Goal: Communication & Community: Answer question/provide support

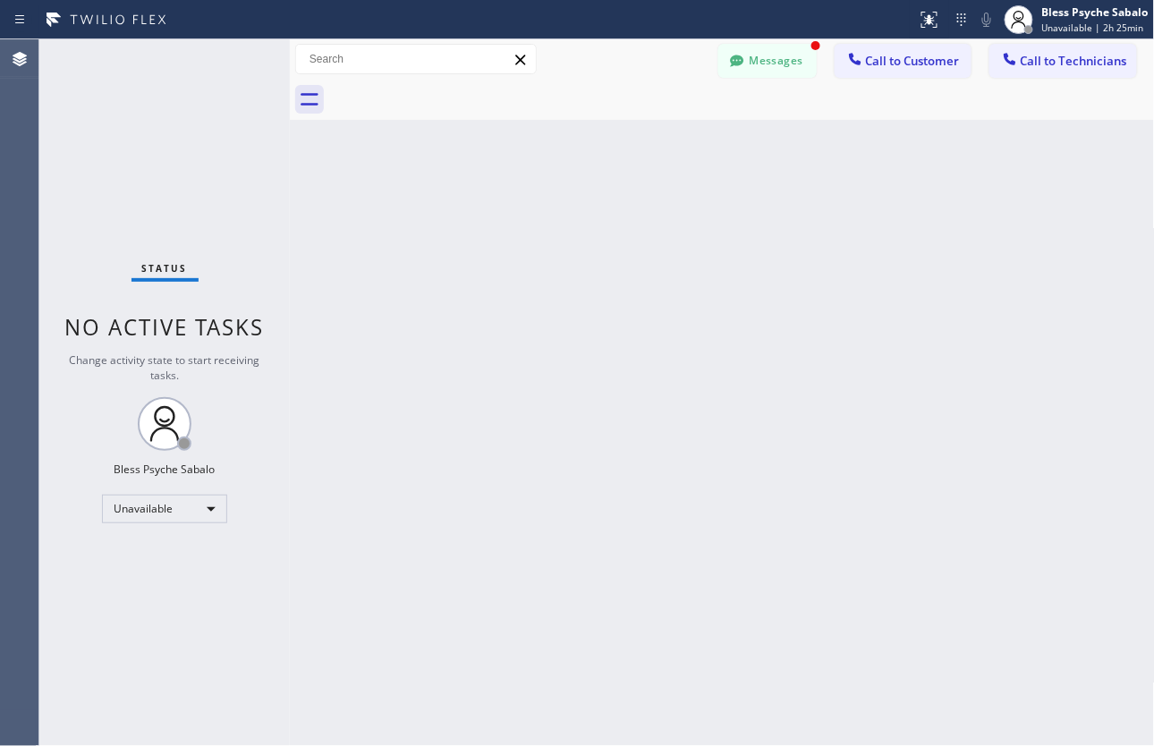
scroll to position [18240, 0]
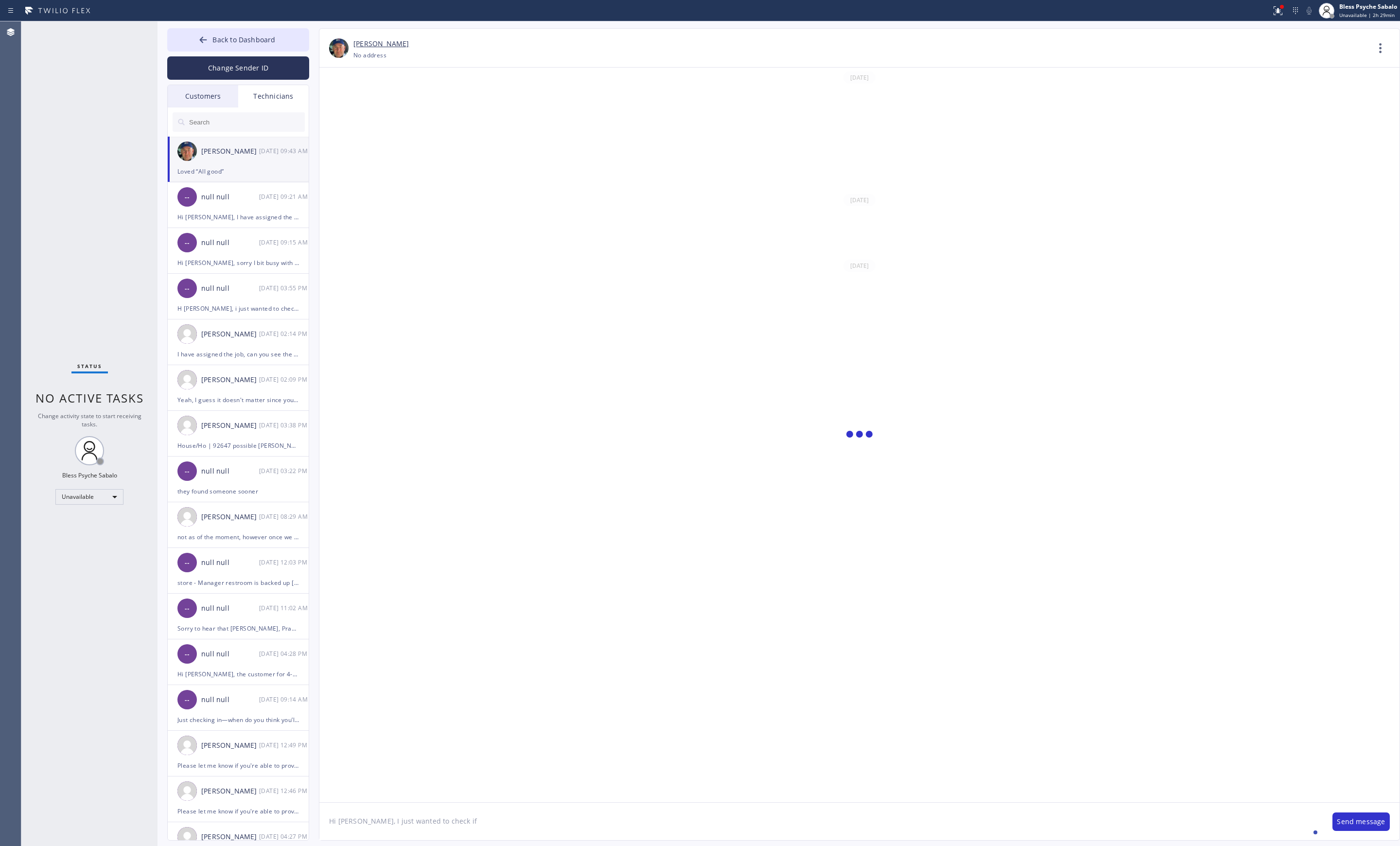
click at [251, 161] on div "[PERSON_NAME] [DATE] 09:43 AM" at bounding box center [239, 151] width 142 height 29
click at [253, 161] on div "[PERSON_NAME] [DATE] 09:43 AM" at bounding box center [239, 151] width 142 height 29
click at [253, 160] on div "[PERSON_NAME] [DATE] 09:43 AM" at bounding box center [239, 151] width 142 height 29
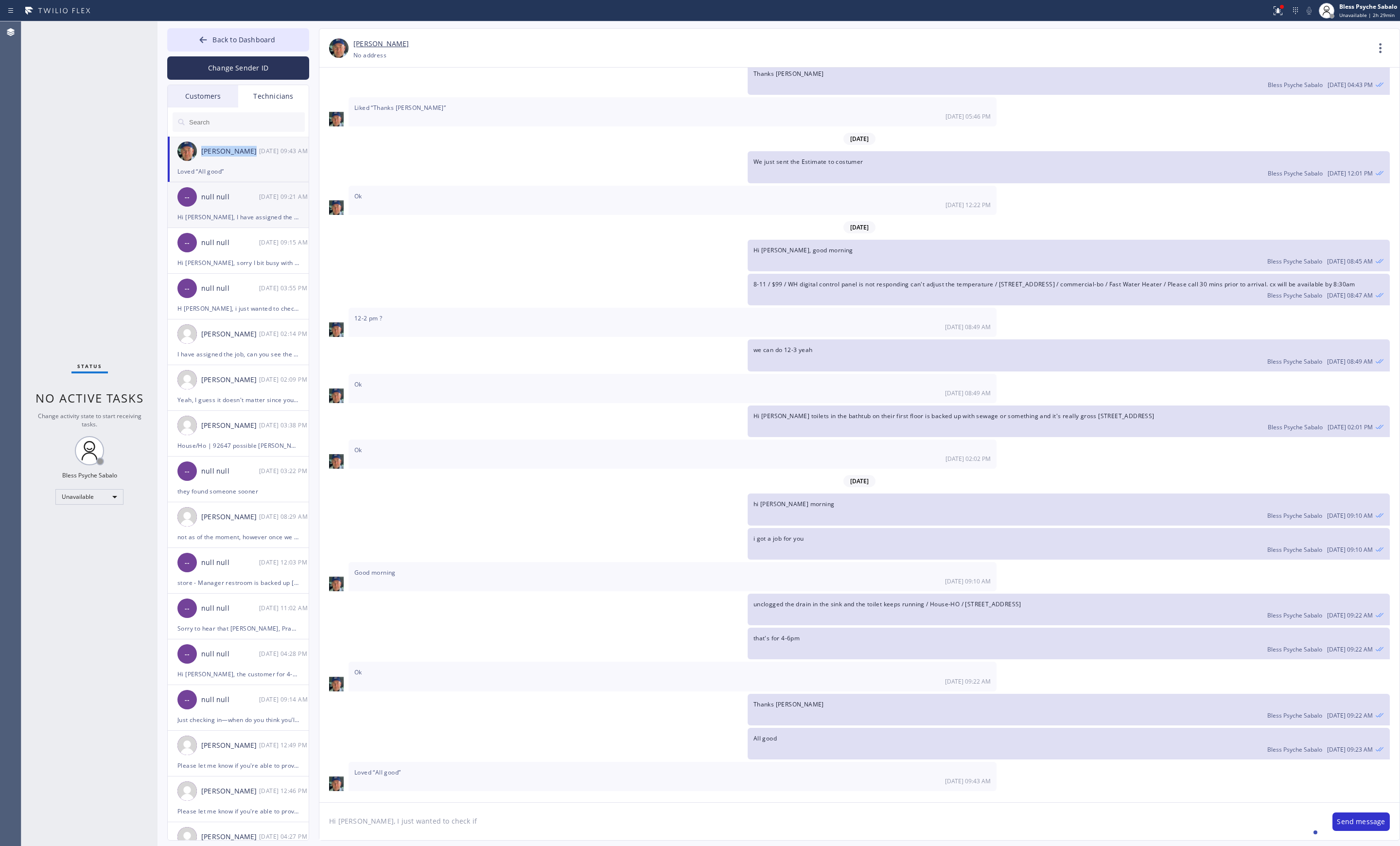
click at [232, 196] on div "null null" at bounding box center [230, 197] width 58 height 11
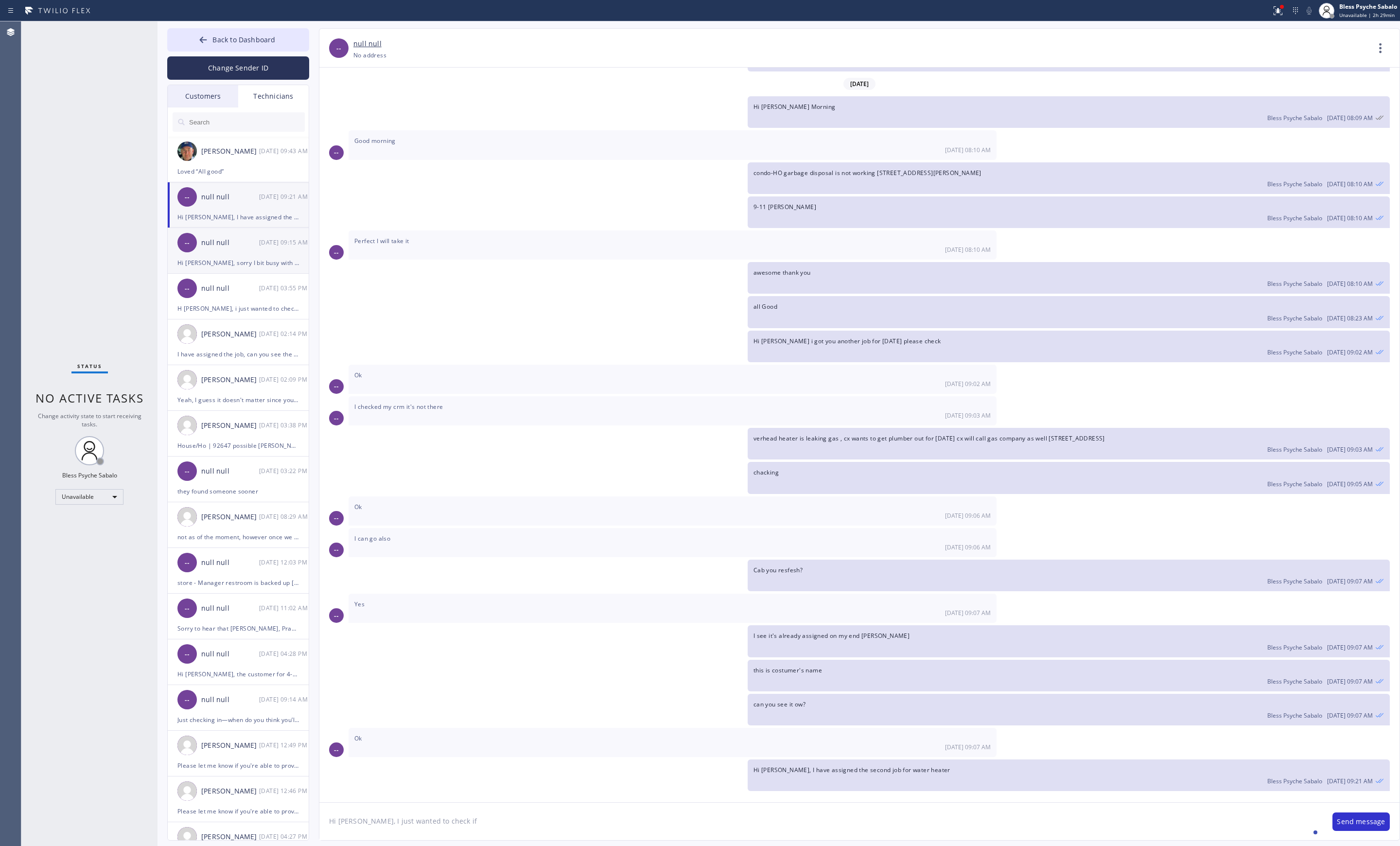
scroll to position [5937, 0]
drag, startPoint x: 284, startPoint y: 18, endPoint x: 287, endPoint y: 39, distance: 21.2
click at [284, 20] on div "Status report Issues detected These issues could affect your workflow. Please c…" at bounding box center [700, 10] width 1400 height 21
click at [287, 39] on button "Back to Dashboard" at bounding box center [238, 40] width 142 height 23
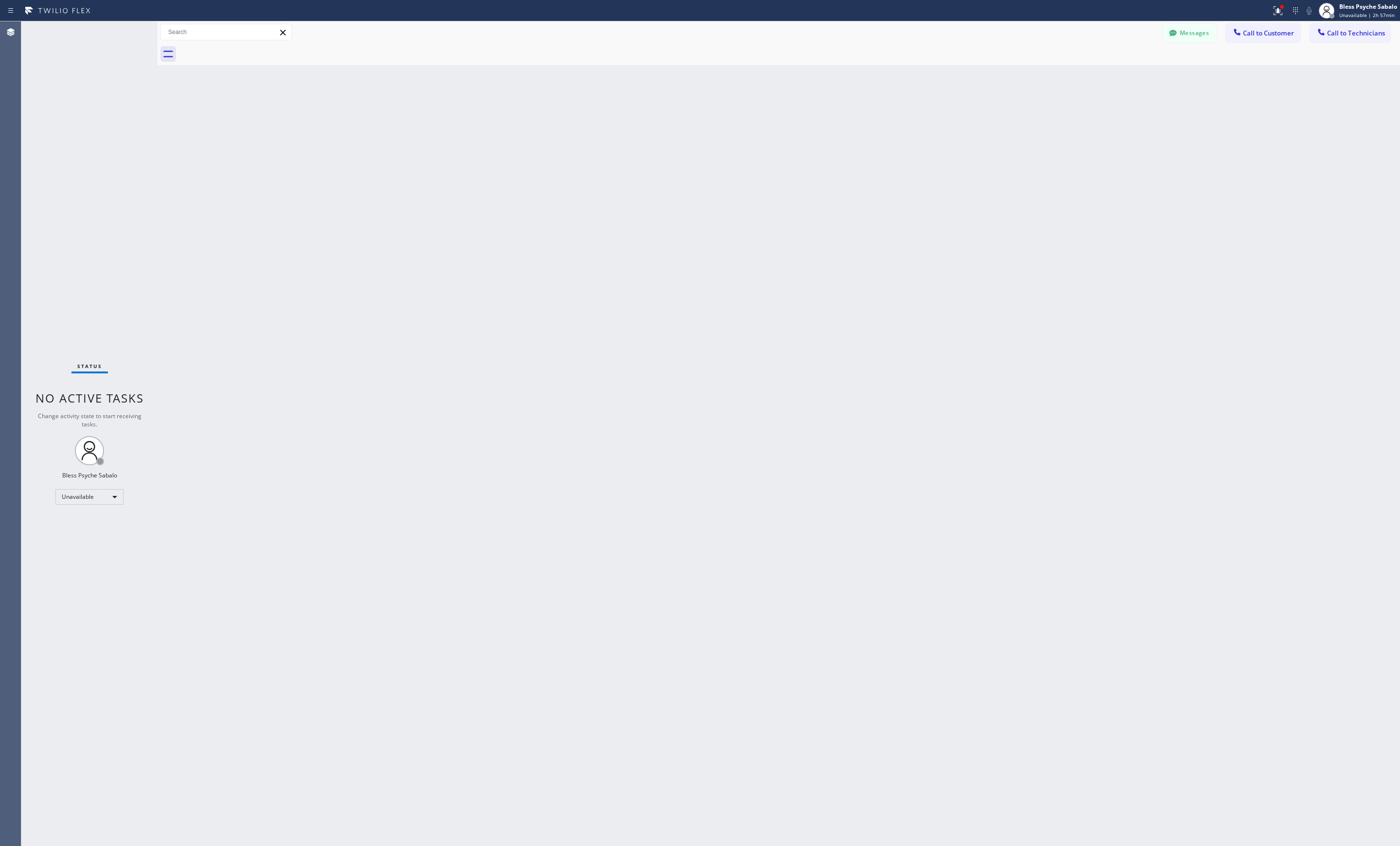
drag, startPoint x: 399, startPoint y: 196, endPoint x: 405, endPoint y: 187, distance: 10.8
click at [405, 187] on div "Back to Dashboard Change Sender ID Customers Technicians AM [PERSON_NAME] [DATE…" at bounding box center [779, 433] width 1242 height 825
click at [689, 380] on div "Back to Dashboard Change Sender ID Customers Technicians AM [PERSON_NAME] [DATE…" at bounding box center [779, 433] width 1242 height 825
click at [86, 487] on div "Status No active tasks Change activity state to start receiving tasks. Bless Ps…" at bounding box center [89, 433] width 136 height 825
click at [92, 498] on div "Unavailable" at bounding box center [89, 497] width 68 height 16
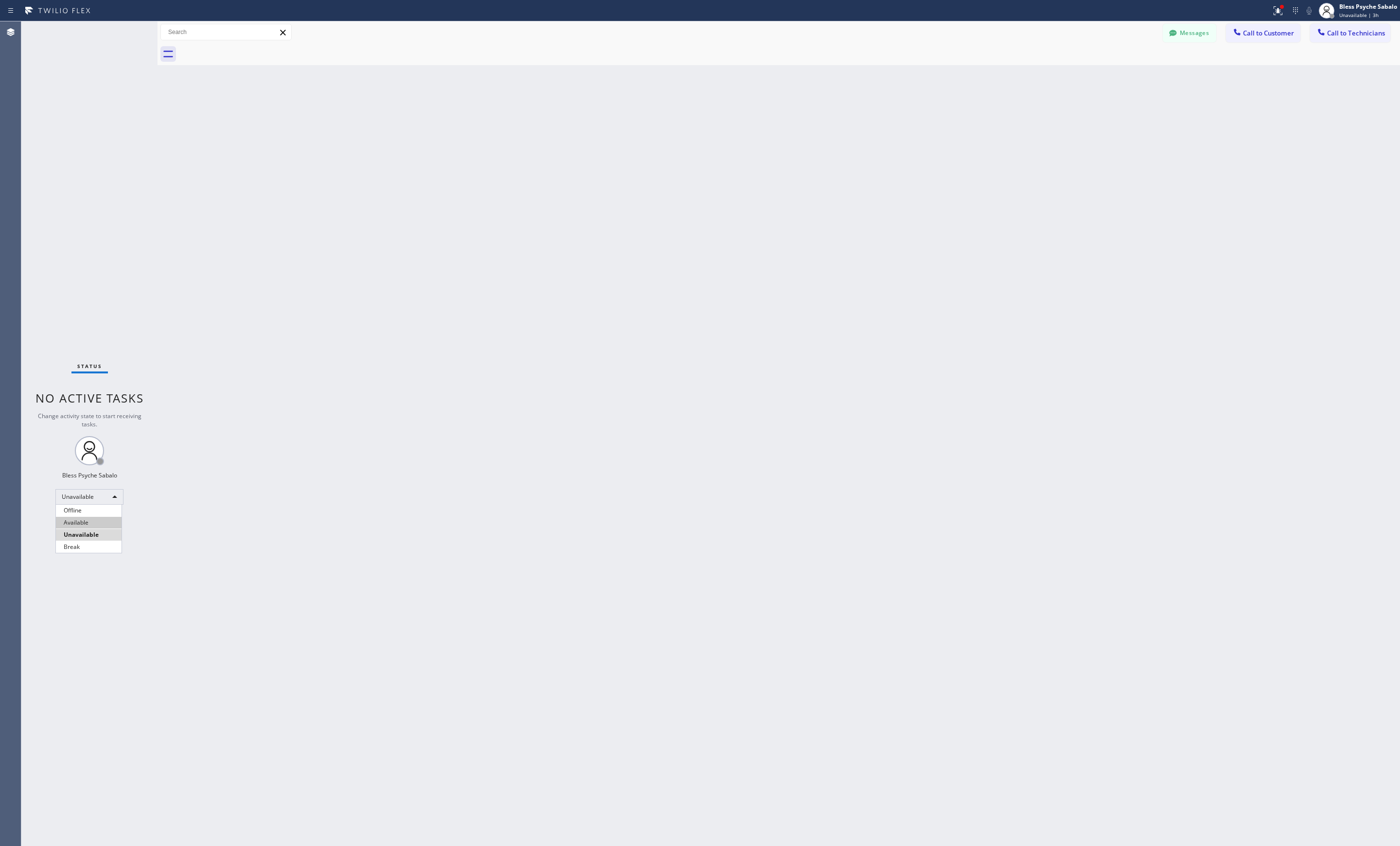
click at [88, 522] on li "Available" at bounding box center [89, 522] width 66 height 11
click at [374, 402] on div "Back to Dashboard Change Sender ID Customers Technicians AM [PERSON_NAME] [DATE…" at bounding box center [779, 433] width 1242 height 825
click at [1337, 38] on button "Call to Technicians" at bounding box center [1351, 33] width 80 height 18
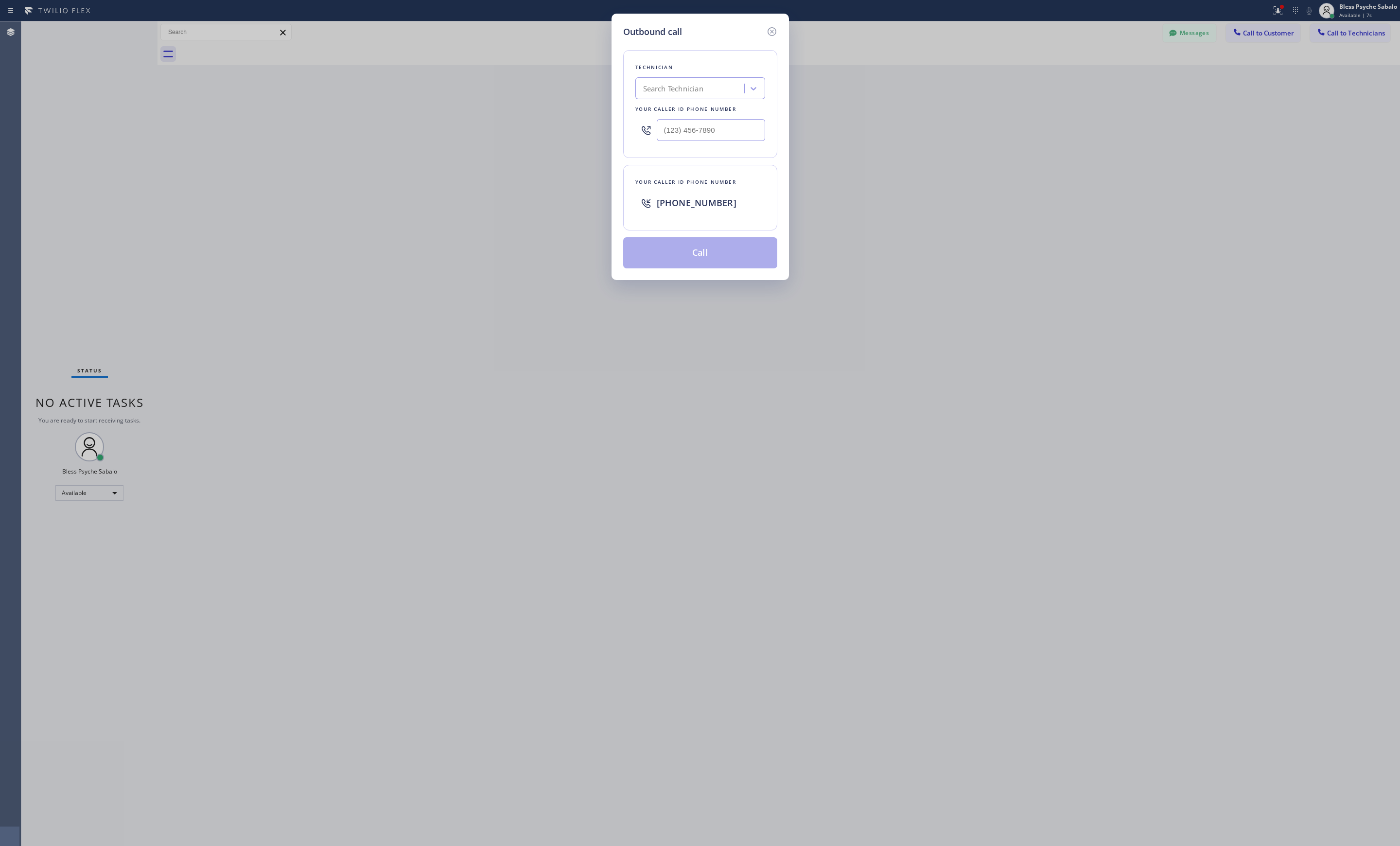
click at [710, 82] on div "Search Technician" at bounding box center [691, 89] width 106 height 17
type input "h"
type input "micha"
click at [693, 170] on div "[PERSON_NAME] [PERSON_NAME]" at bounding box center [700, 179] width 130 height 17
type input "[PHONE_NUMBER]"
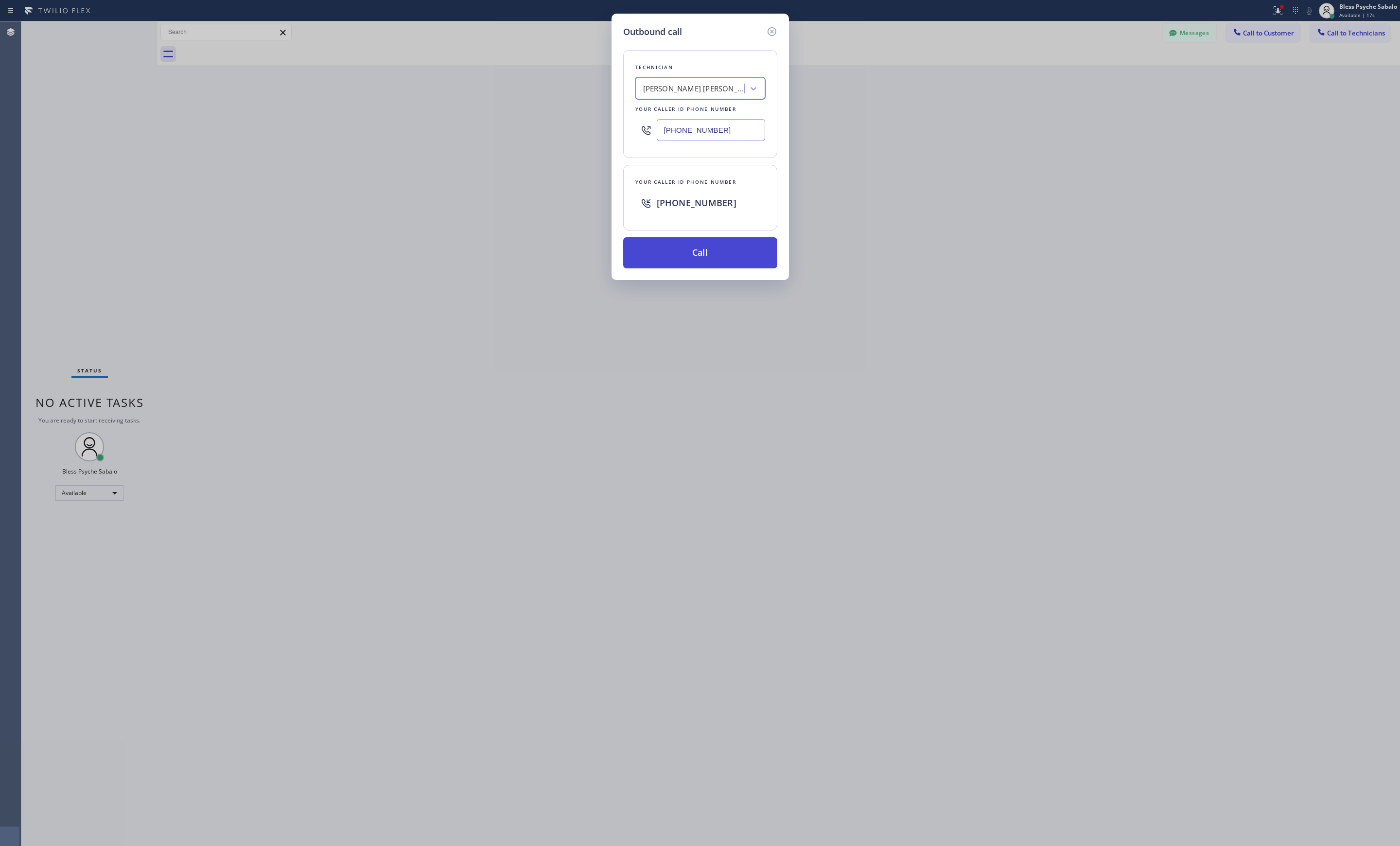
click at [690, 255] on button "Call" at bounding box center [701, 252] width 154 height 31
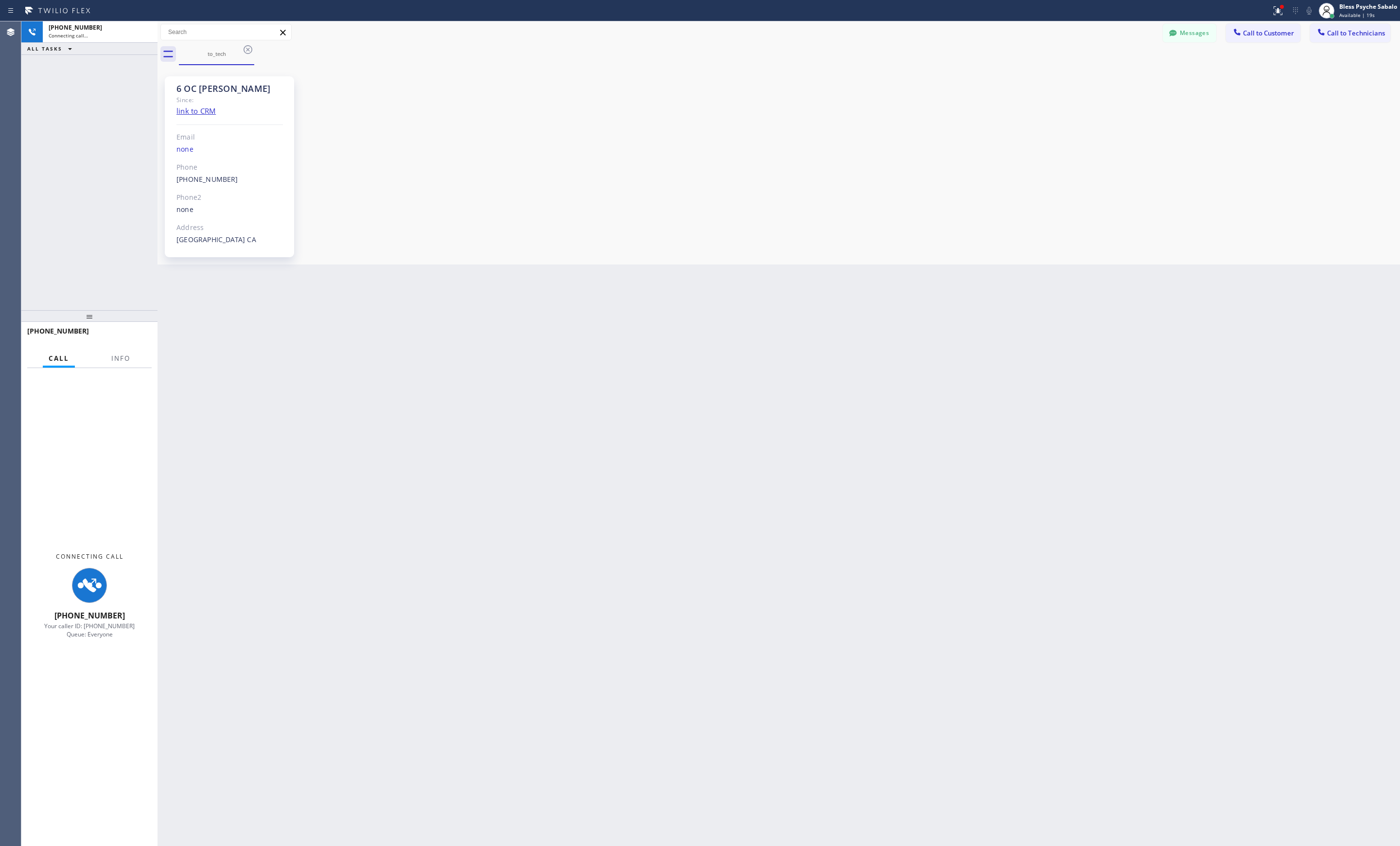
scroll to position [1356, 0]
click at [1191, 42] on button "Messages" at bounding box center [1190, 33] width 53 height 18
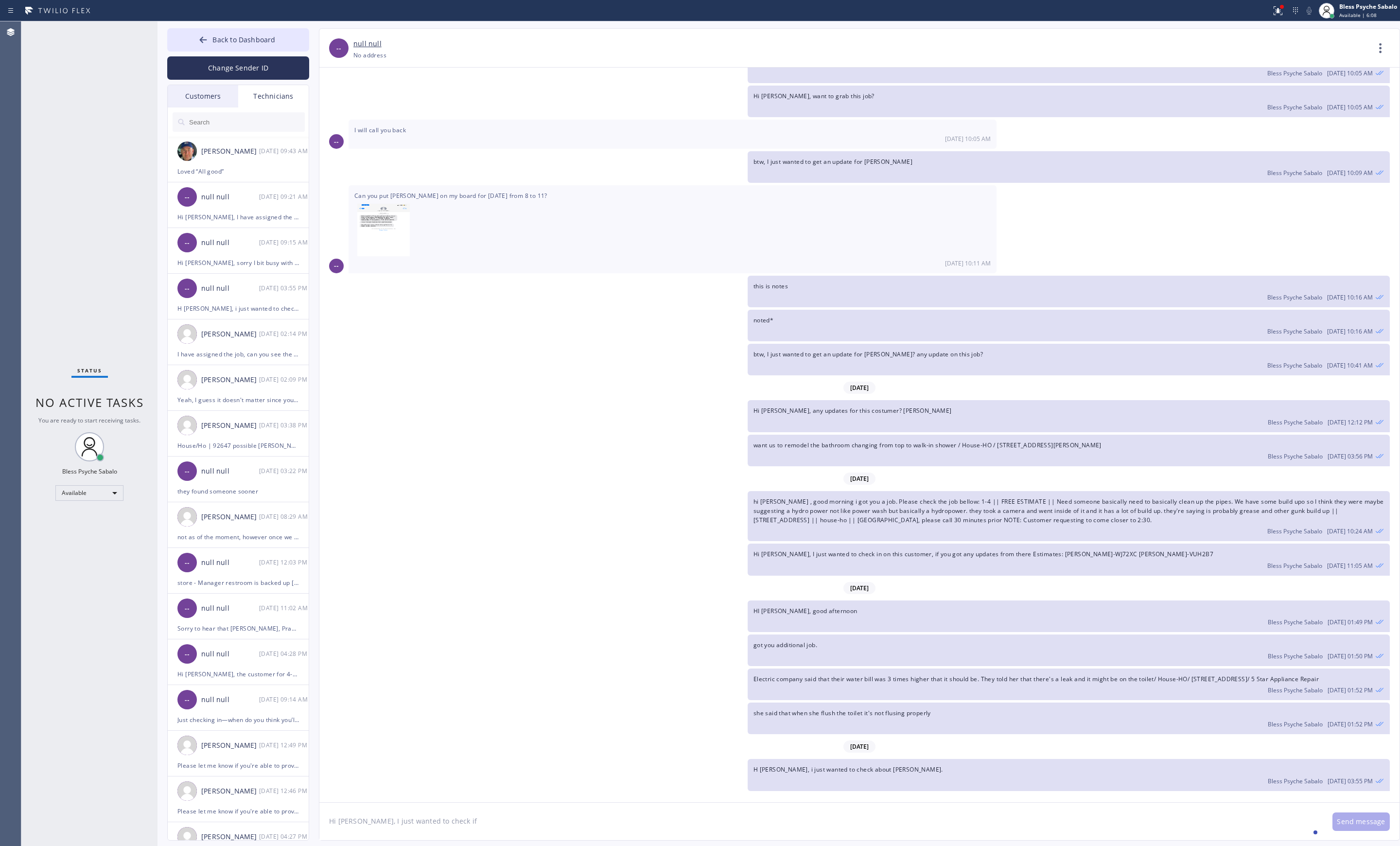
click at [283, 95] on div "Technicians" at bounding box center [273, 96] width 71 height 22
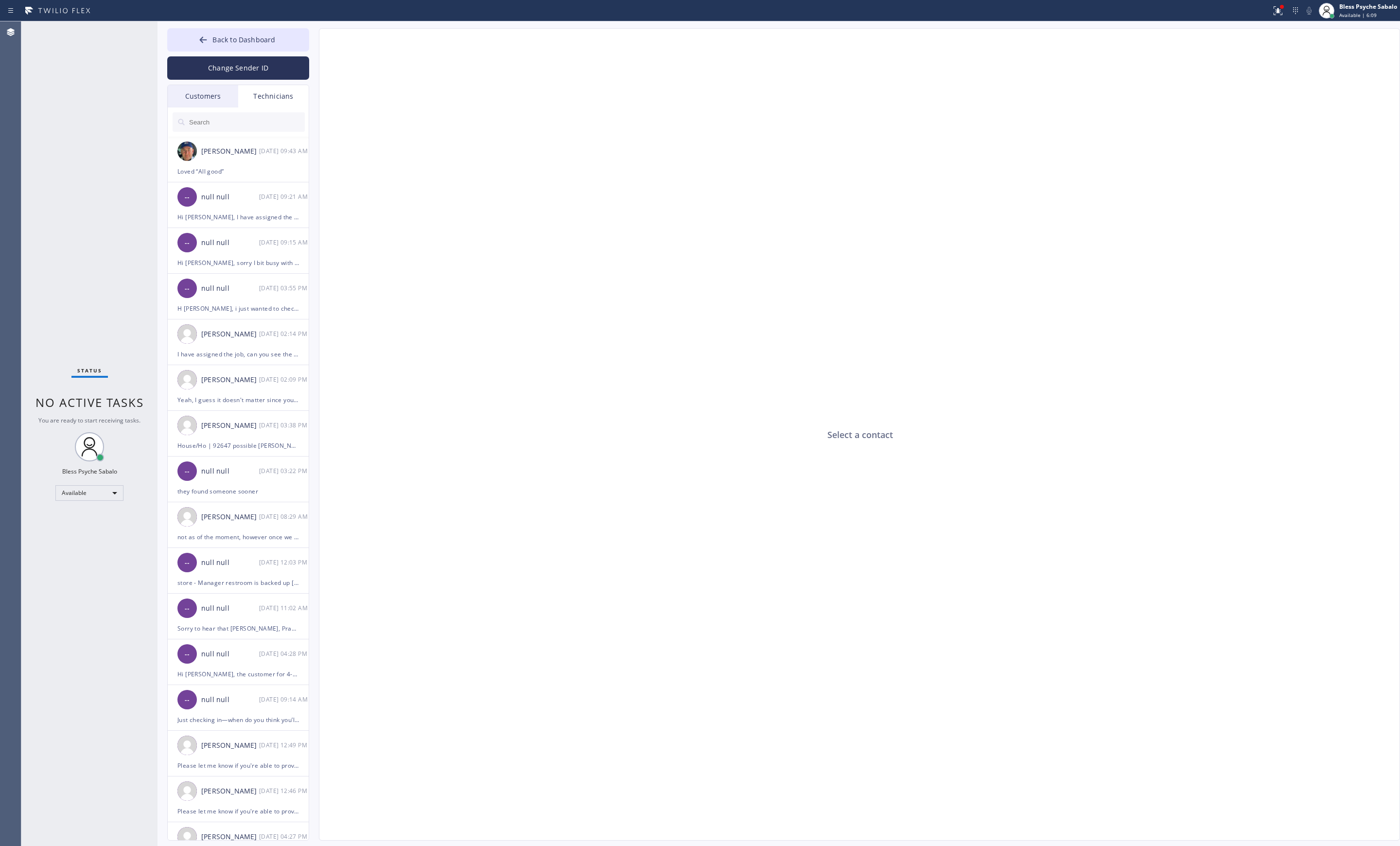
click at [237, 122] on input "text" at bounding box center [246, 122] width 117 height 20
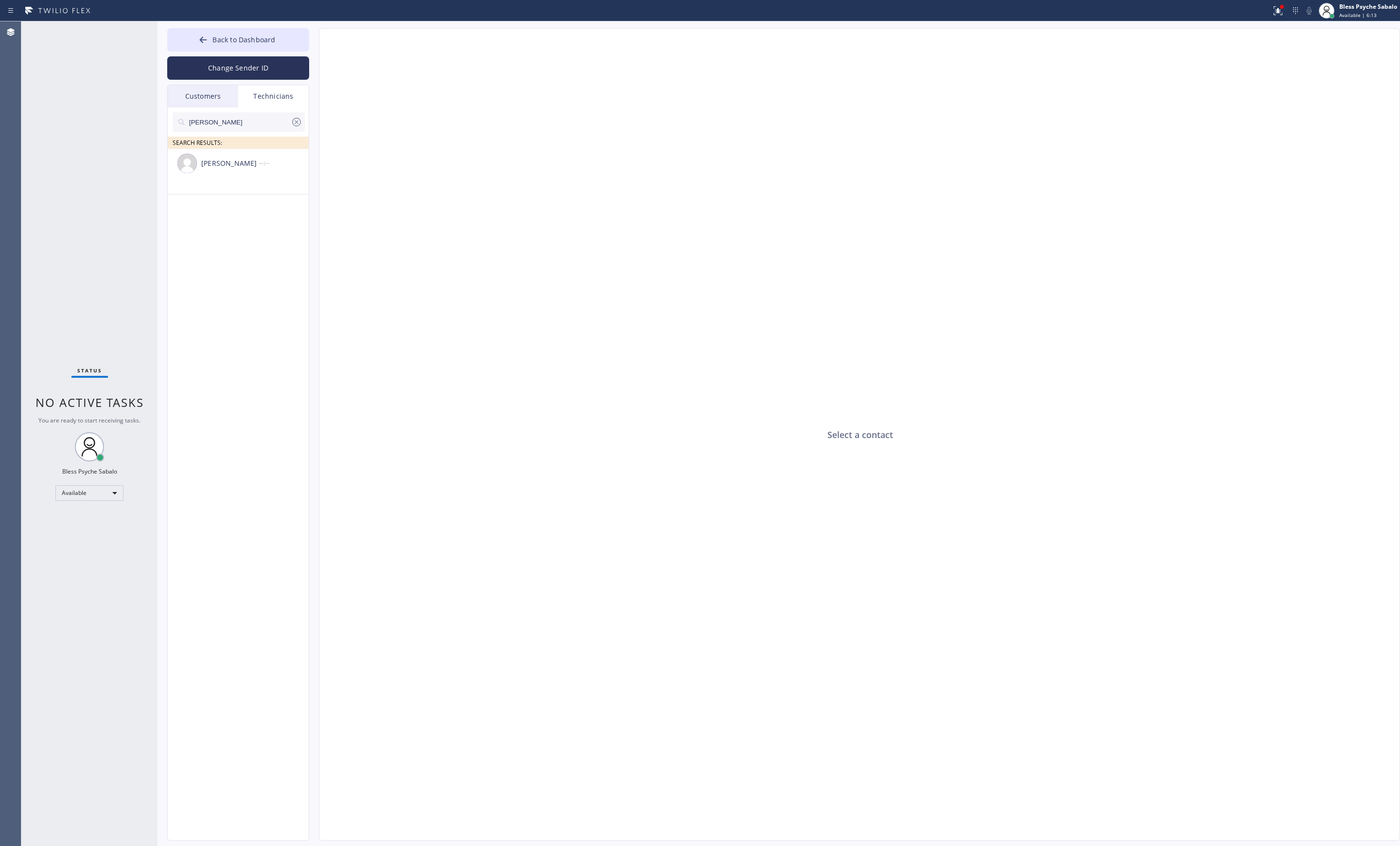
type input "[PERSON_NAME]"
drag, startPoint x: 262, startPoint y: 170, endPoint x: 272, endPoint y: 172, distance: 10.2
click at [262, 171] on div "[PERSON_NAME] --:--" at bounding box center [239, 164] width 142 height 29
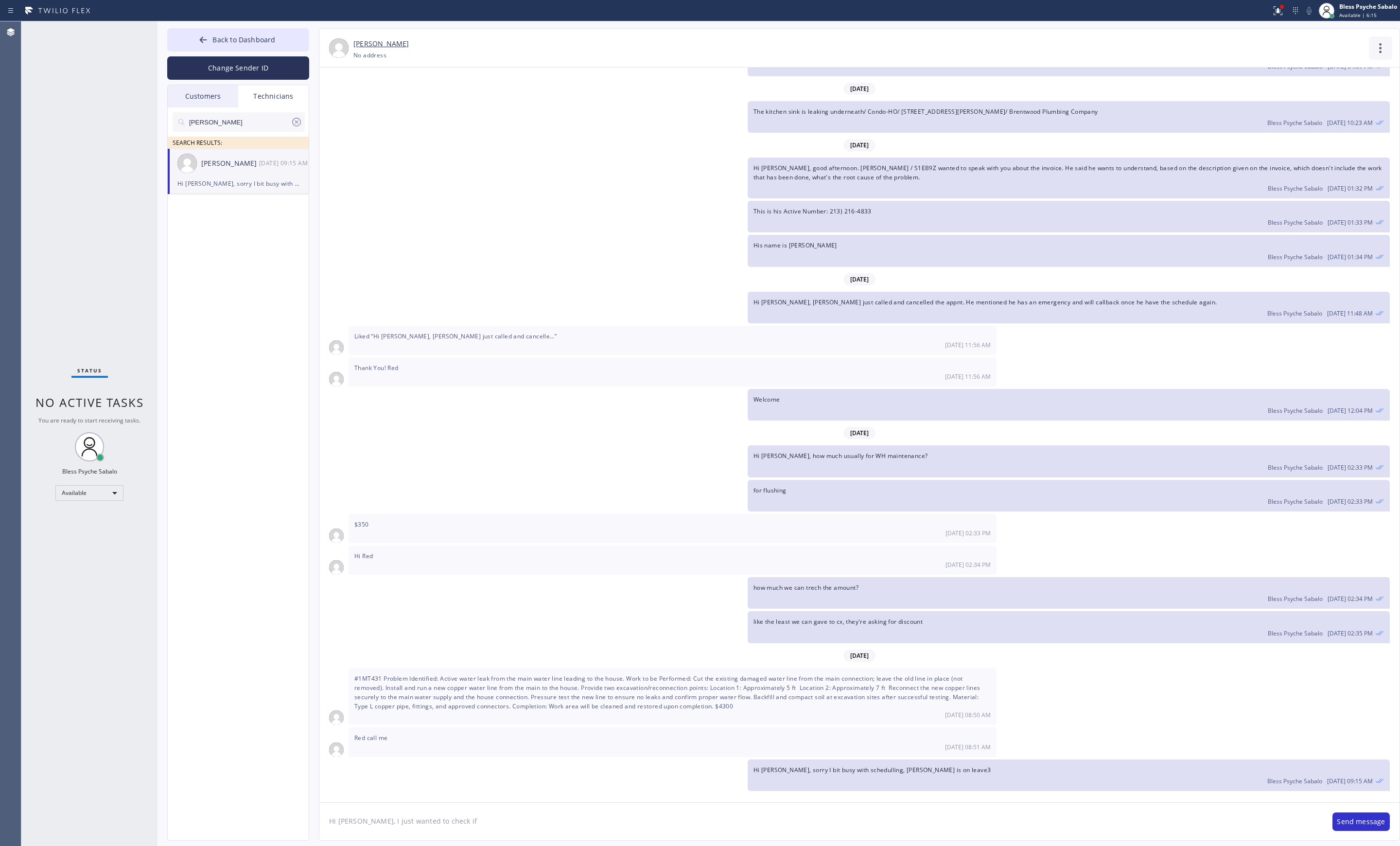
click at [1380, 51] on icon at bounding box center [1380, 48] width 23 height 23
click at [1337, 112] on div at bounding box center [700, 423] width 1400 height 846
click at [1329, 91] on div "[DATE]" at bounding box center [859, 89] width 1080 height 20
click at [1376, 51] on icon at bounding box center [1380, 48] width 23 height 23
click at [1328, 99] on li "Call to Technician" at bounding box center [1321, 99] width 141 height 26
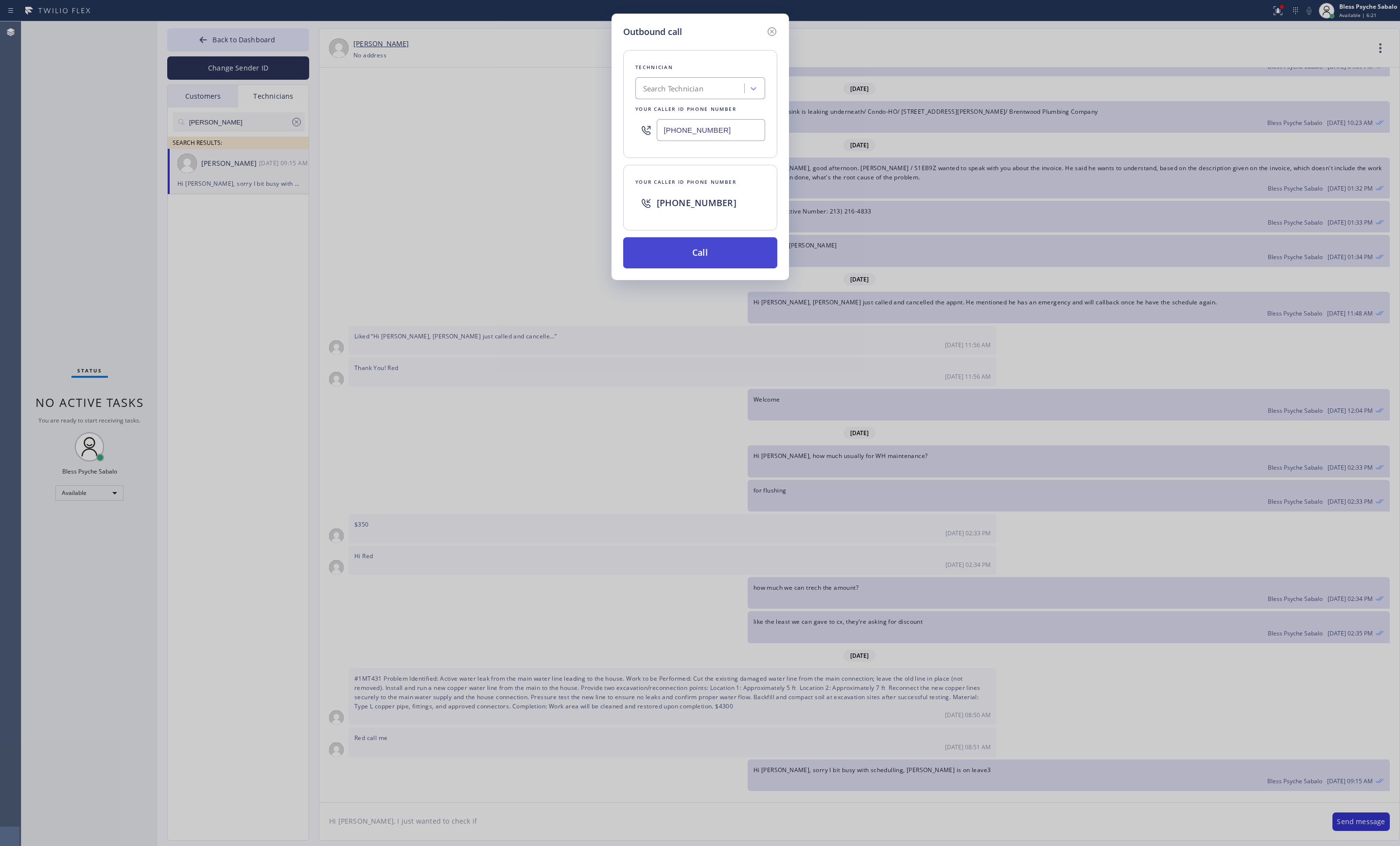
click at [726, 254] on button "Call" at bounding box center [701, 252] width 154 height 31
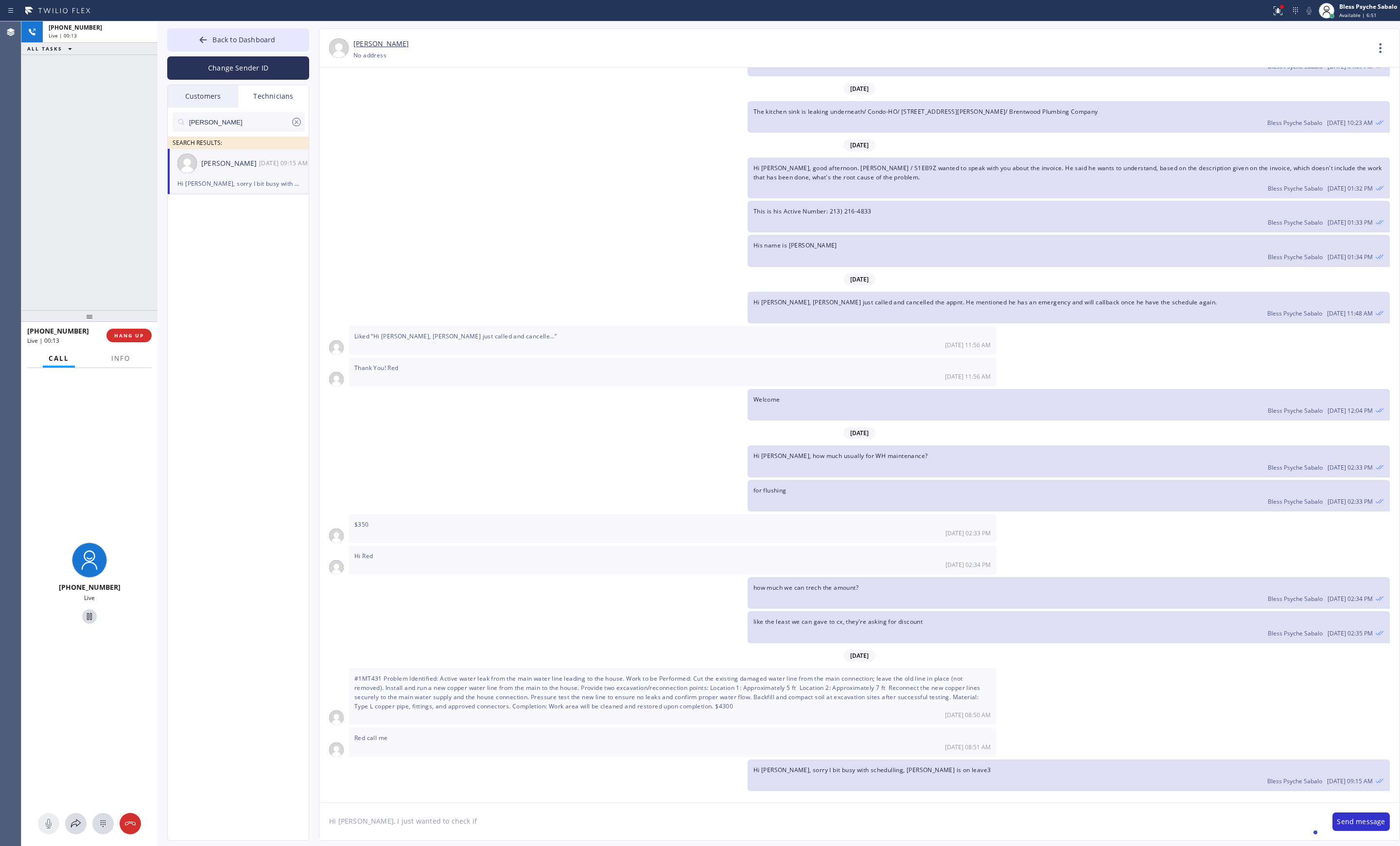
click at [201, 104] on div "Customers" at bounding box center [203, 96] width 71 height 22
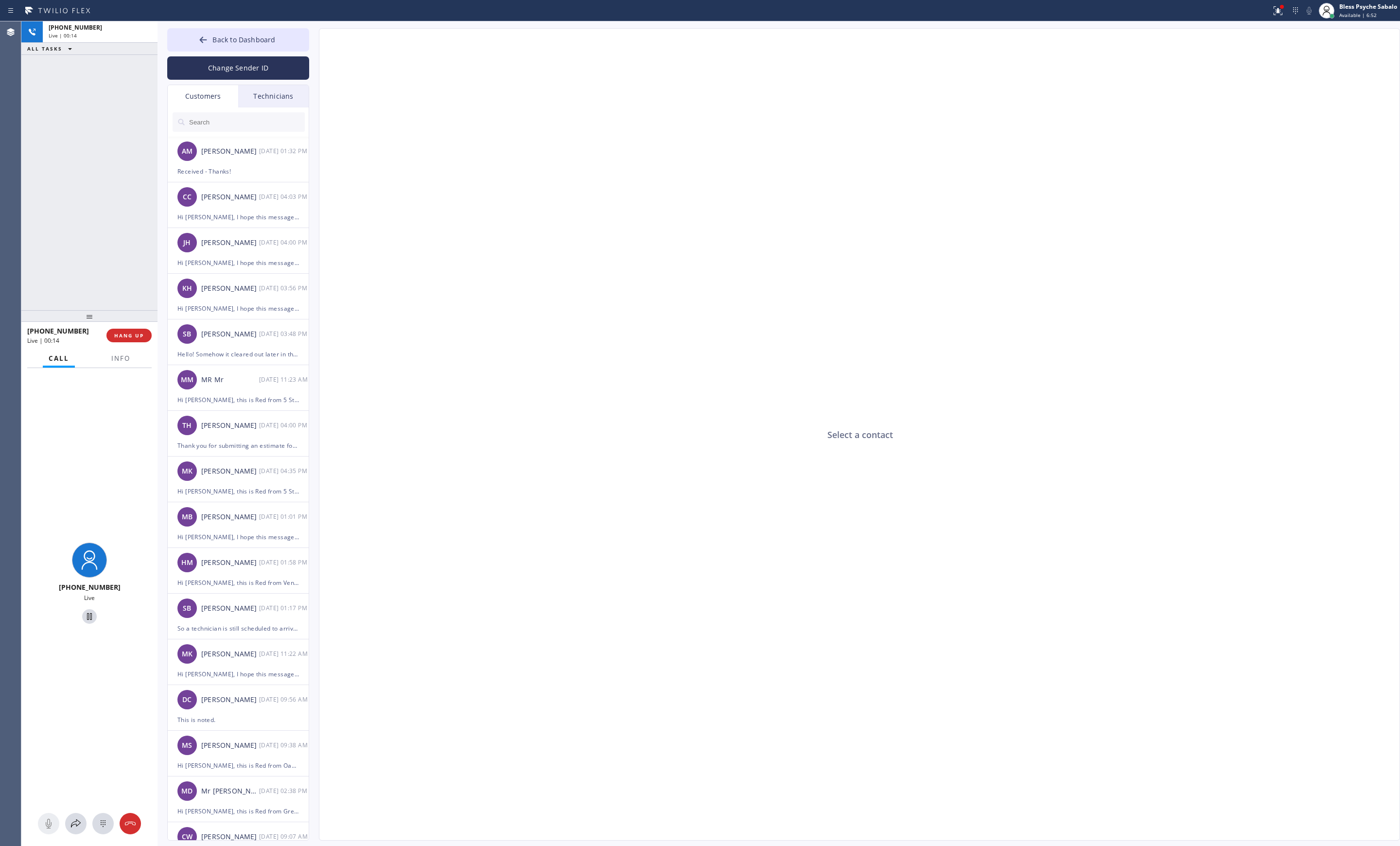
click at [250, 102] on div "Technicians" at bounding box center [273, 96] width 71 height 22
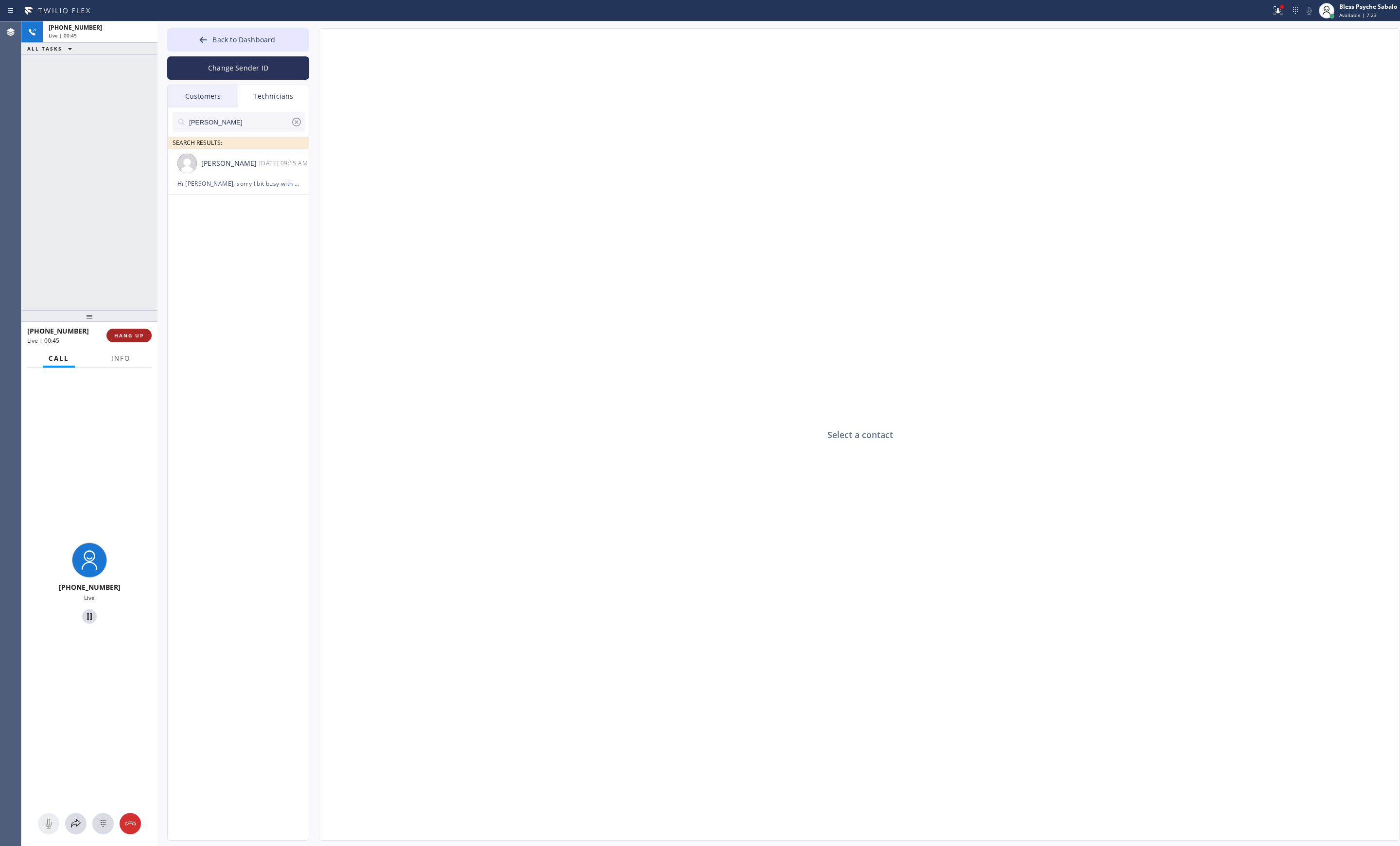
click at [135, 329] on button "HANG UP" at bounding box center [129, 335] width 45 height 14
click at [285, 326] on div "[PERSON_NAME] SEARCH RESULTS: [PERSON_NAME] [DATE] 09:15 AM Hi [PERSON_NAME], s…" at bounding box center [239, 485] width 142 height 755
drag, startPoint x: 140, startPoint y: 347, endPoint x: 140, endPoint y: 337, distance: 10.0
click at [140, 346] on div "[PHONE_NUMBER] Wrap up | 01:02 COMPLETE" at bounding box center [89, 335] width 124 height 26
click at [140, 337] on span "COMPLETE" at bounding box center [127, 335] width 34 height 7
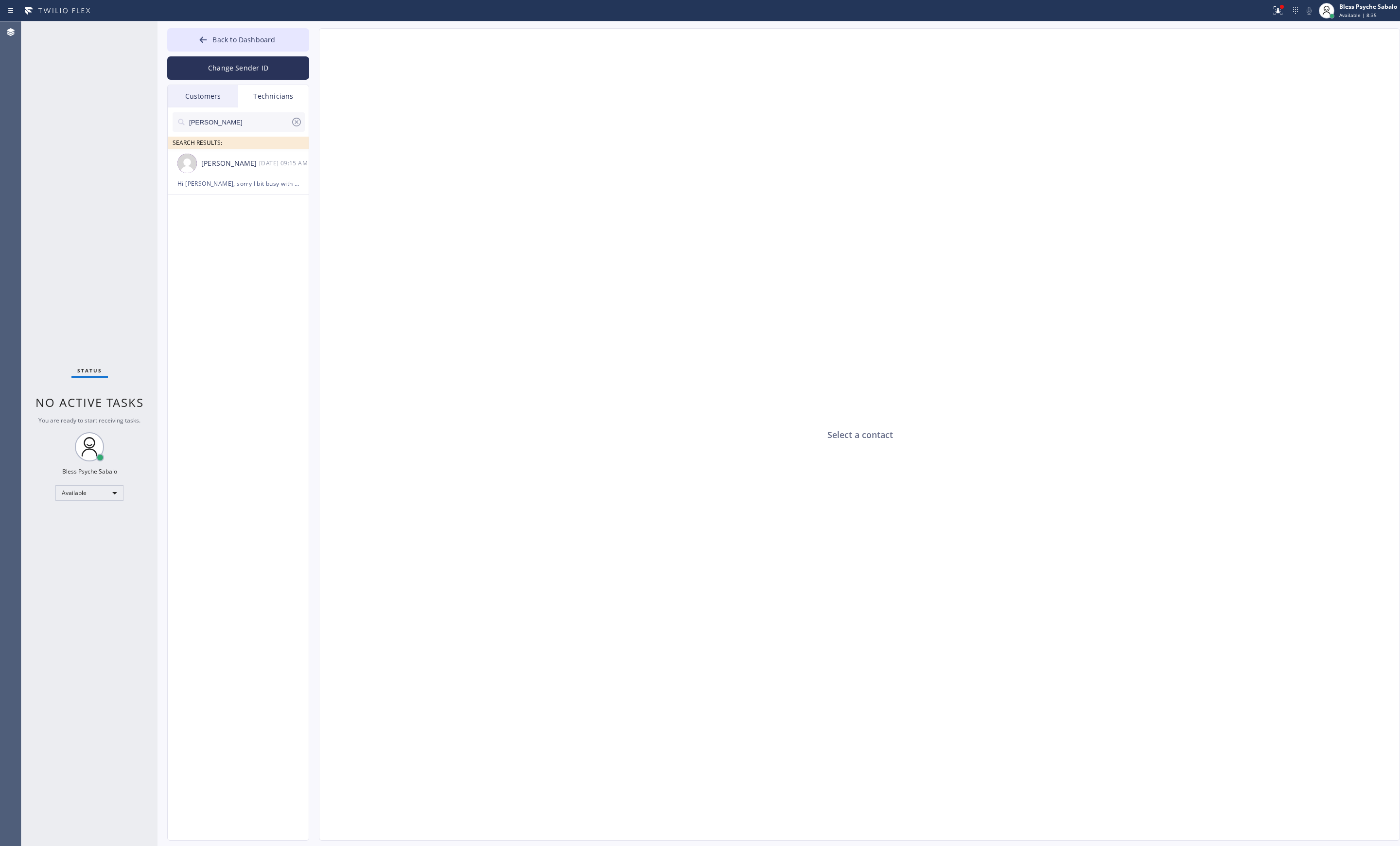
drag, startPoint x: 990, startPoint y: 247, endPoint x: 934, endPoint y: 235, distance: 57.3
drag, startPoint x: 934, startPoint y: 235, endPoint x: 505, endPoint y: 198, distance: 430.6
click at [505, 198] on div "Select a contact" at bounding box center [860, 435] width 1081 height 813
drag, startPoint x: 292, startPoint y: 122, endPoint x: 292, endPoint y: 108, distance: 14.0
click at [292, 122] on icon at bounding box center [297, 122] width 9 height 9
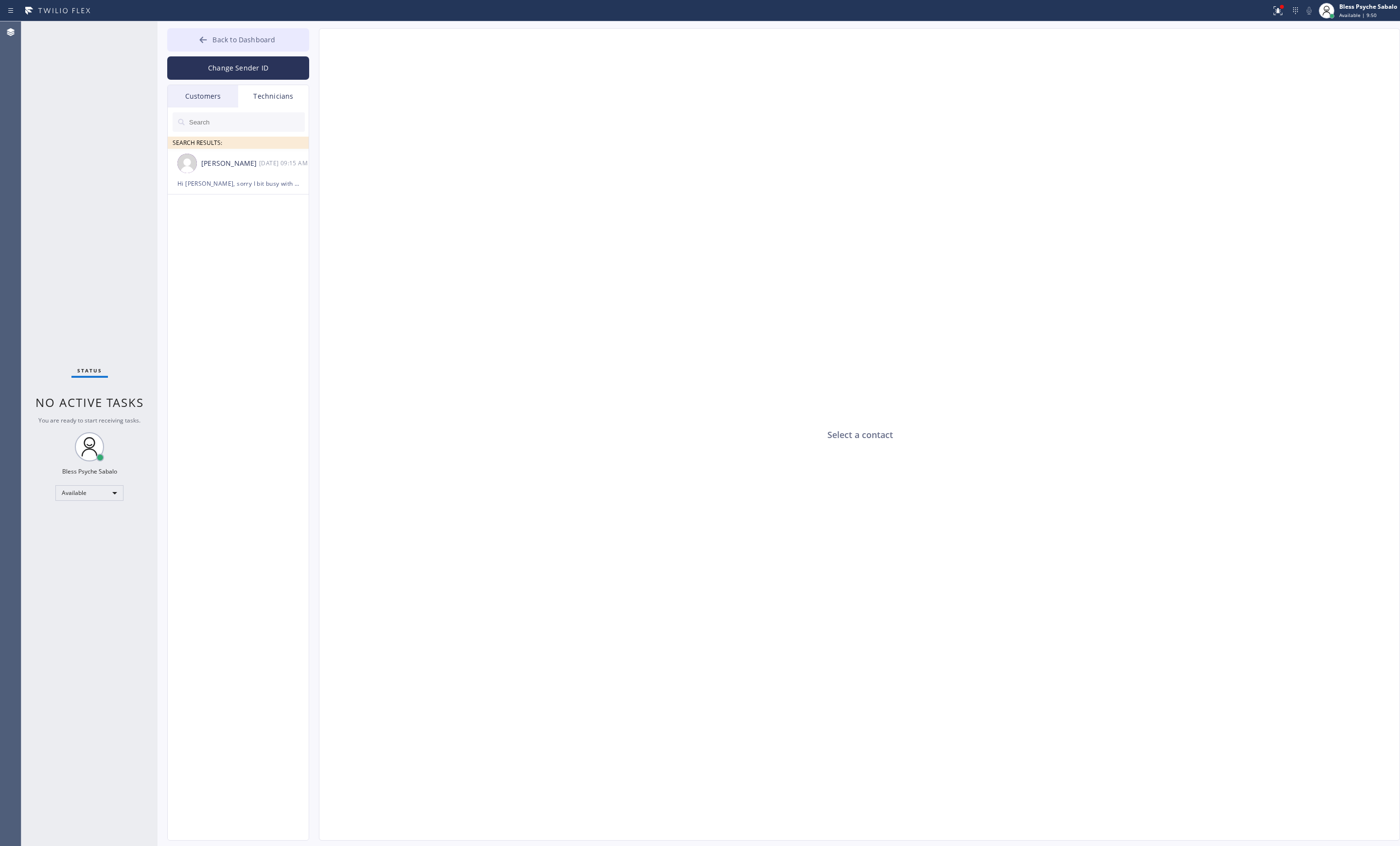
click at [266, 49] on button "Back to Dashboard" at bounding box center [238, 40] width 142 height 23
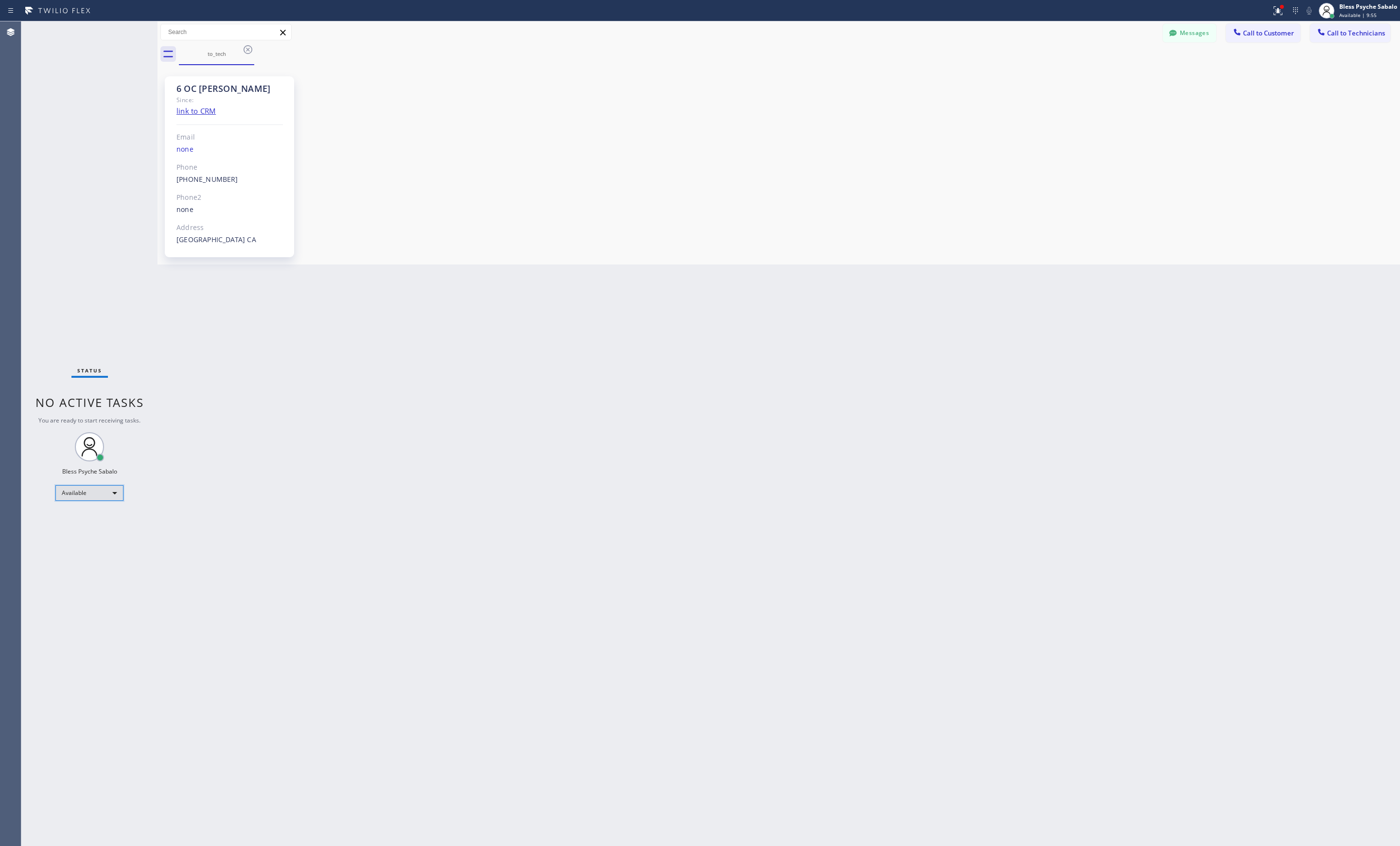
click at [97, 487] on div "Available" at bounding box center [89, 493] width 68 height 16
drag, startPoint x: 99, startPoint y: 529, endPoint x: 301, endPoint y: 490, distance: 205.7
click at [101, 529] on li "Unavailable" at bounding box center [89, 530] width 66 height 11
click at [315, 486] on div "Back to Dashboard Change Sender ID Customers Technicians AM [PERSON_NAME] [DATE…" at bounding box center [779, 433] width 1242 height 825
drag, startPoint x: 1191, startPoint y: 34, endPoint x: 1199, endPoint y: 35, distance: 8.1
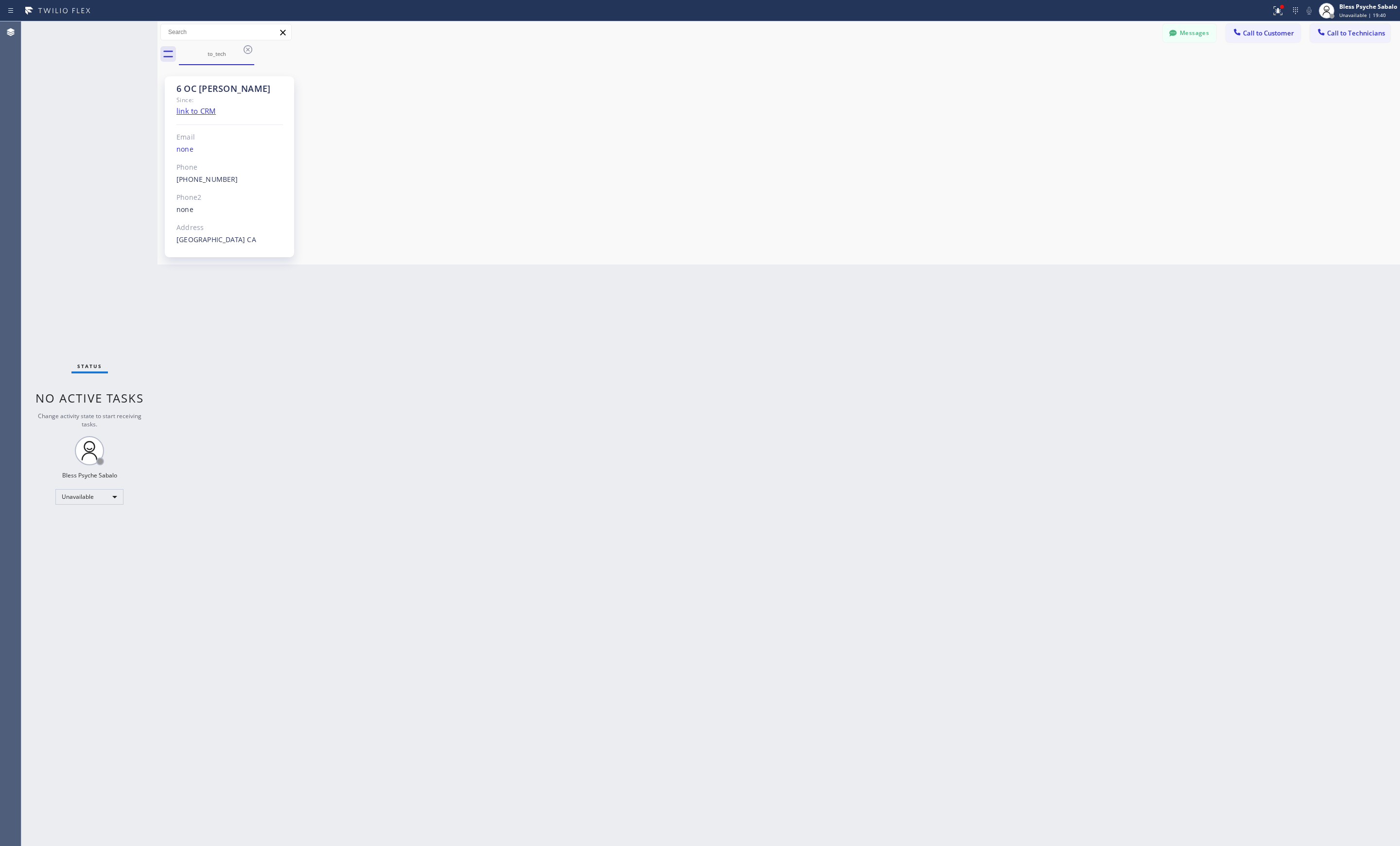
click at [1195, 34] on button "Messages" at bounding box center [1190, 33] width 53 height 18
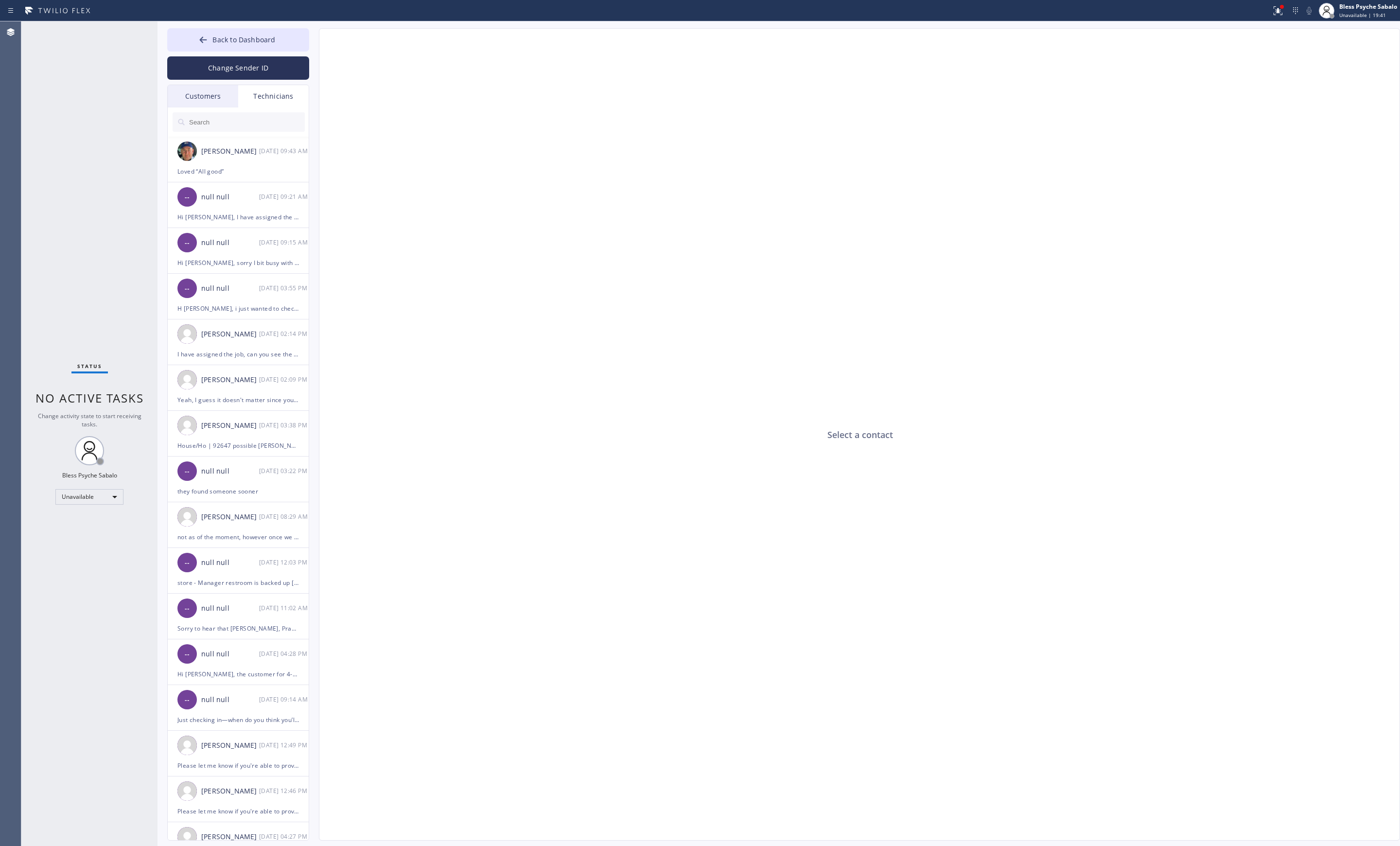
click at [275, 99] on div "Technicians" at bounding box center [273, 96] width 71 height 22
click at [237, 125] on input "text" at bounding box center [246, 122] width 117 height 20
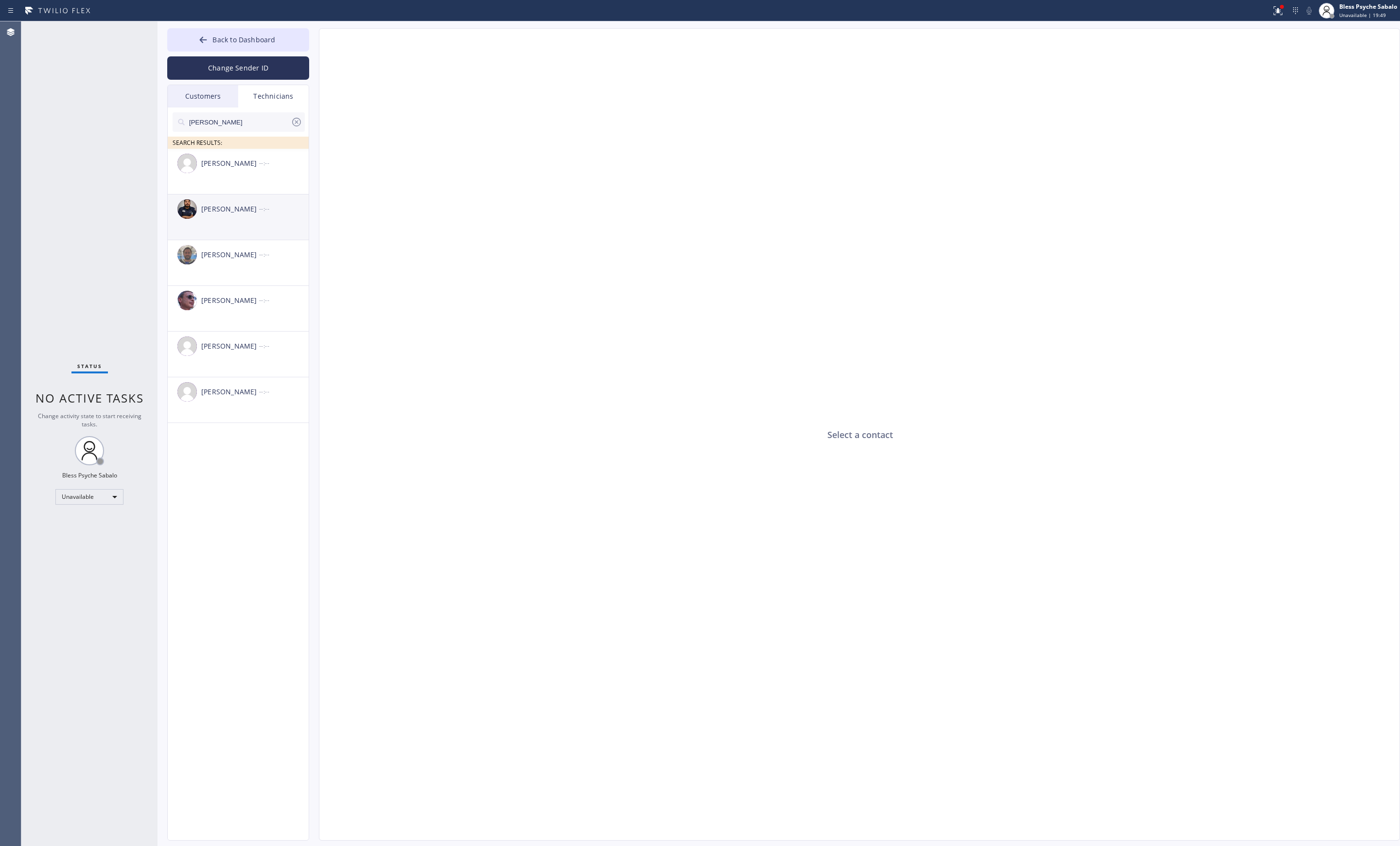
type input "[PERSON_NAME]"
click at [247, 218] on div "[PERSON_NAME] --:--" at bounding box center [239, 209] width 142 height 29
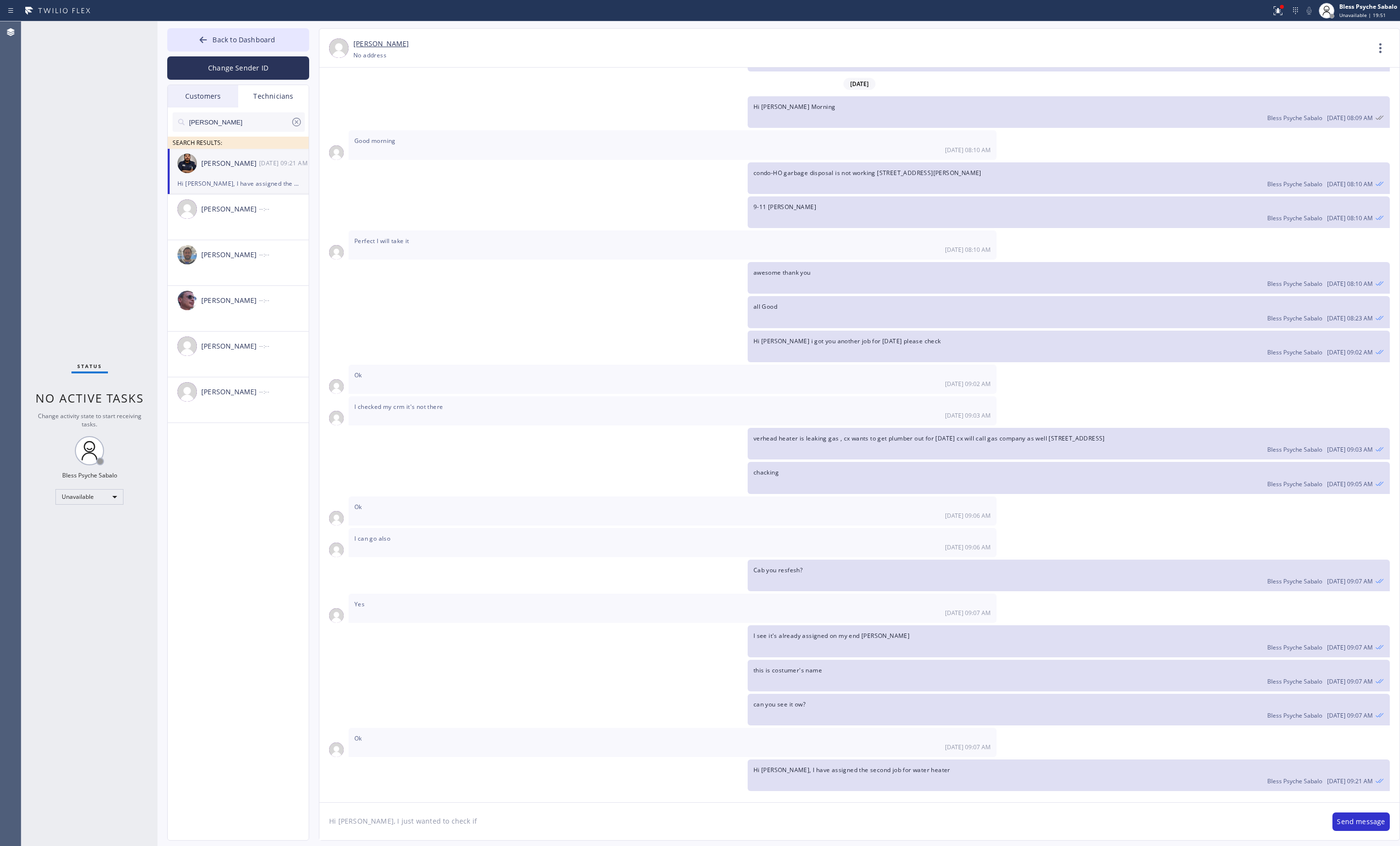
scroll to position [5936, 0]
click at [240, 177] on div "[PERSON_NAME] [DATE] 09:21 AM" at bounding box center [239, 164] width 142 height 29
click at [503, 819] on textarea "Hi [PERSON_NAME], I just wanted to check if" at bounding box center [821, 822] width 1003 height 38
click at [371, 825] on textarea "Hi [PERSON_NAME]," at bounding box center [821, 822] width 1003 height 38
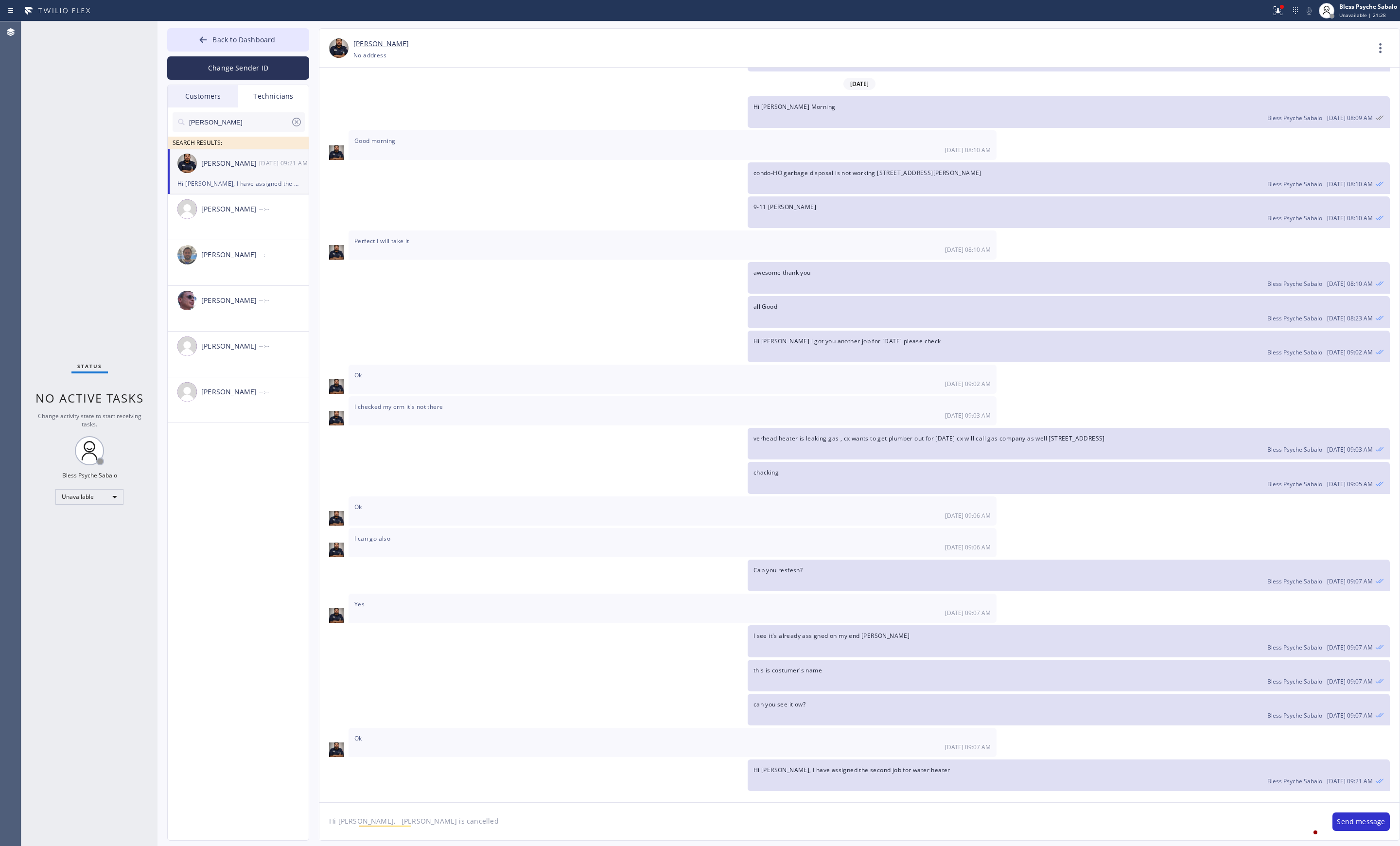
click at [357, 822] on textarea "Hi [PERSON_NAME], [PERSON_NAME] is cancelled" at bounding box center [821, 822] width 1003 height 38
click at [584, 817] on textarea "Hi [PERSON_NAME], i just want to inform you [PERSON_NAME] is cancelled" at bounding box center [821, 822] width 1003 height 38
type textarea "Hi [PERSON_NAME], i just want to inform you [PERSON_NAME] is cancelled thnks"
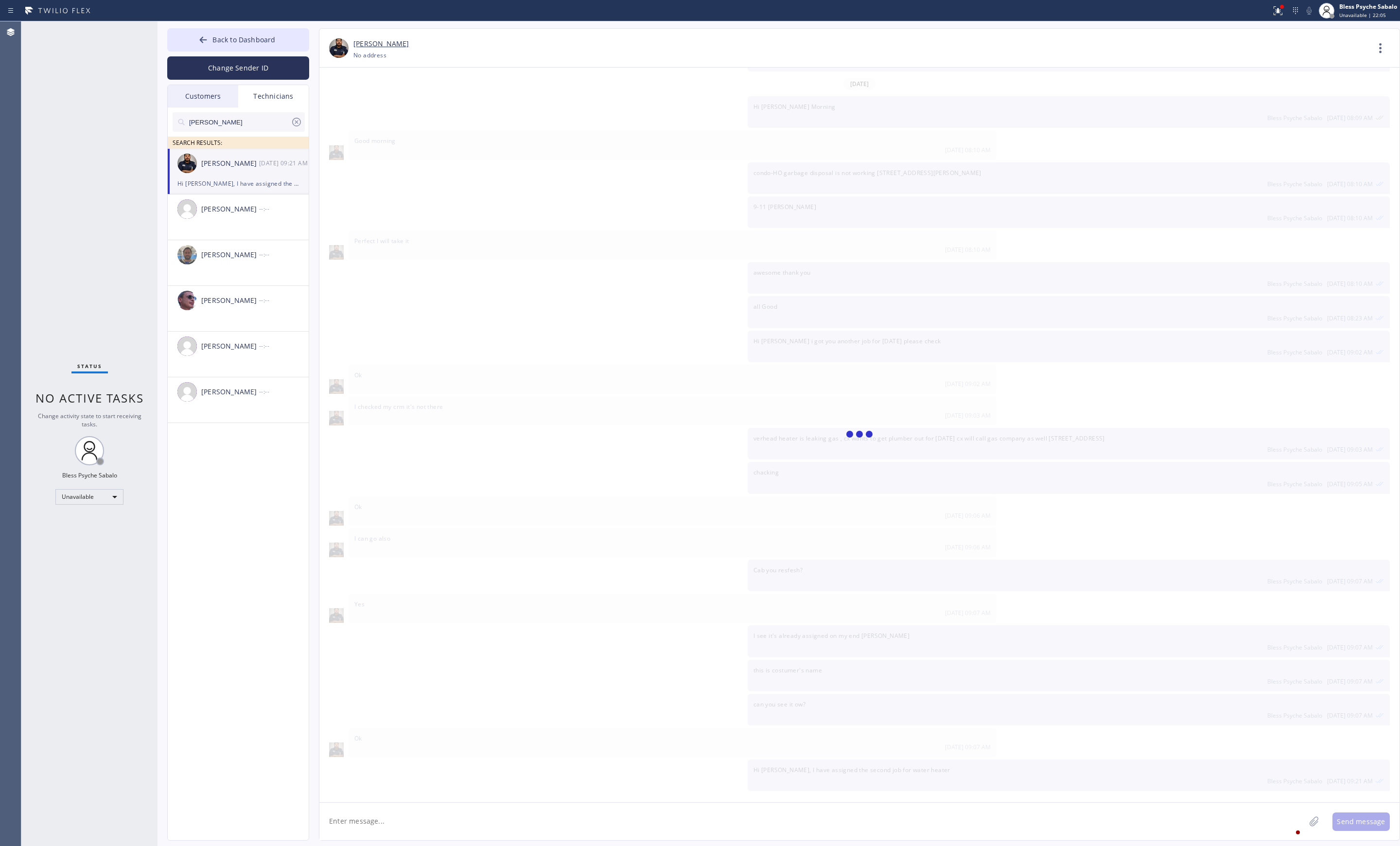
scroll to position [5970, 0]
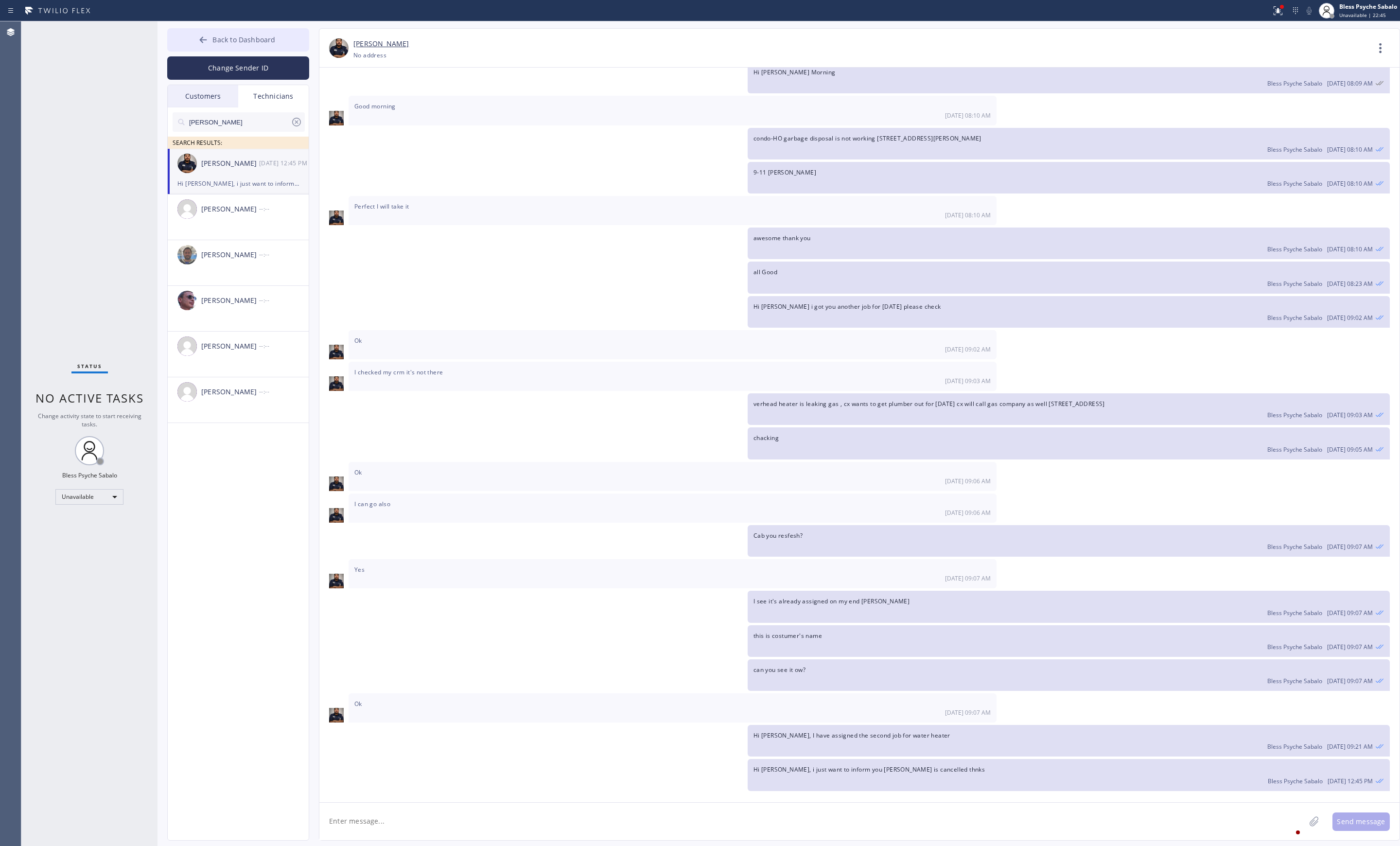
drag, startPoint x: 234, startPoint y: 46, endPoint x: 238, endPoint y: 42, distance: 5.7
click at [235, 46] on button "Back to Dashboard" at bounding box center [238, 40] width 142 height 23
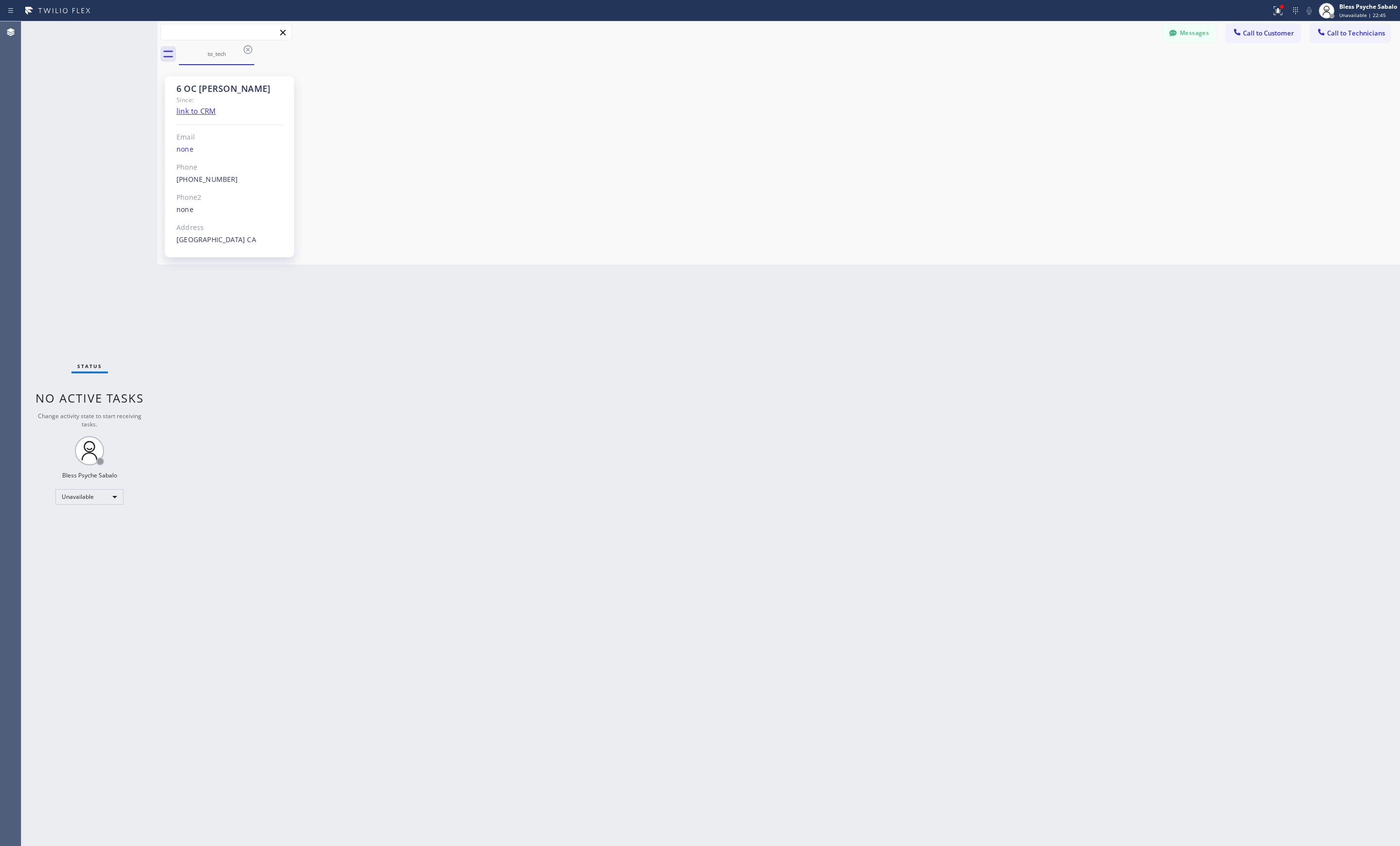
click at [240, 39] on input "text" at bounding box center [226, 32] width 130 height 16
click at [242, 47] on icon at bounding box center [247, 49] width 11 height 11
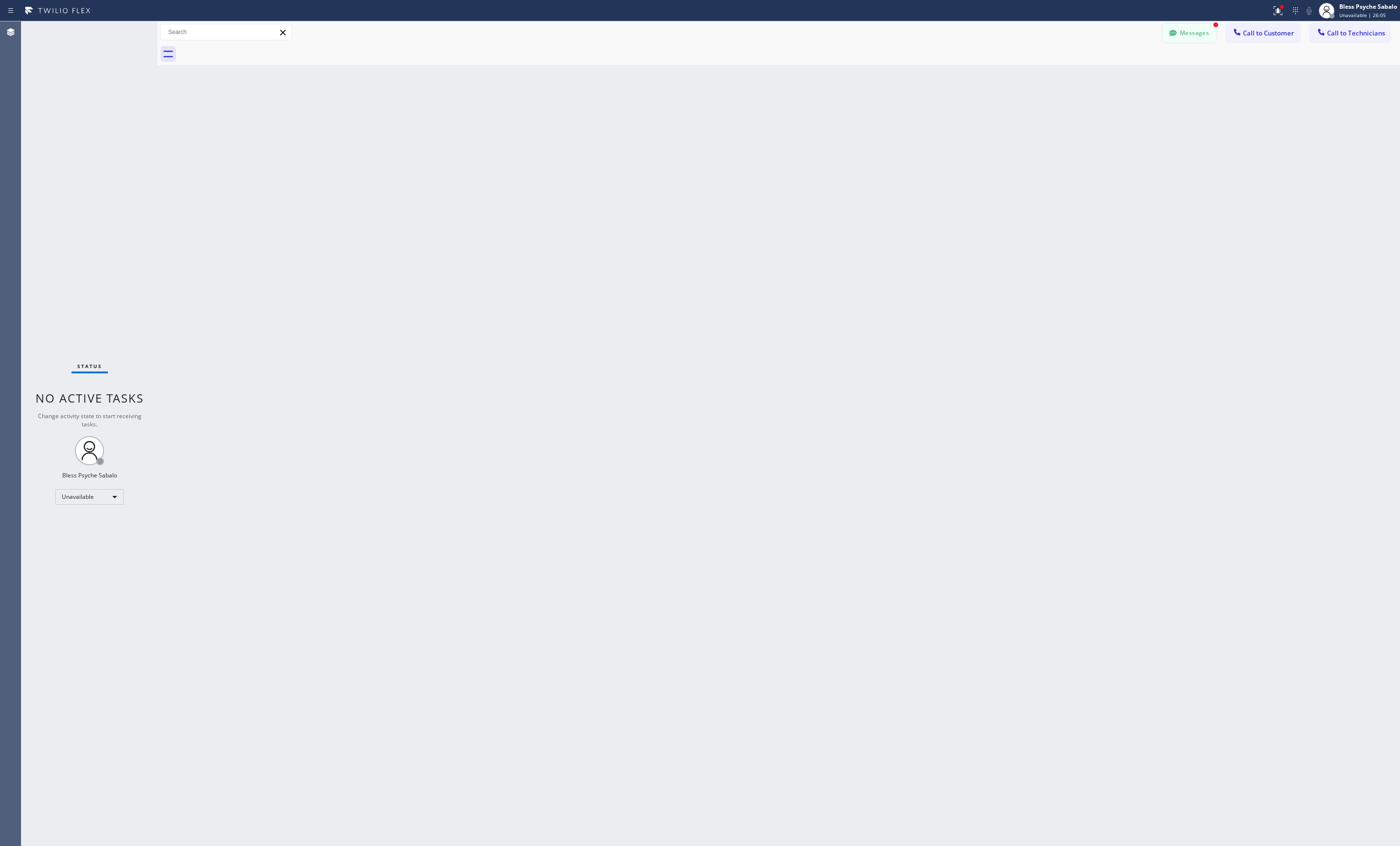
drag, startPoint x: 1182, startPoint y: 32, endPoint x: 1172, endPoint y: 34, distance: 10.2
click at [1182, 32] on button "Messages" at bounding box center [1190, 33] width 53 height 18
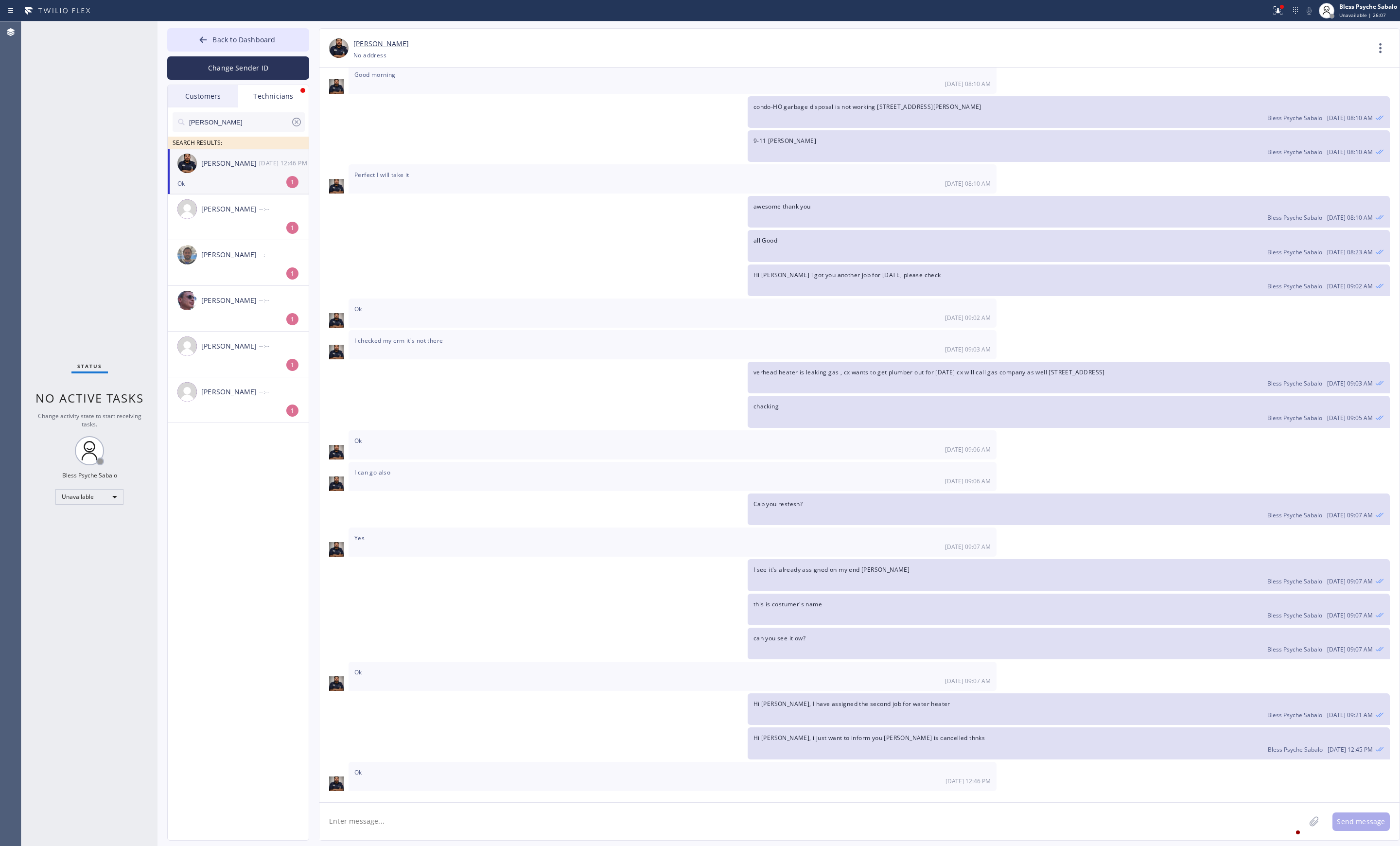
scroll to position [6002, 0]
click at [253, 195] on div "[PERSON_NAME] --:--" at bounding box center [239, 209] width 142 height 29
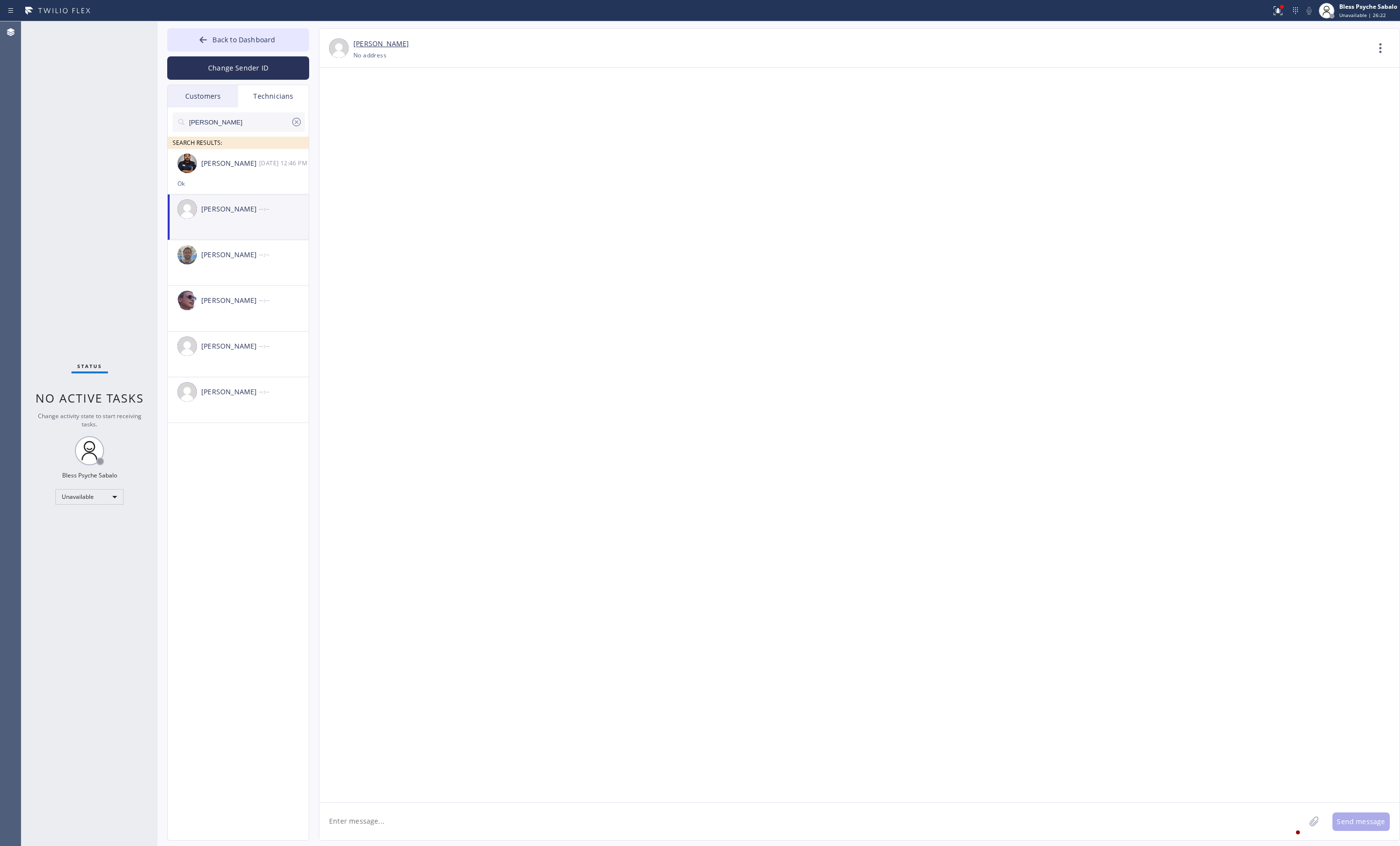
scroll to position [0, 0]
click at [249, 214] on div "[PERSON_NAME]" at bounding box center [230, 209] width 58 height 11
click at [265, 150] on div "[PERSON_NAME] [DATE] 12:46 PM" at bounding box center [239, 164] width 142 height 29
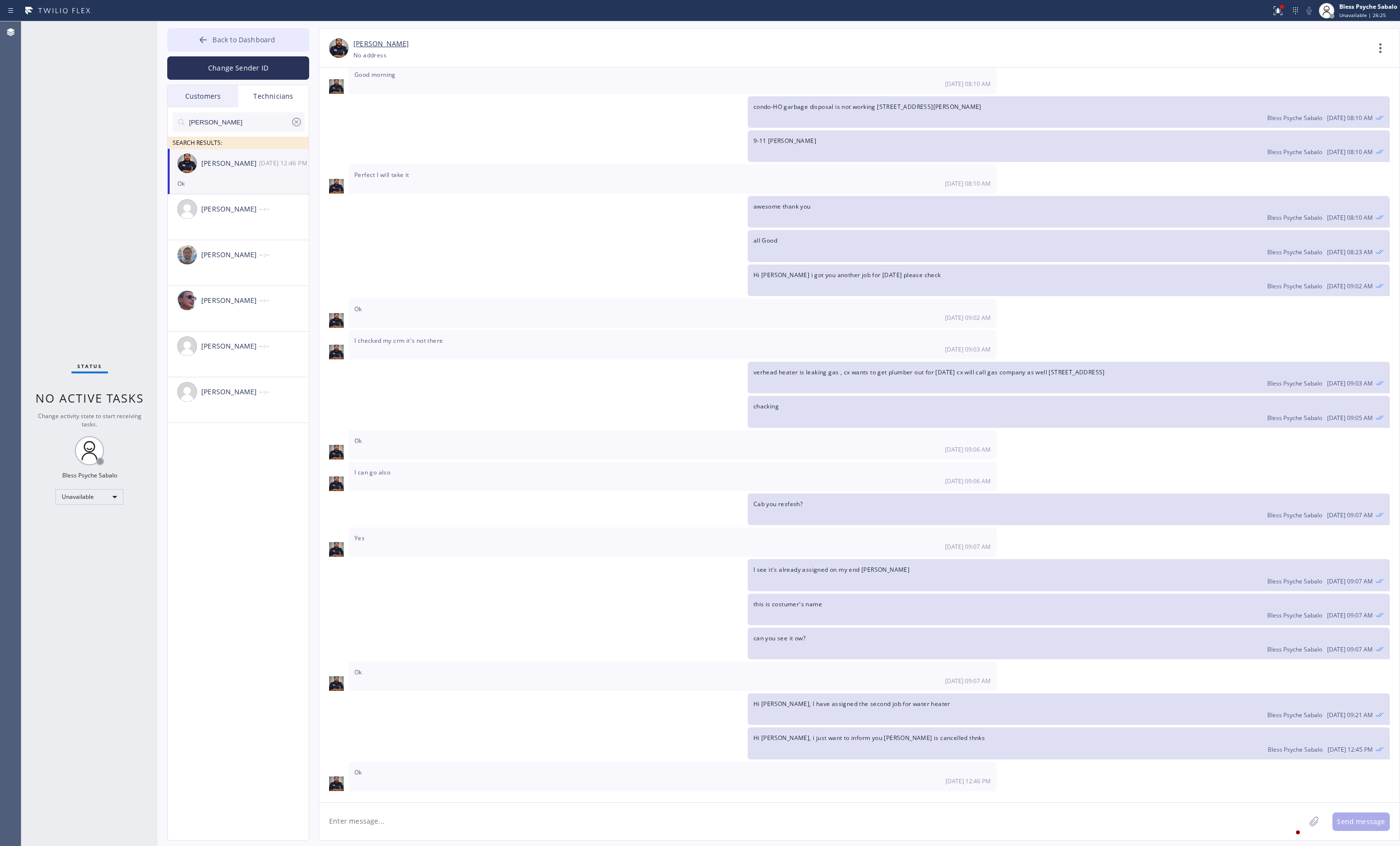
click at [244, 41] on span "Back to Dashboard" at bounding box center [243, 39] width 62 height 9
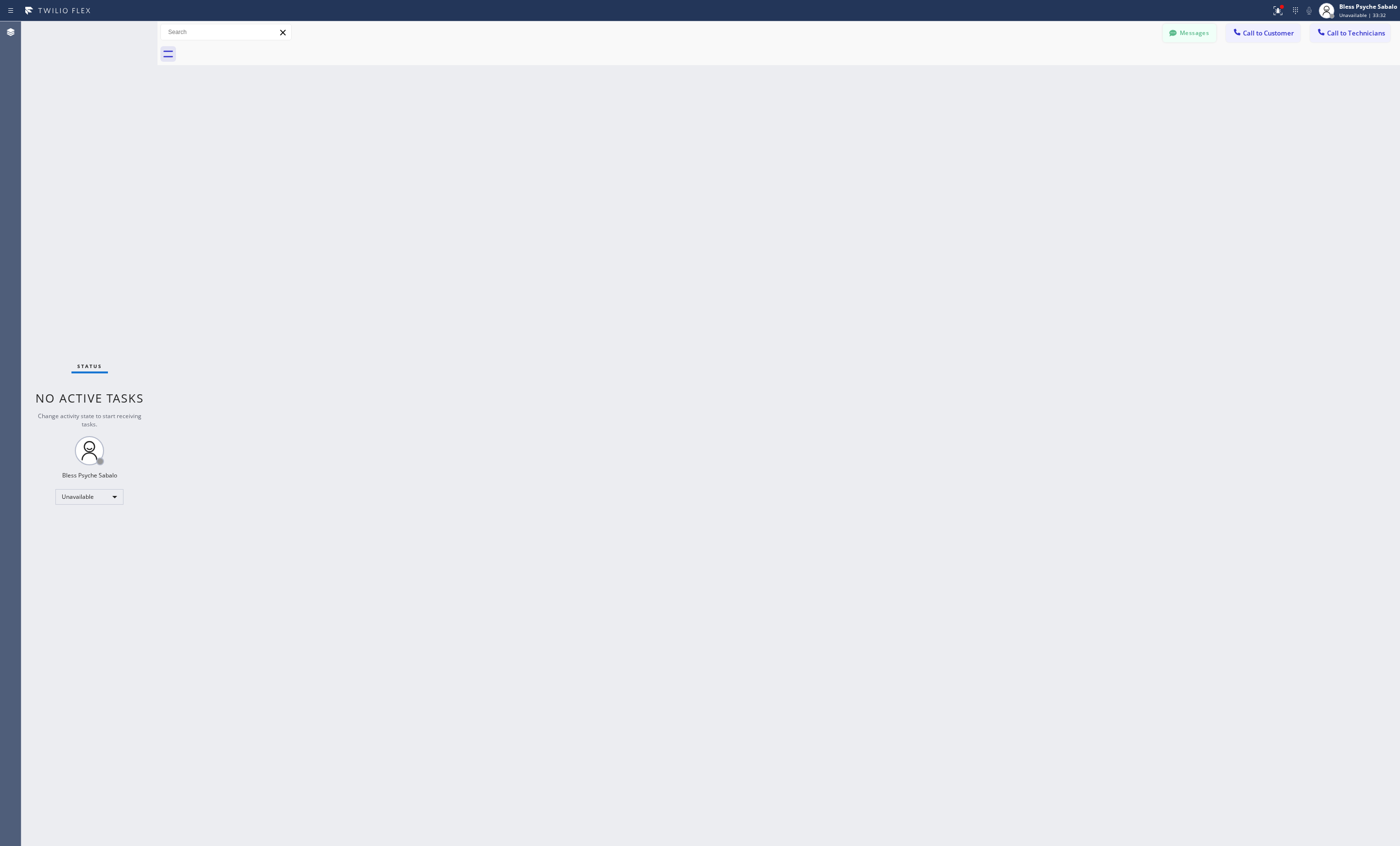
click at [1178, 32] on div at bounding box center [1173, 34] width 11 height 11
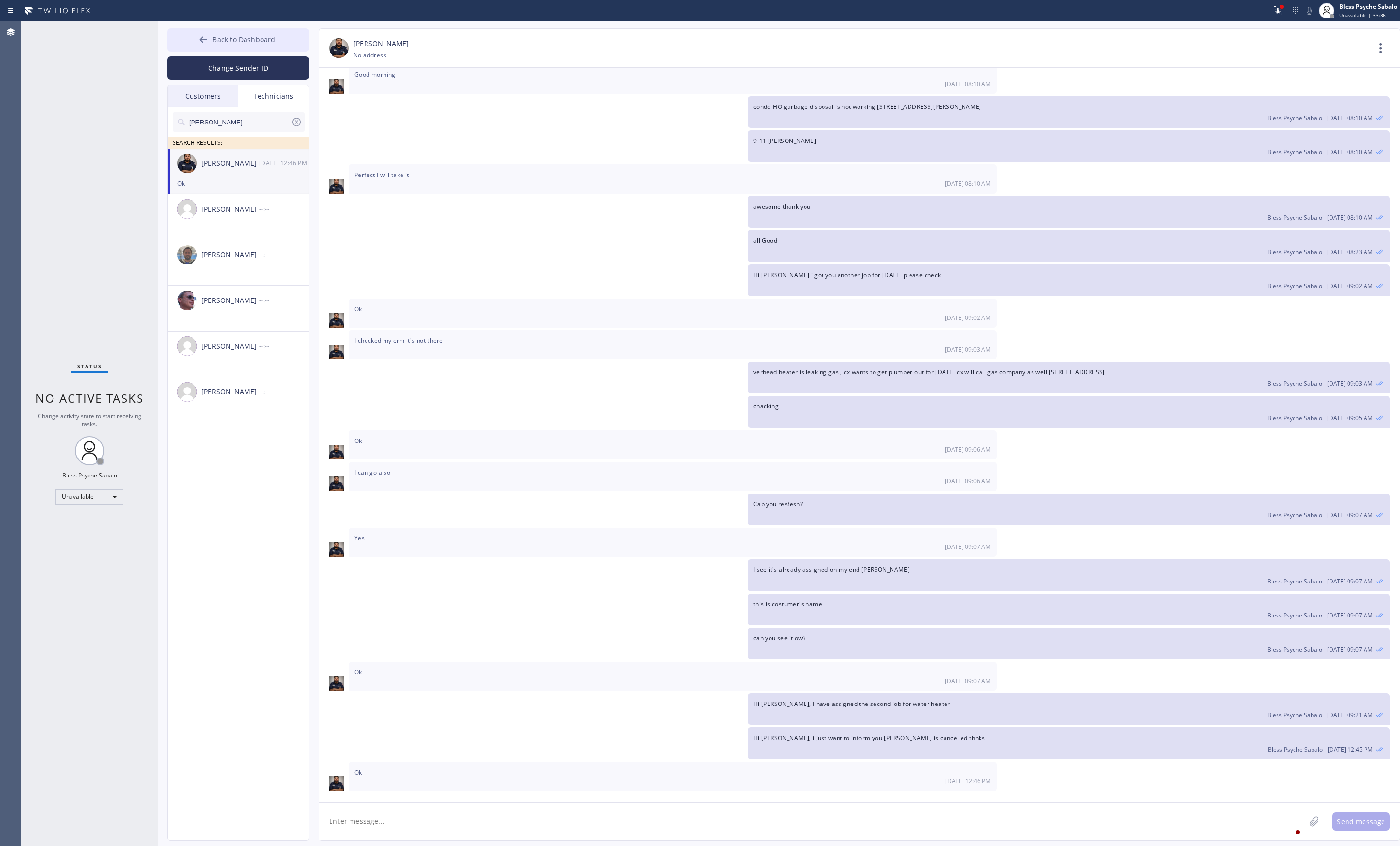
click at [255, 32] on button "Back to Dashboard" at bounding box center [238, 40] width 142 height 23
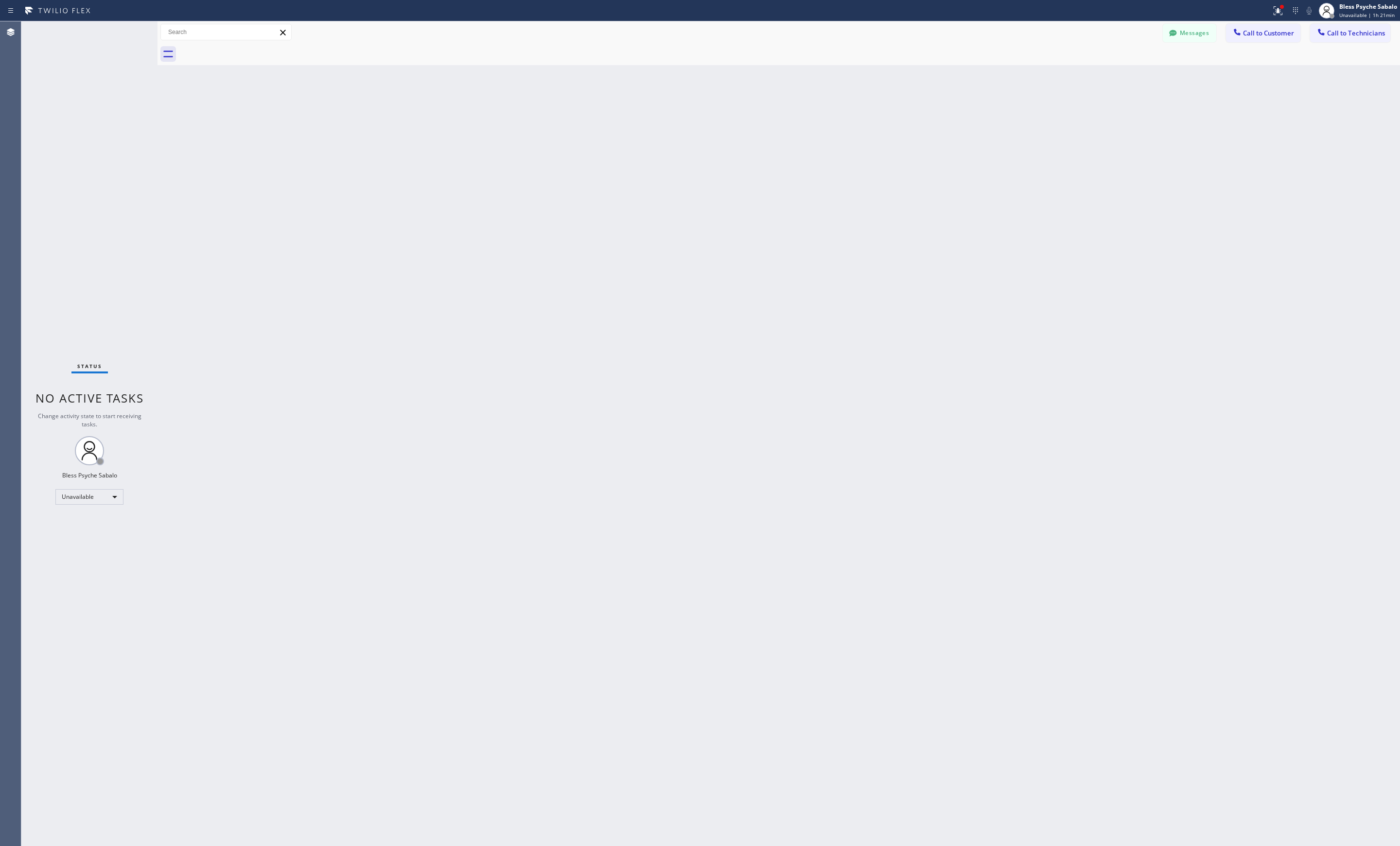
drag, startPoint x: 1043, startPoint y: 105, endPoint x: 1007, endPoint y: 129, distance: 43.3
drag, startPoint x: 1007, startPoint y: 129, endPoint x: 1296, endPoint y: 161, distance: 290.8
click at [1296, 161] on div "Back to Dashboard Change Sender ID Customers Technicians AM [PERSON_NAME] [DATE…" at bounding box center [779, 433] width 1242 height 825
click at [1358, 32] on span "Call to Technicians" at bounding box center [1356, 33] width 58 height 9
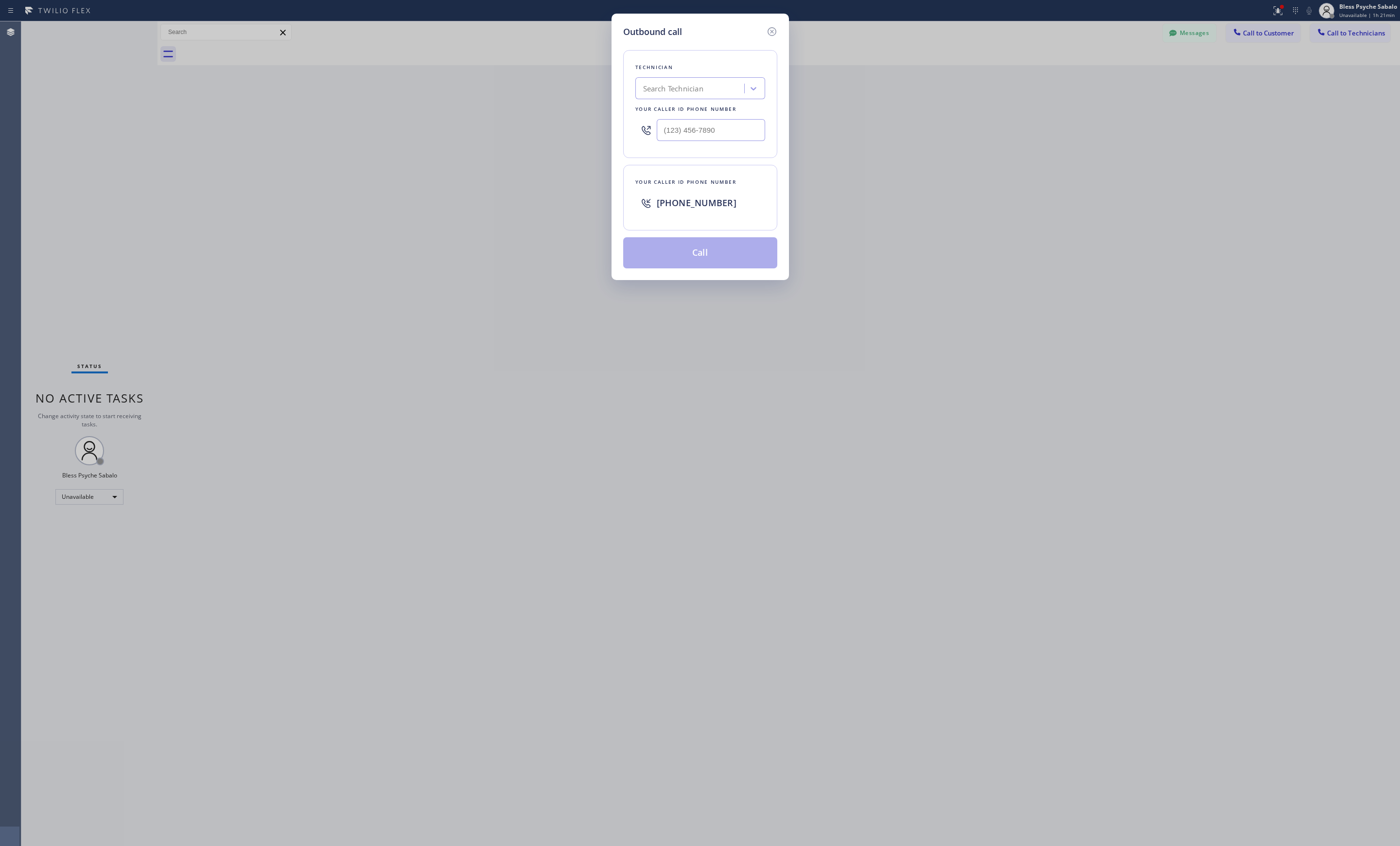
click at [656, 94] on div "Search Technician" at bounding box center [673, 89] width 60 height 11
type input "[PERSON_NAME]"
drag, startPoint x: 934, startPoint y: 213, endPoint x: 905, endPoint y: 177, distance: 46.2
click at [914, 189] on div "Outbound call Technician option [PERSON_NAME] [PERSON_NAME], selected. option […" at bounding box center [700, 423] width 1400 height 846
click at [773, 32] on icon at bounding box center [771, 32] width 9 height 9
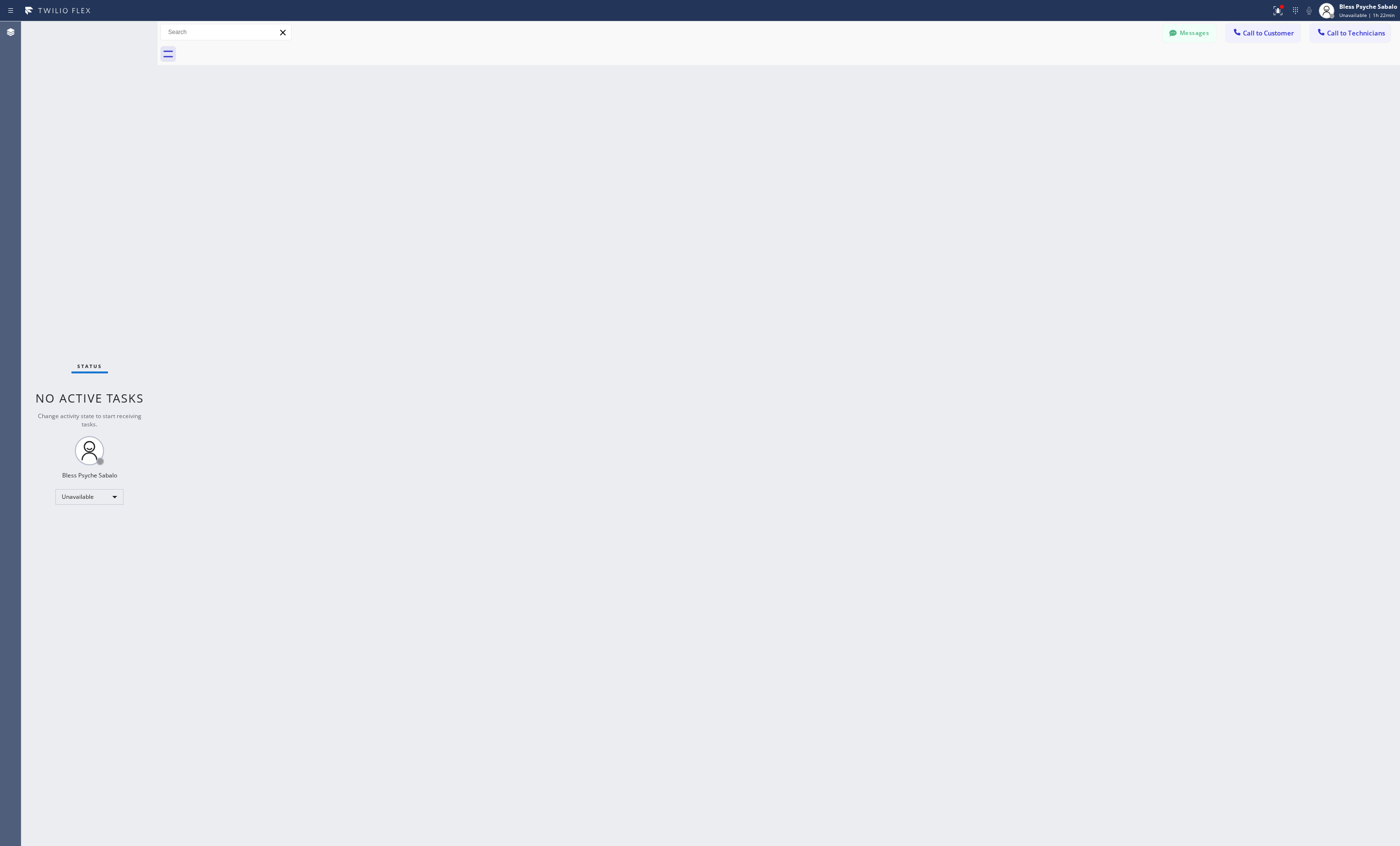
click at [1204, 38] on button "Messages" at bounding box center [1190, 33] width 53 height 18
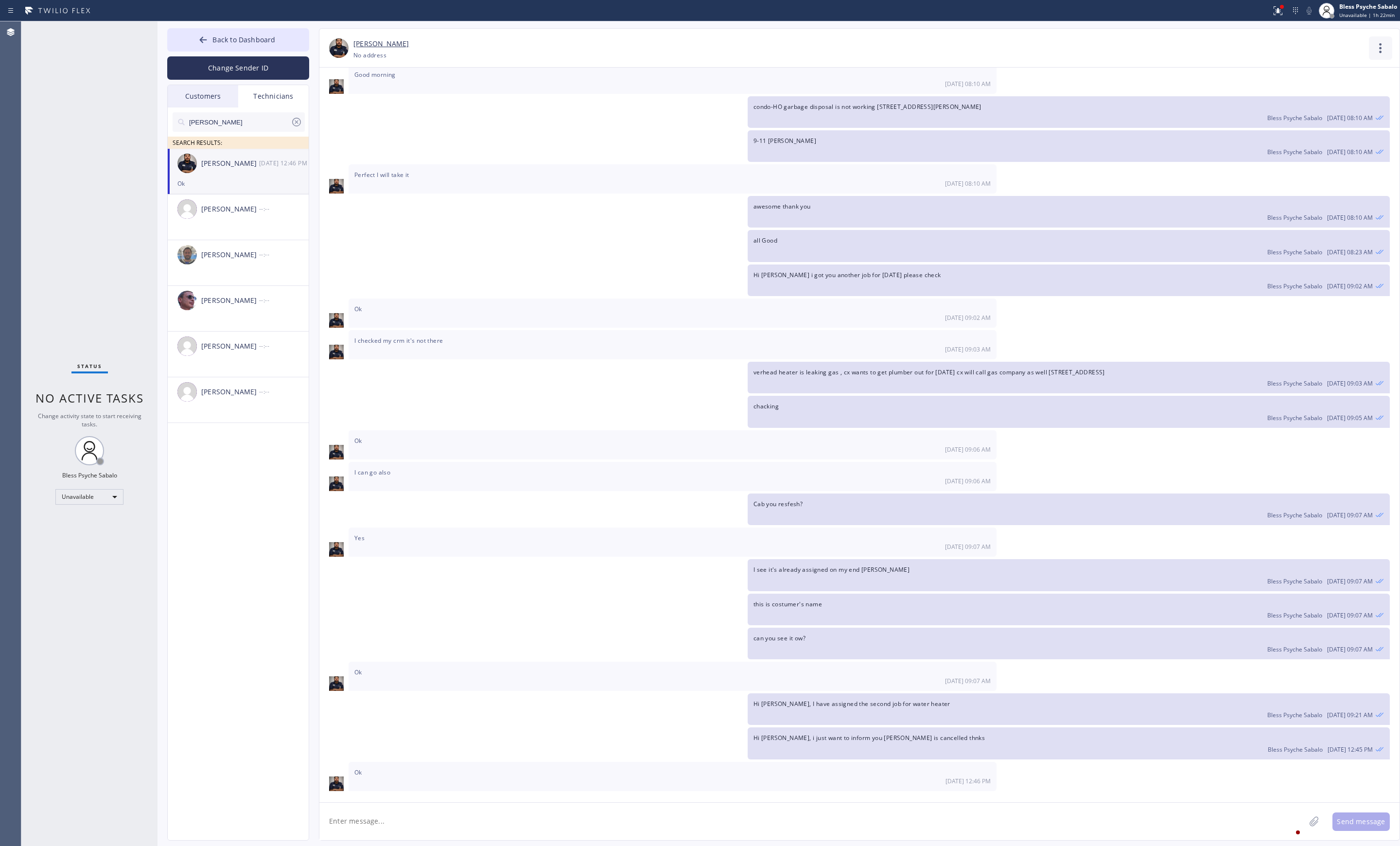
click at [1384, 51] on icon at bounding box center [1380, 48] width 23 height 23
click at [1291, 107] on li "Call to Technician" at bounding box center [1321, 99] width 141 height 26
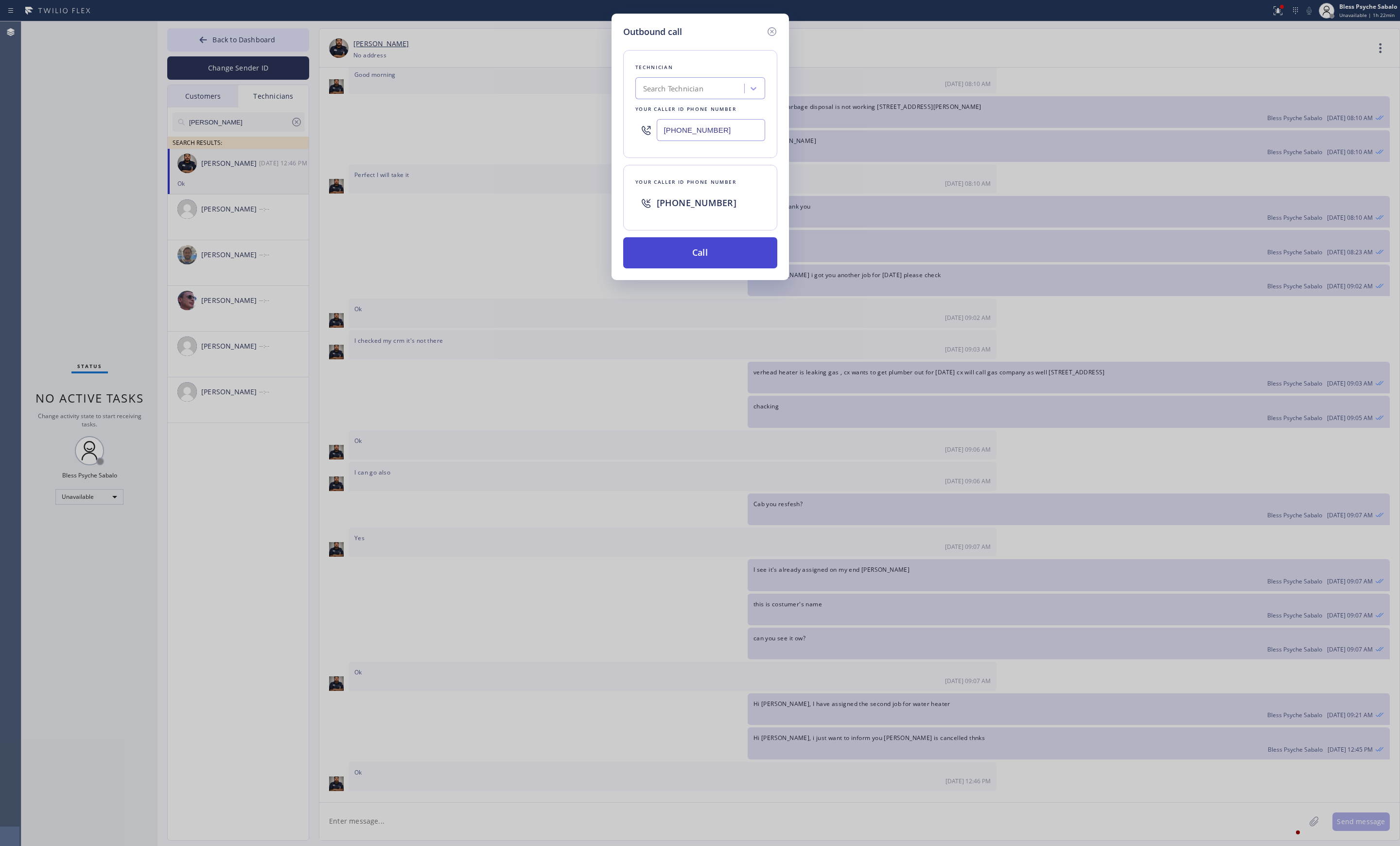
click at [716, 263] on button "Call" at bounding box center [701, 252] width 154 height 31
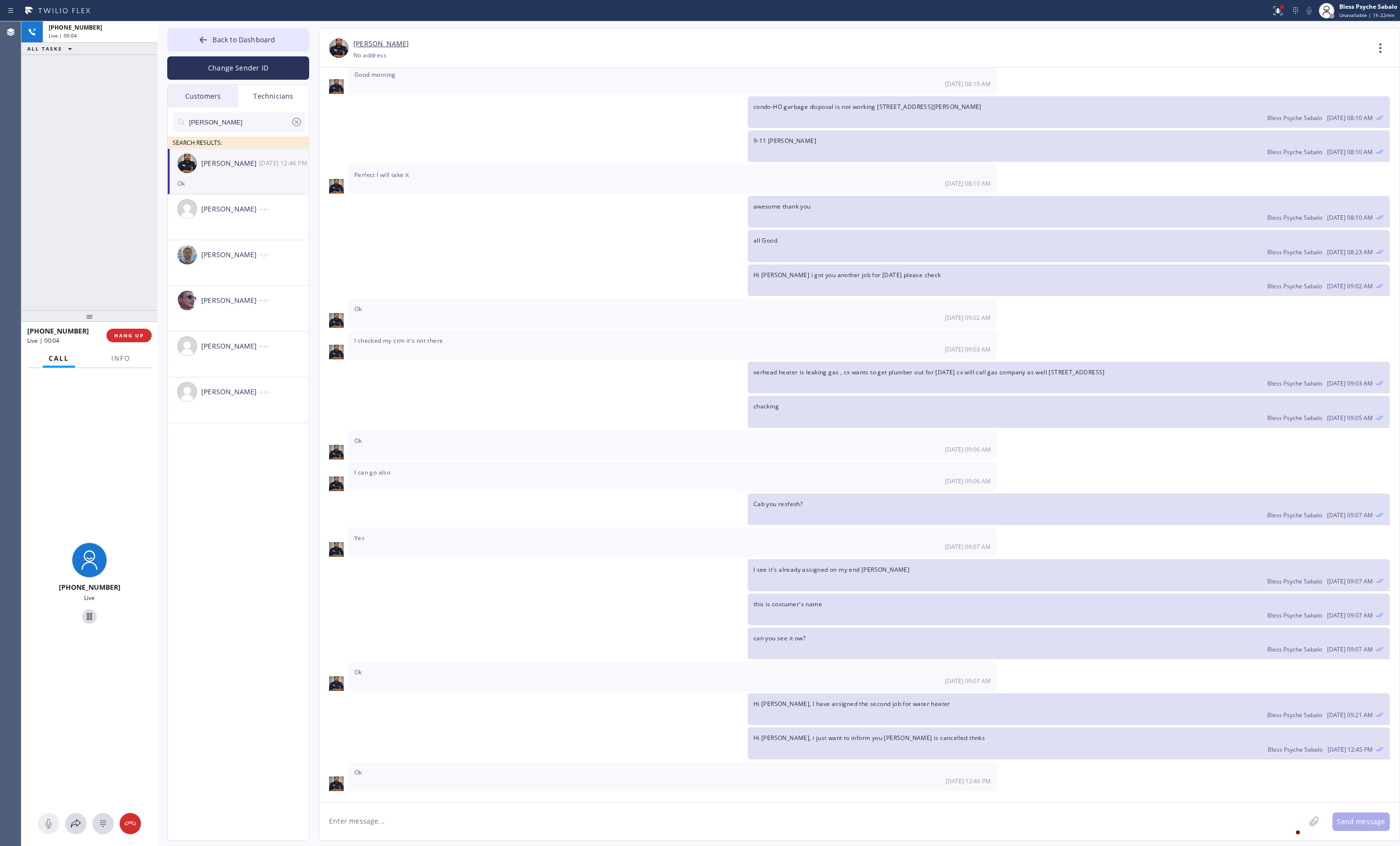
click at [483, 799] on div "[DATE] Hi [PERSON_NAME], My name is Red. One of the dispatchers here at 5 Star …" at bounding box center [859, 435] width 1080 height 735
click at [472, 800] on div "[DATE] Hi [PERSON_NAME], My name is Red. One of the dispatchers here at 5 Star …" at bounding box center [859, 435] width 1080 height 735
click at [449, 800] on div "[DATE] Hi [PERSON_NAME], My name is Red. One of the dispatchers here at 5 Star …" at bounding box center [859, 435] width 1080 height 735
click at [352, 814] on textarea at bounding box center [812, 822] width 986 height 38
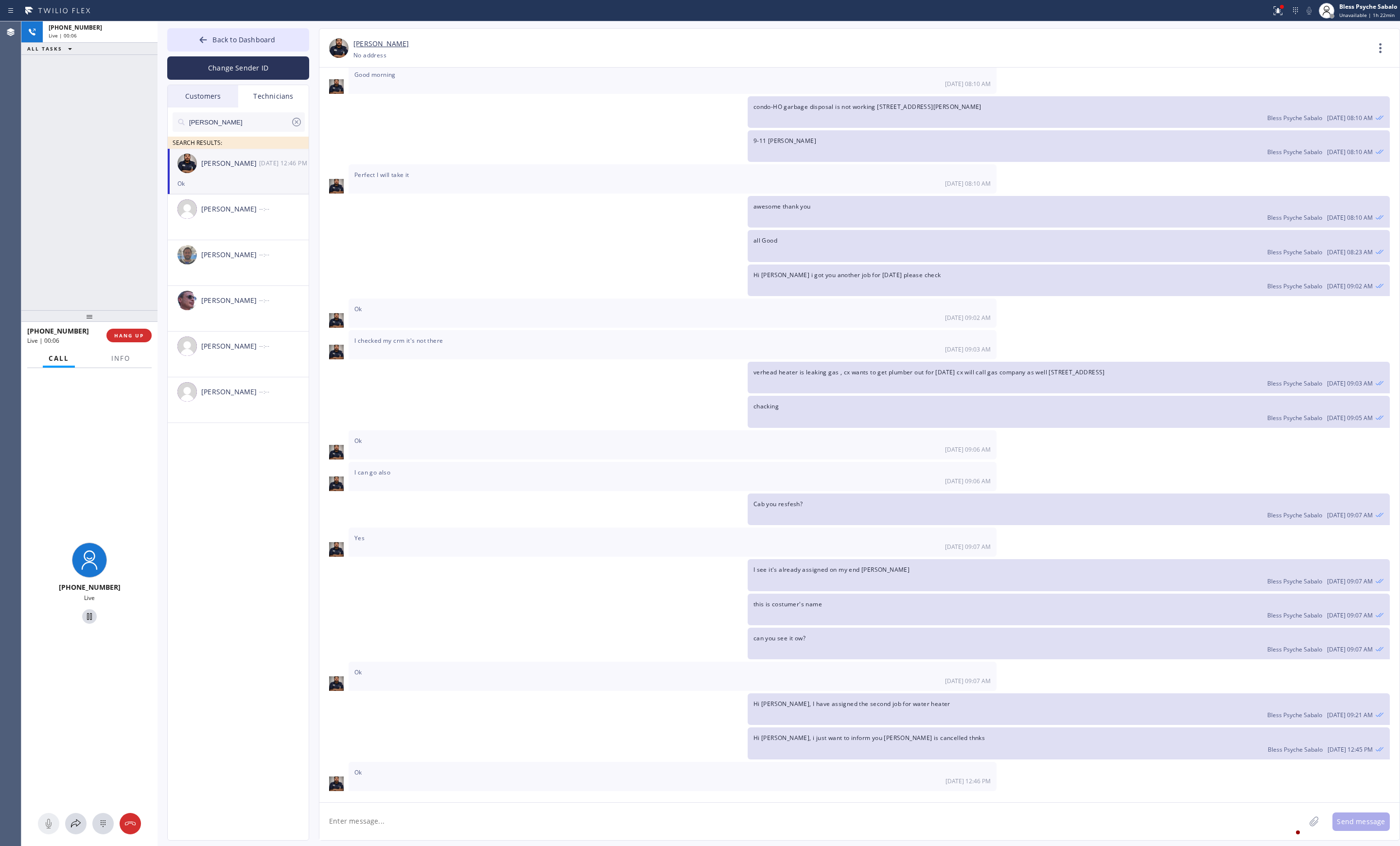
paste textarea "MEMBER | Toilet/Sink | Toilet's leaking when flushed and not filling properly. …"
type textarea "MEMBER | Toilet/Sink | Toilet's leaking when flushed and not filling properly. …"
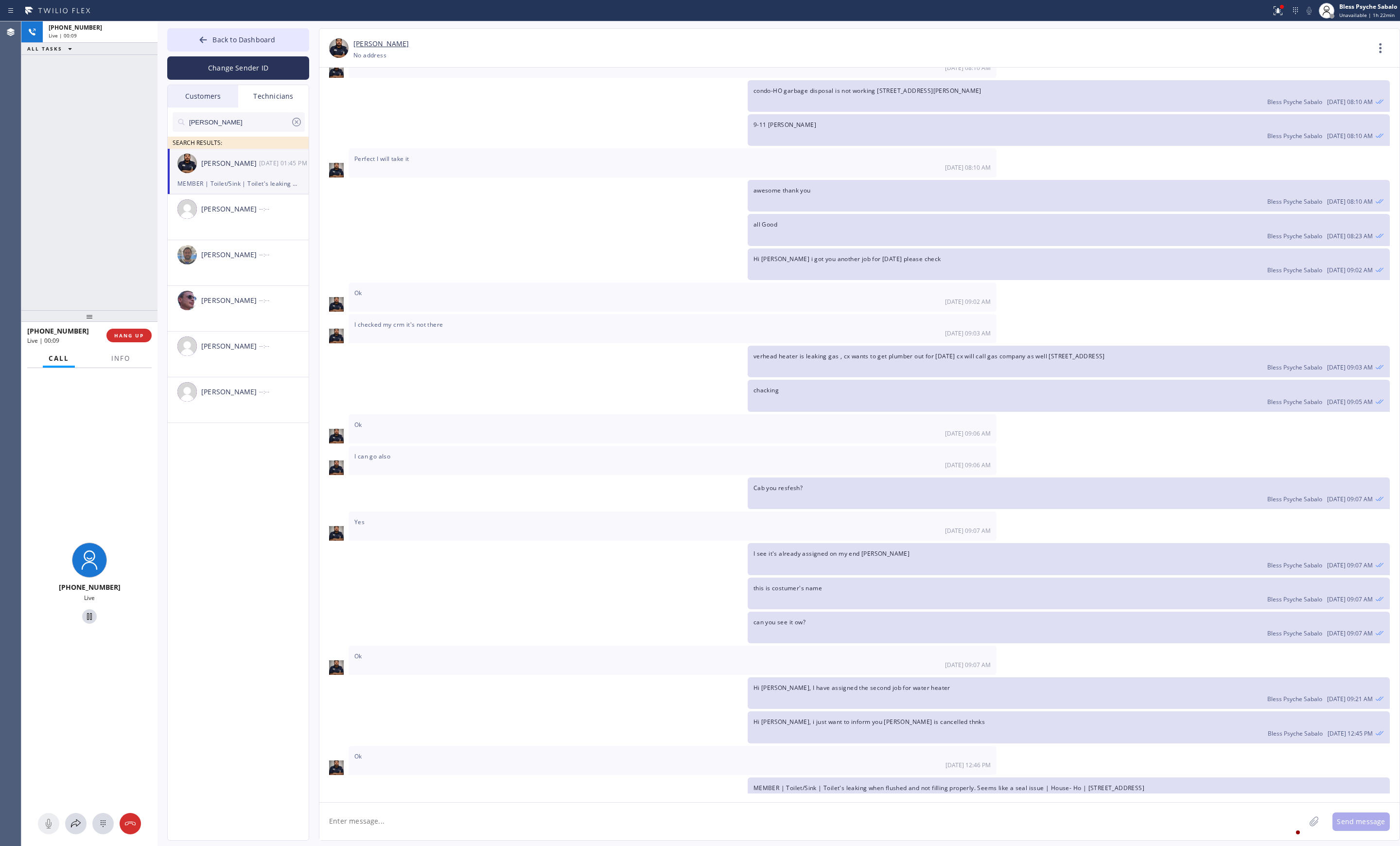
scroll to position [6037, 0]
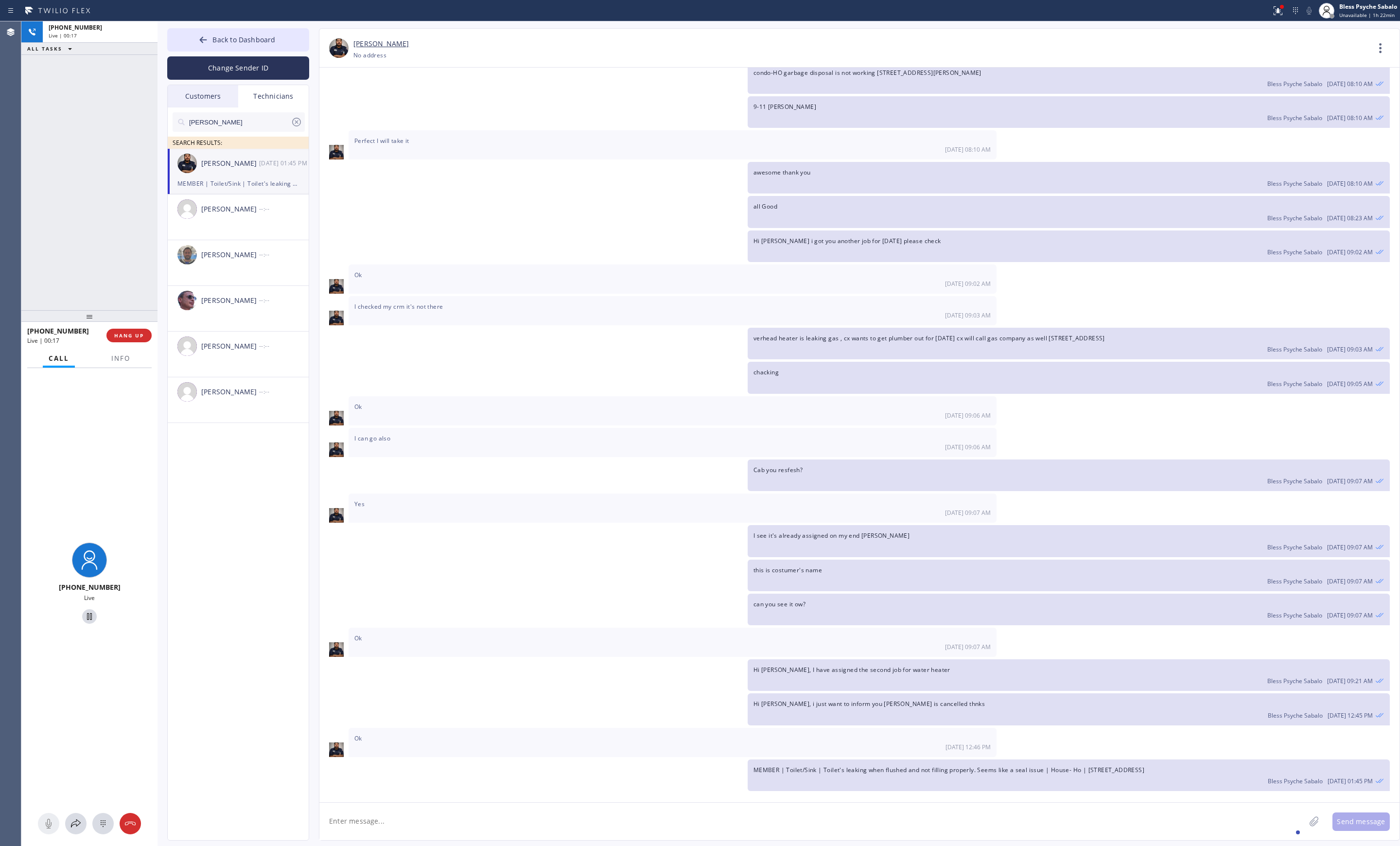
click at [558, 826] on textarea at bounding box center [812, 822] width 986 height 38
drag, startPoint x: 121, startPoint y: 329, endPoint x: 113, endPoint y: 328, distance: 8.1
click at [121, 329] on button "HANG UP" at bounding box center [129, 335] width 45 height 14
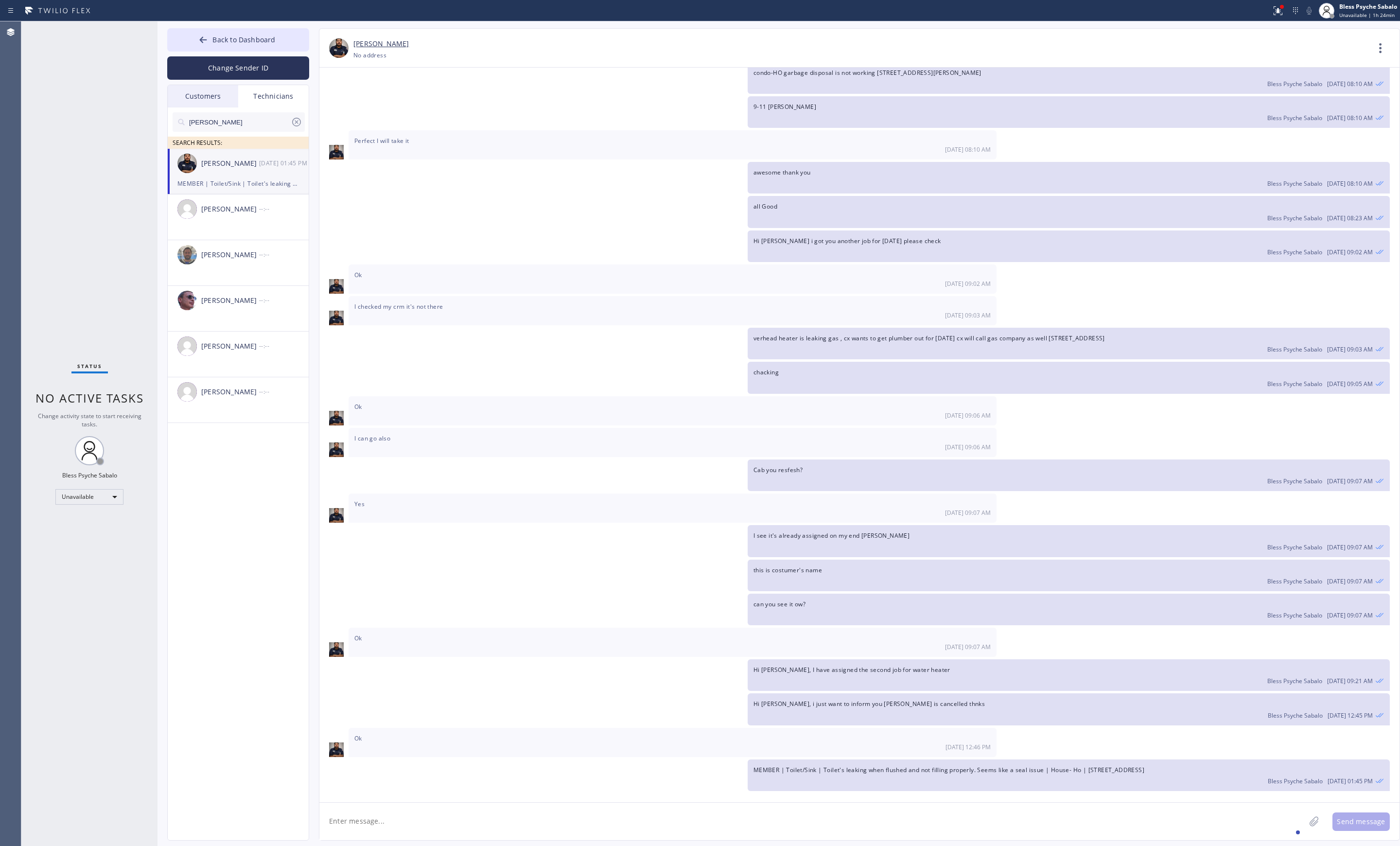
click at [533, 817] on textarea at bounding box center [812, 822] width 986 height 38
click at [436, 825] on textarea "Sorry [PERSON_NAME], this costumer" at bounding box center [821, 822] width 1003 height 38
click at [430, 827] on textarea "Sorry [PERSON_NAME], this costumer" at bounding box center [821, 822] width 1003 height 38
type textarea "Sorry [PERSON_NAME], this costumer change his mind and wanted to move the sched…"
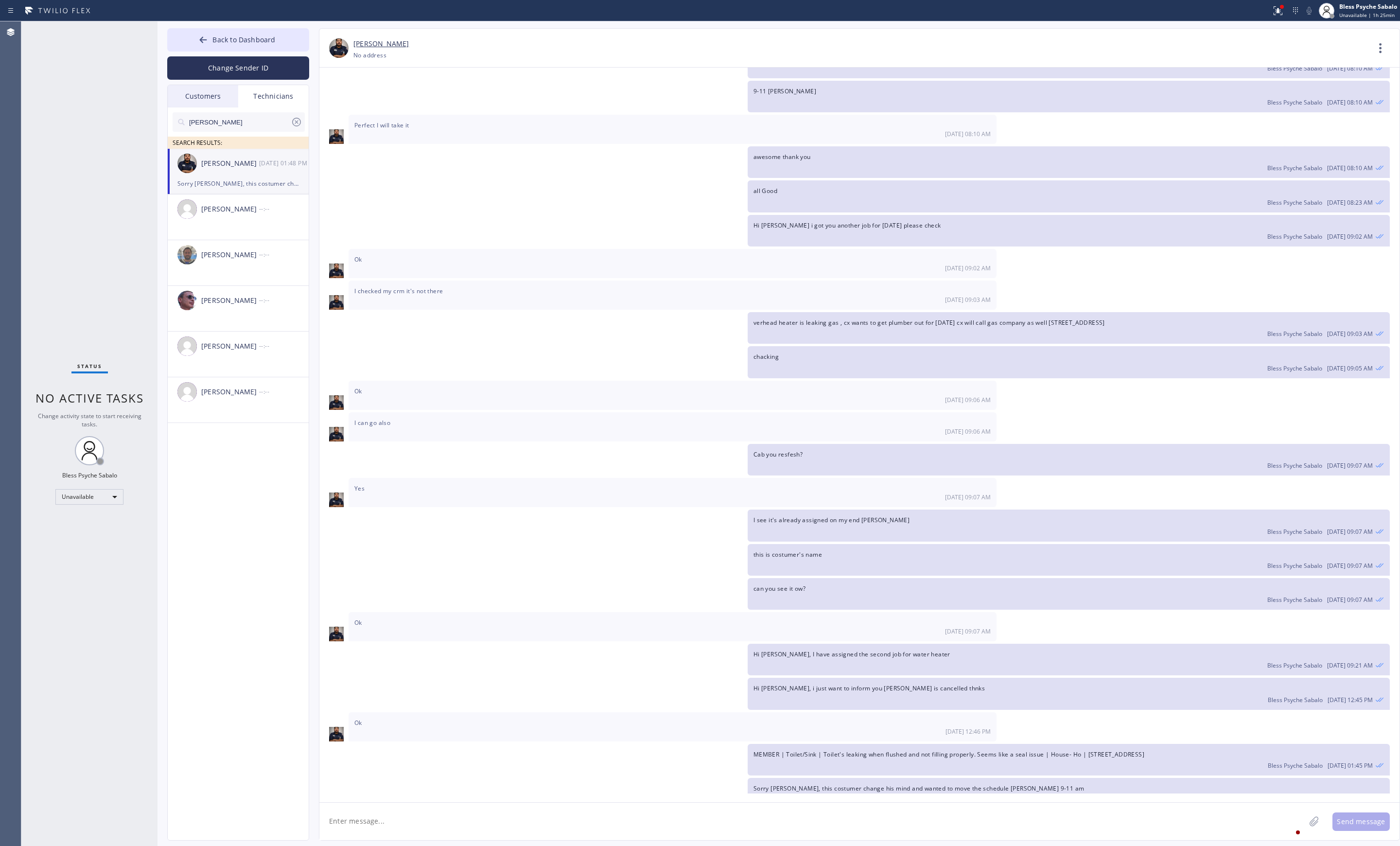
scroll to position [6071, 0]
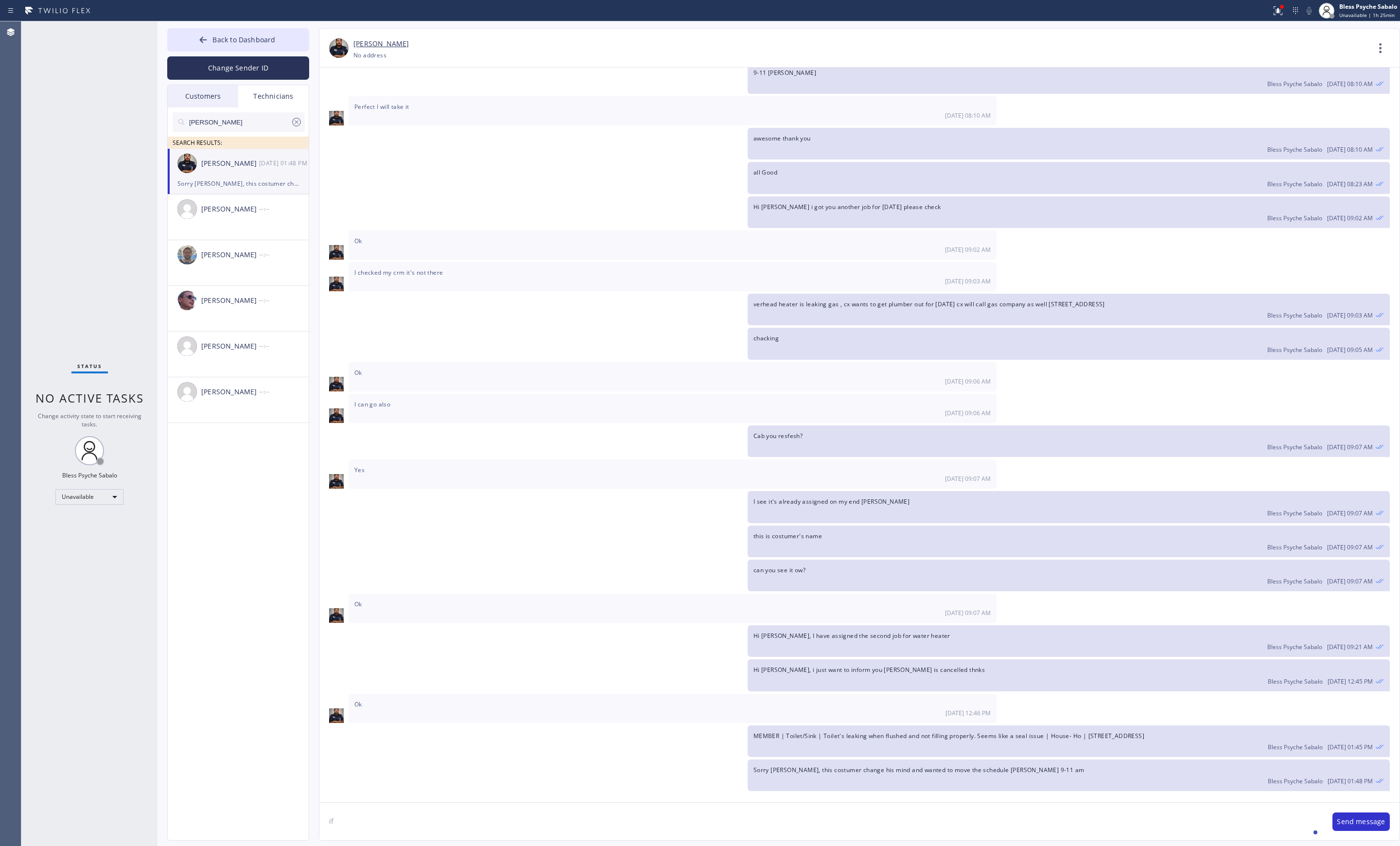
type textarea "i"
click at [253, 94] on div "Technicians" at bounding box center [273, 96] width 71 height 22
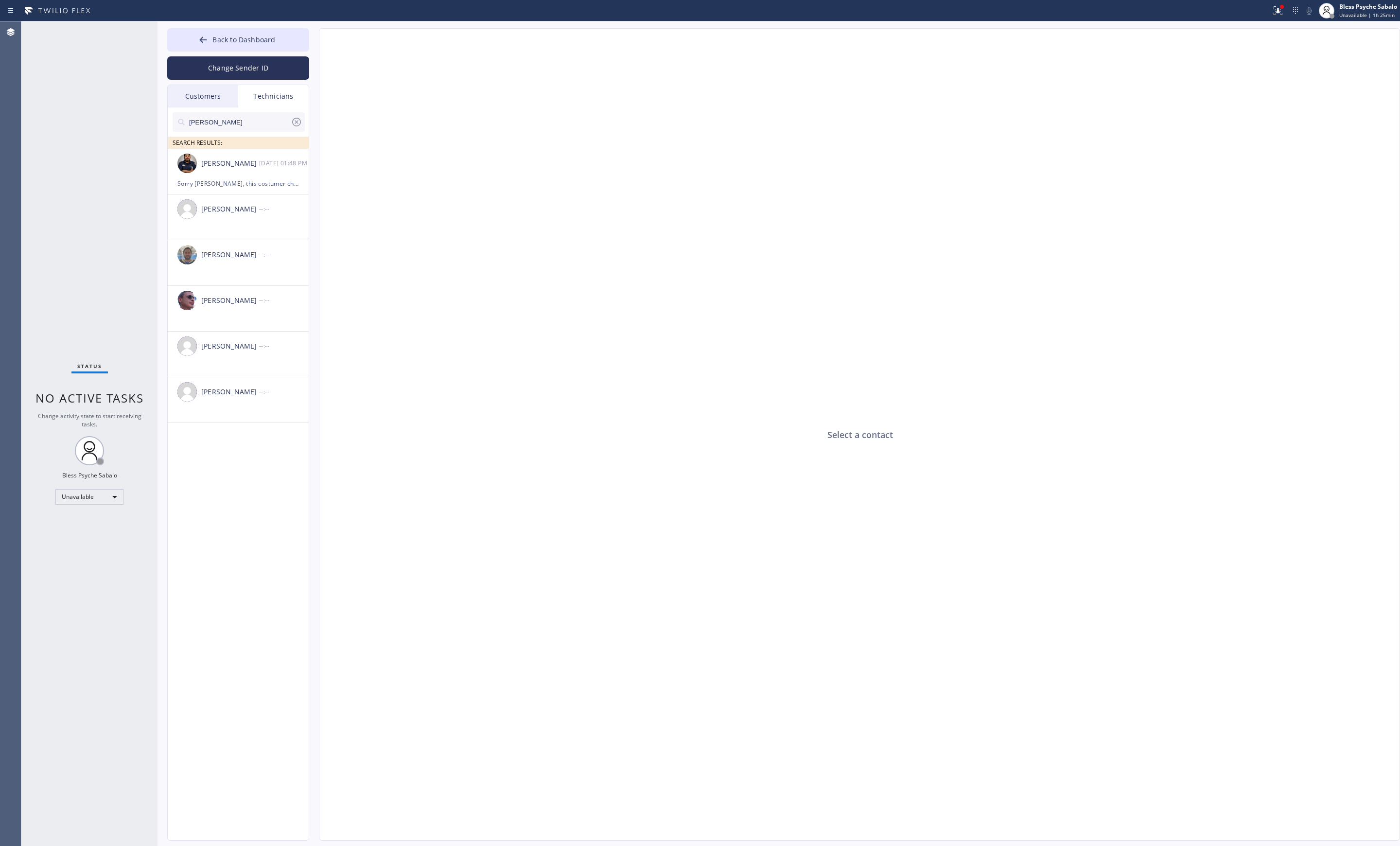
click at [205, 98] on div "Customers" at bounding box center [203, 96] width 71 height 22
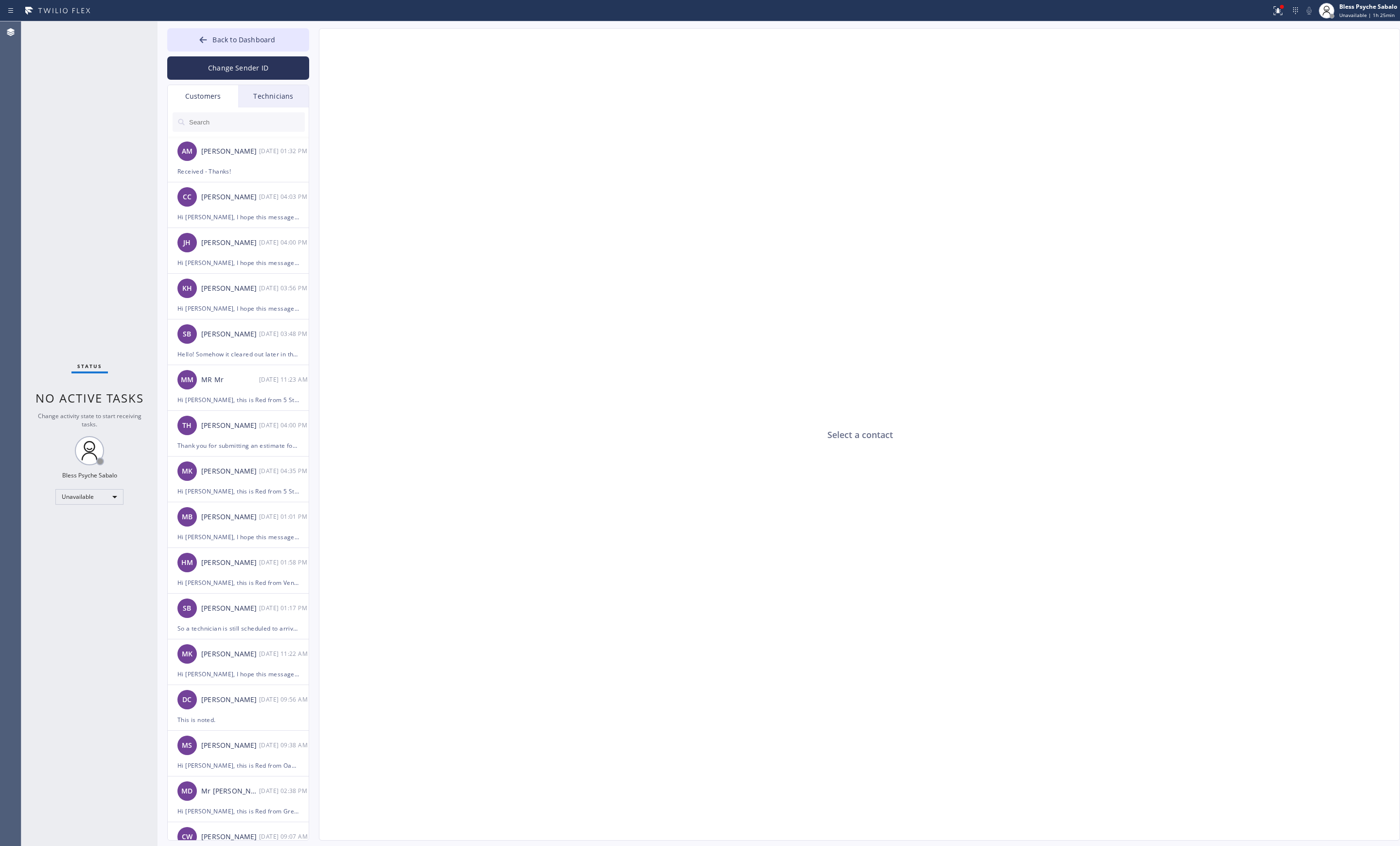
click at [270, 102] on div "Technicians" at bounding box center [273, 96] width 71 height 22
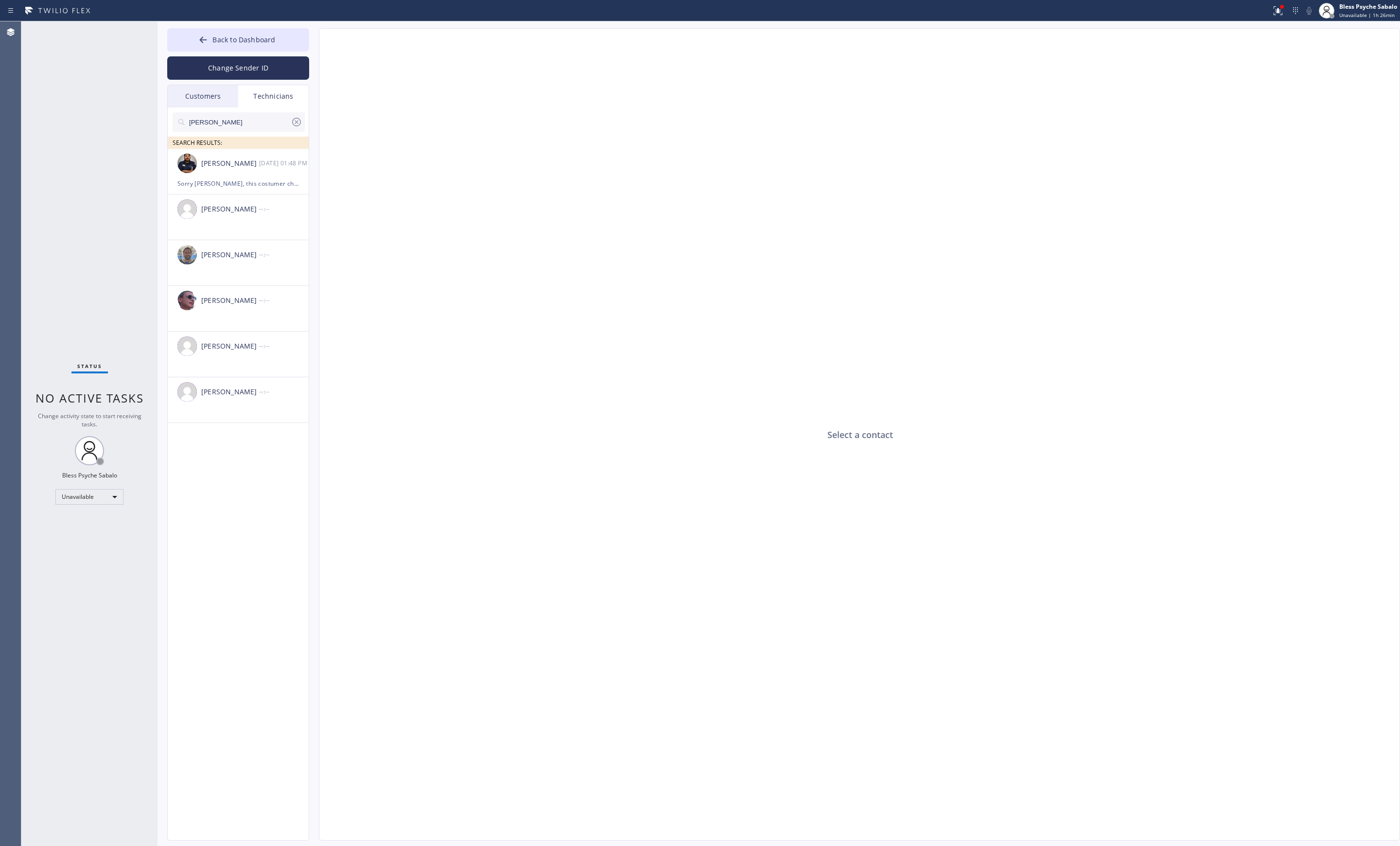
drag, startPoint x: 197, startPoint y: 120, endPoint x: 238, endPoint y: 132, distance: 42.7
click at [158, 115] on div "Back to Dashboard Change Sender ID Customers Technicians AM [PERSON_NAME] [DATE…" at bounding box center [779, 433] width 1242 height 825
click at [302, 126] on icon at bounding box center [296, 122] width 11 height 11
click at [302, 126] on input "text" at bounding box center [246, 122] width 117 height 20
click at [207, 99] on div "Customers" at bounding box center [203, 96] width 71 height 22
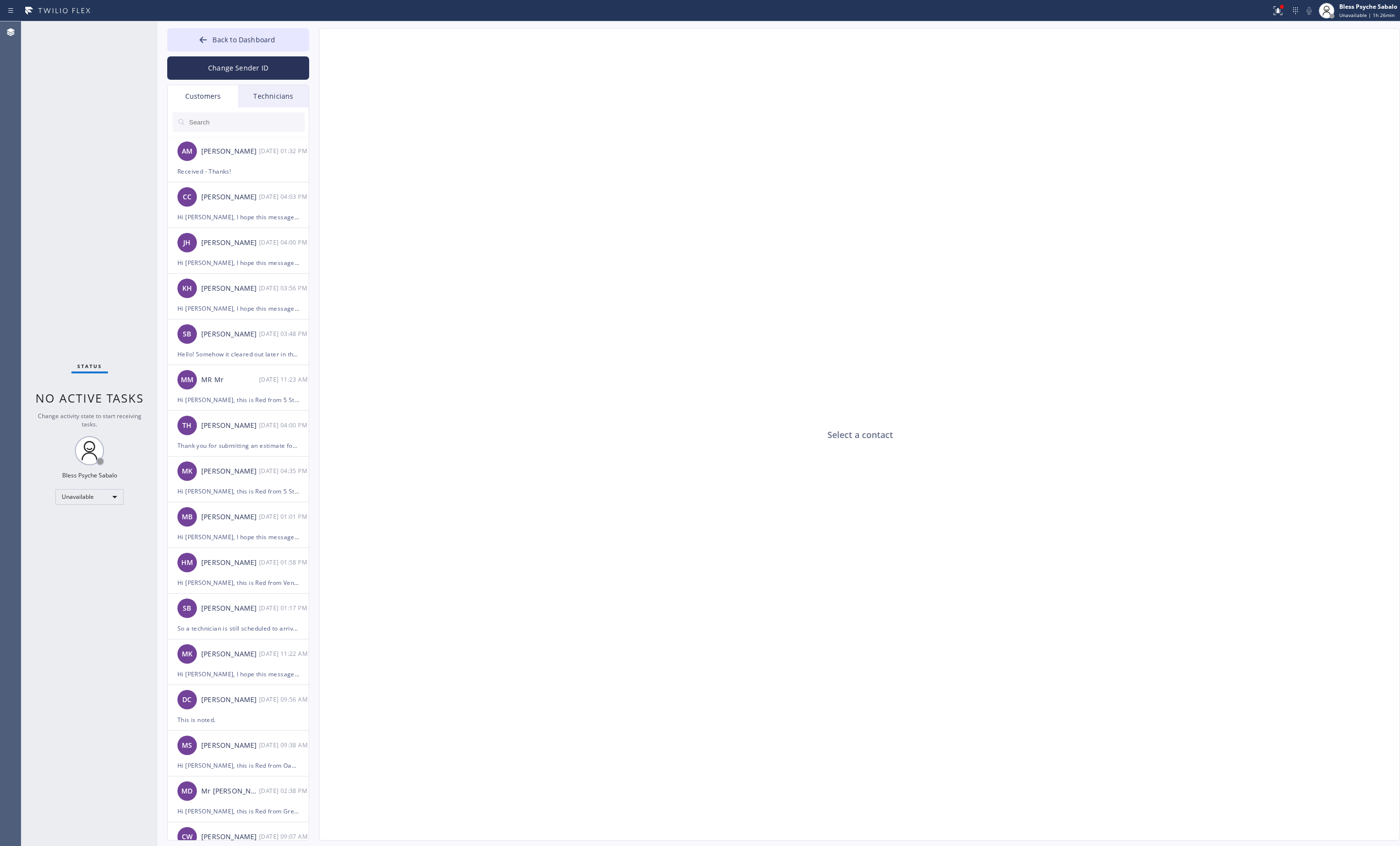
click at [260, 102] on div "Technicians" at bounding box center [273, 96] width 71 height 22
click at [261, 169] on div "Are they home now I can go now" at bounding box center [238, 171] width 122 height 11
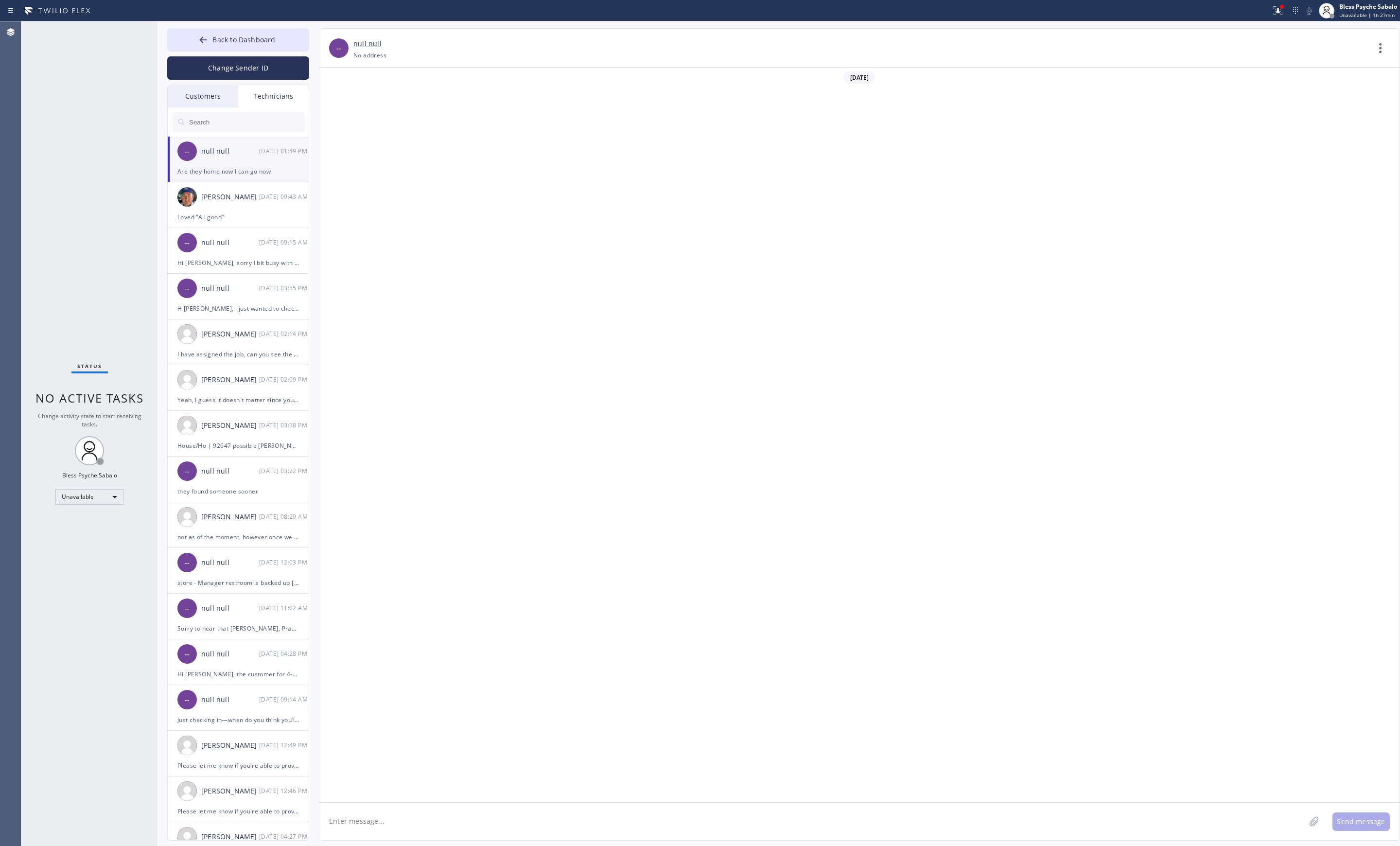
scroll to position [6135, 0]
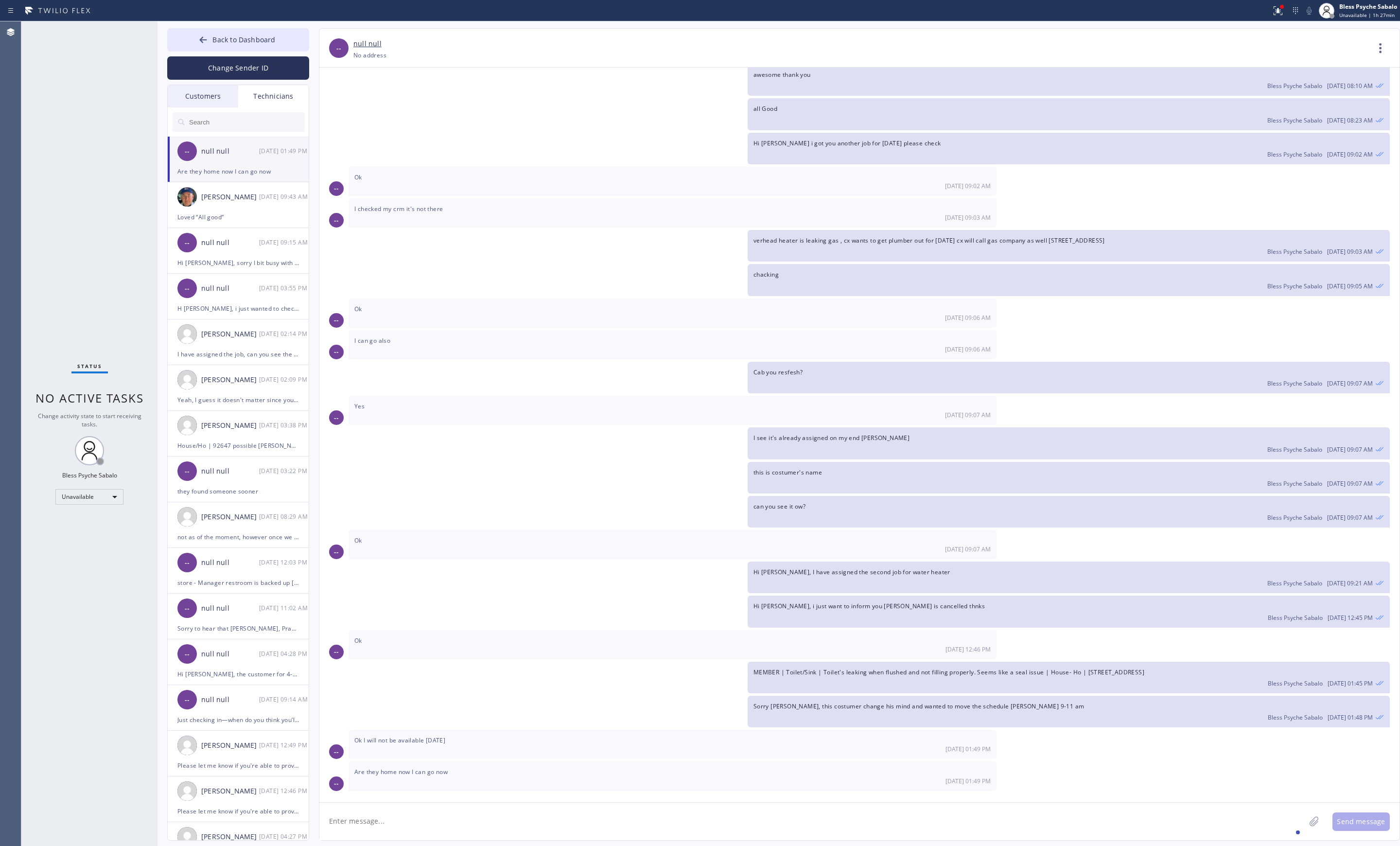
click at [450, 806] on textarea at bounding box center [812, 822] width 986 height 38
type textarea "I will contact the costumer"
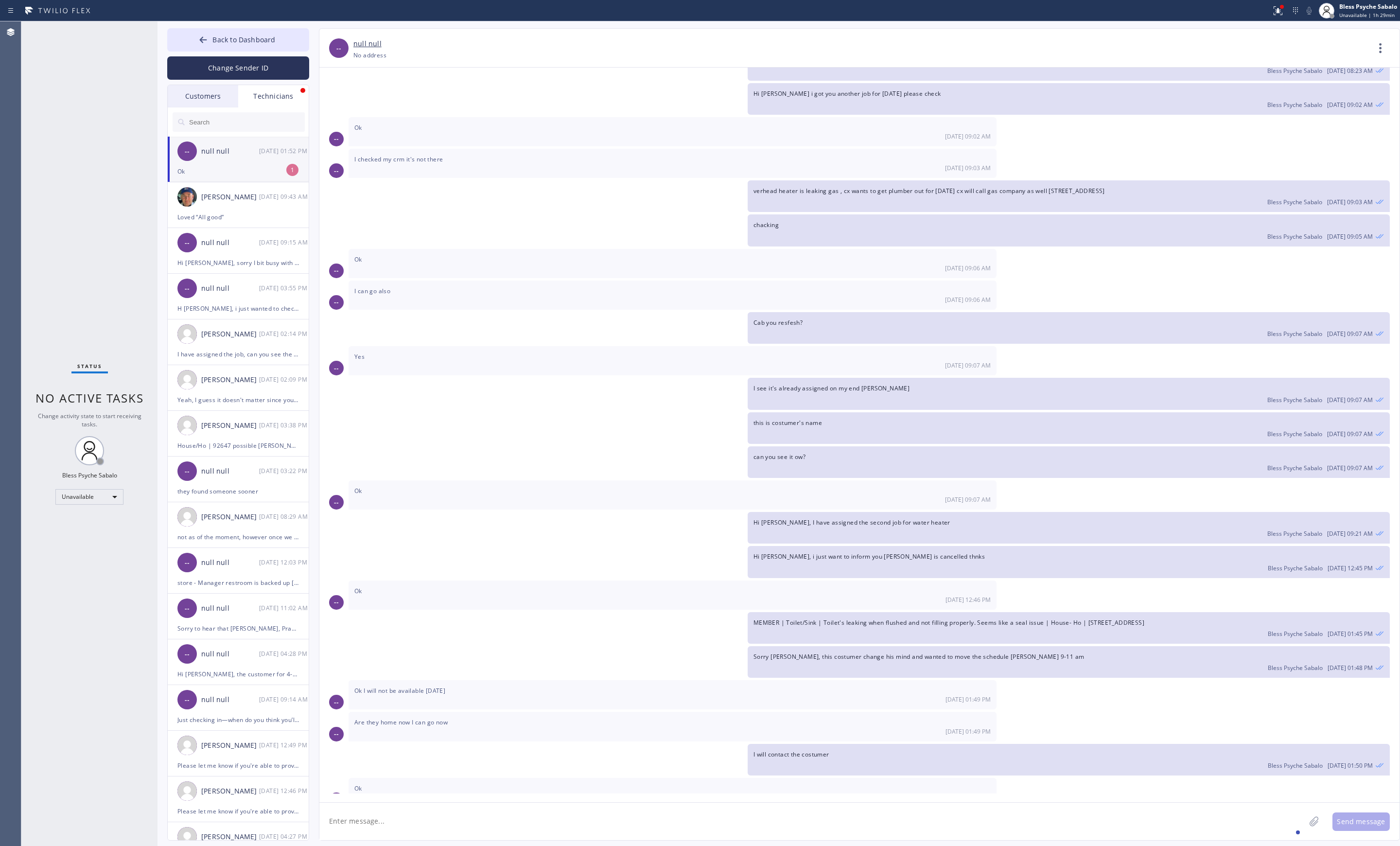
scroll to position [6200, 0]
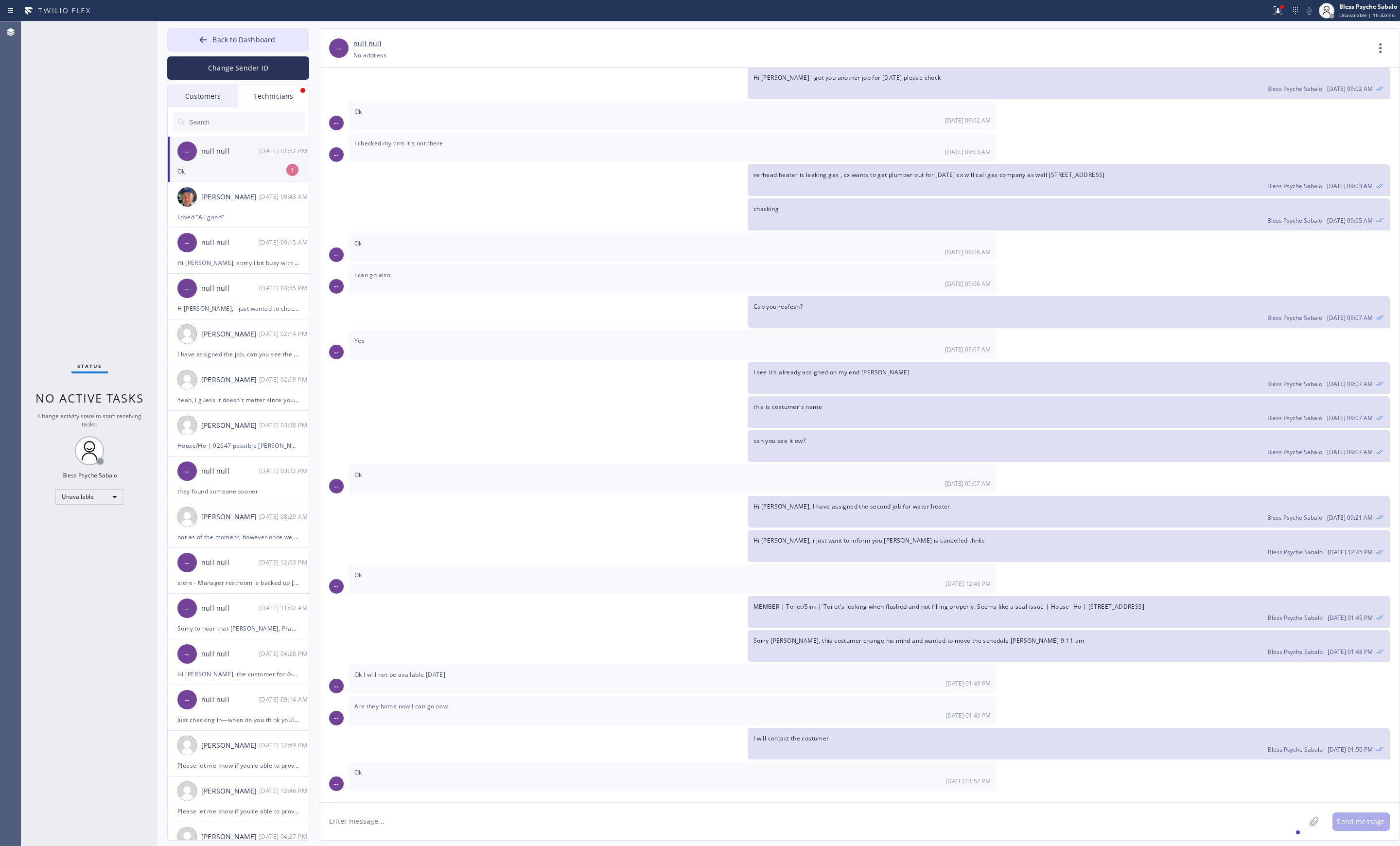
drag, startPoint x: 255, startPoint y: 34, endPoint x: 21, endPoint y: 269, distance: 331.6
click at [255, 34] on button "Back to Dashboard" at bounding box center [238, 40] width 142 height 23
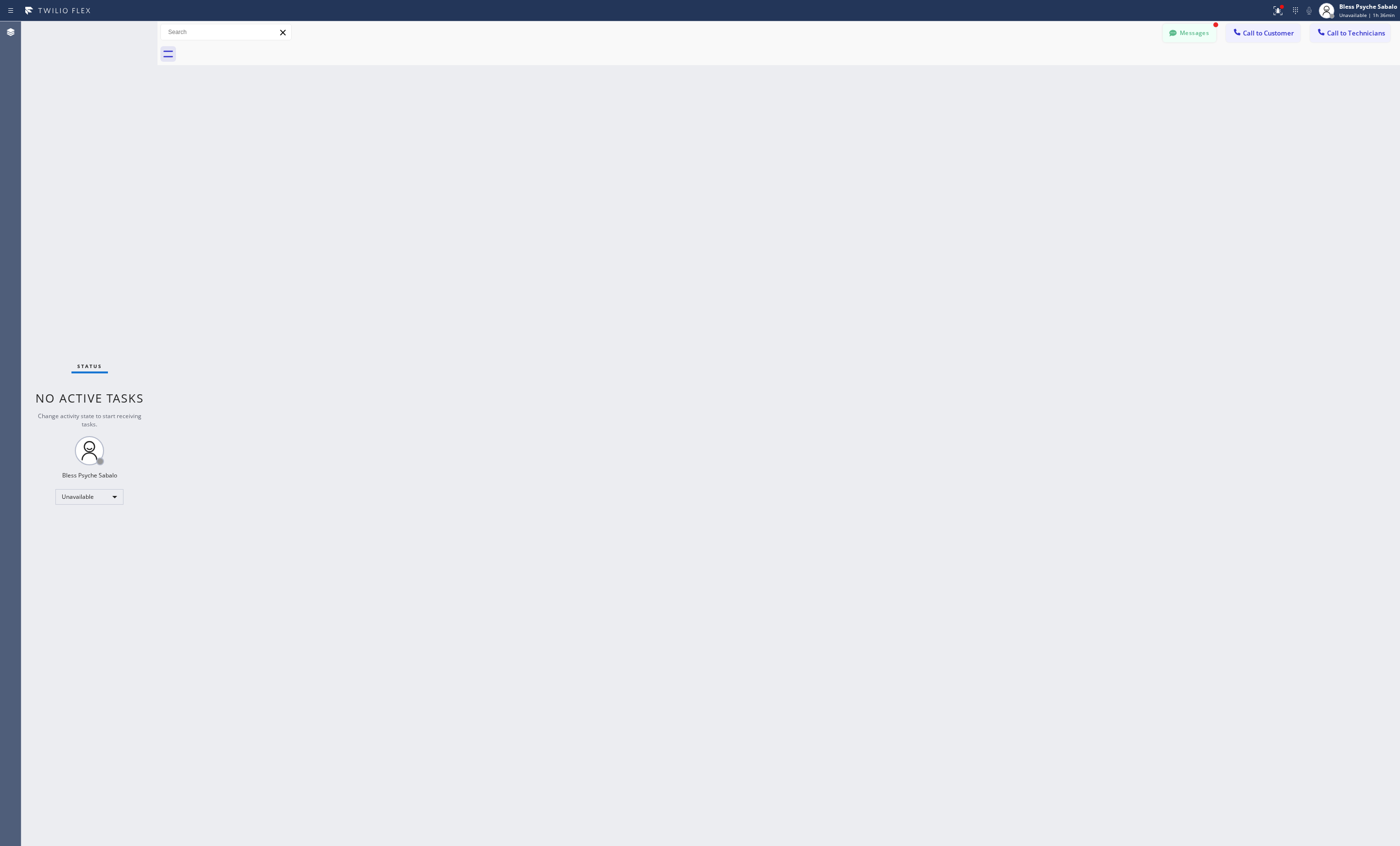
click at [1182, 24] on button "Messages" at bounding box center [1190, 33] width 53 height 18
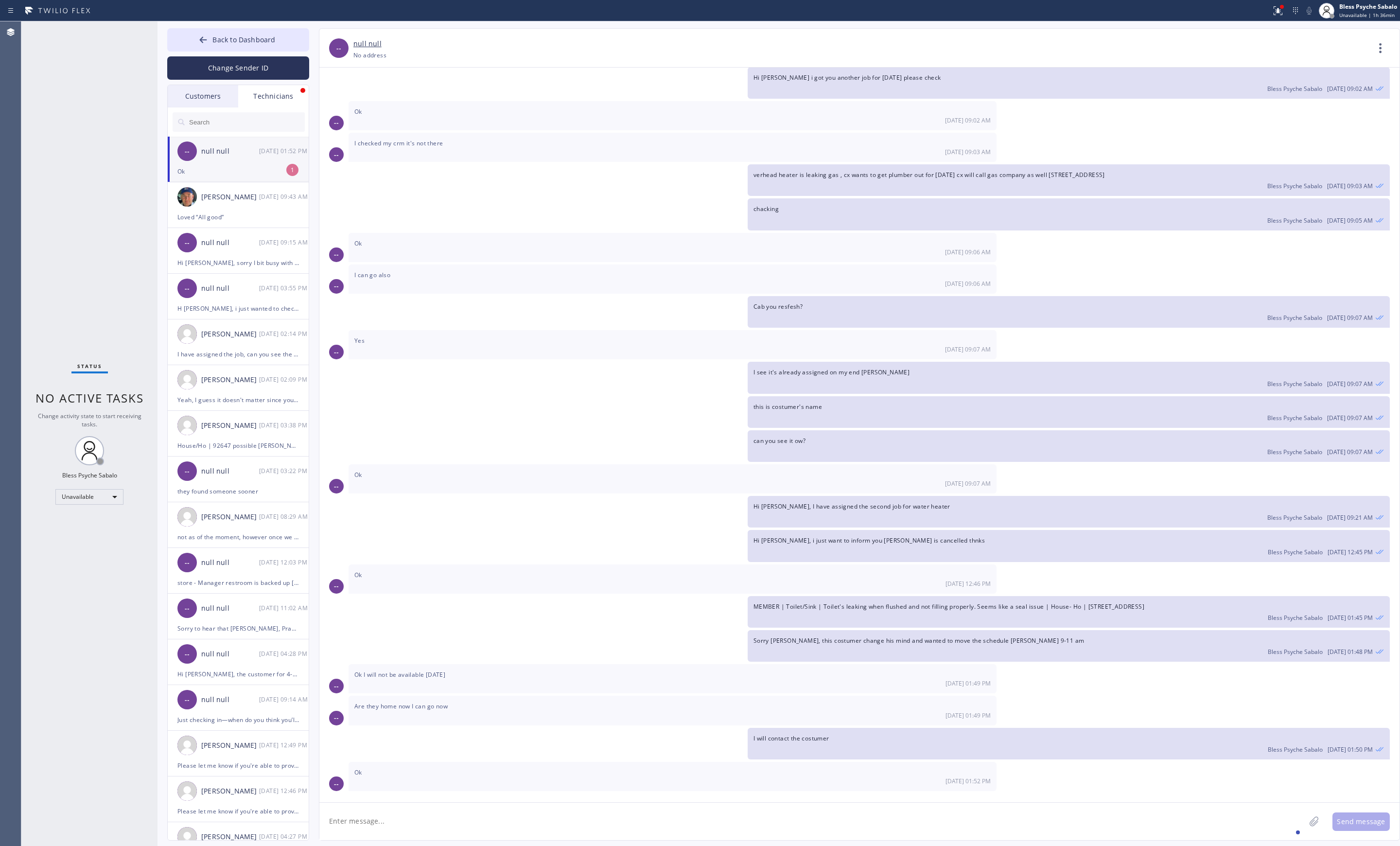
click at [270, 159] on div "-- null null [DATE] 01:52 PM" at bounding box center [239, 151] width 142 height 29
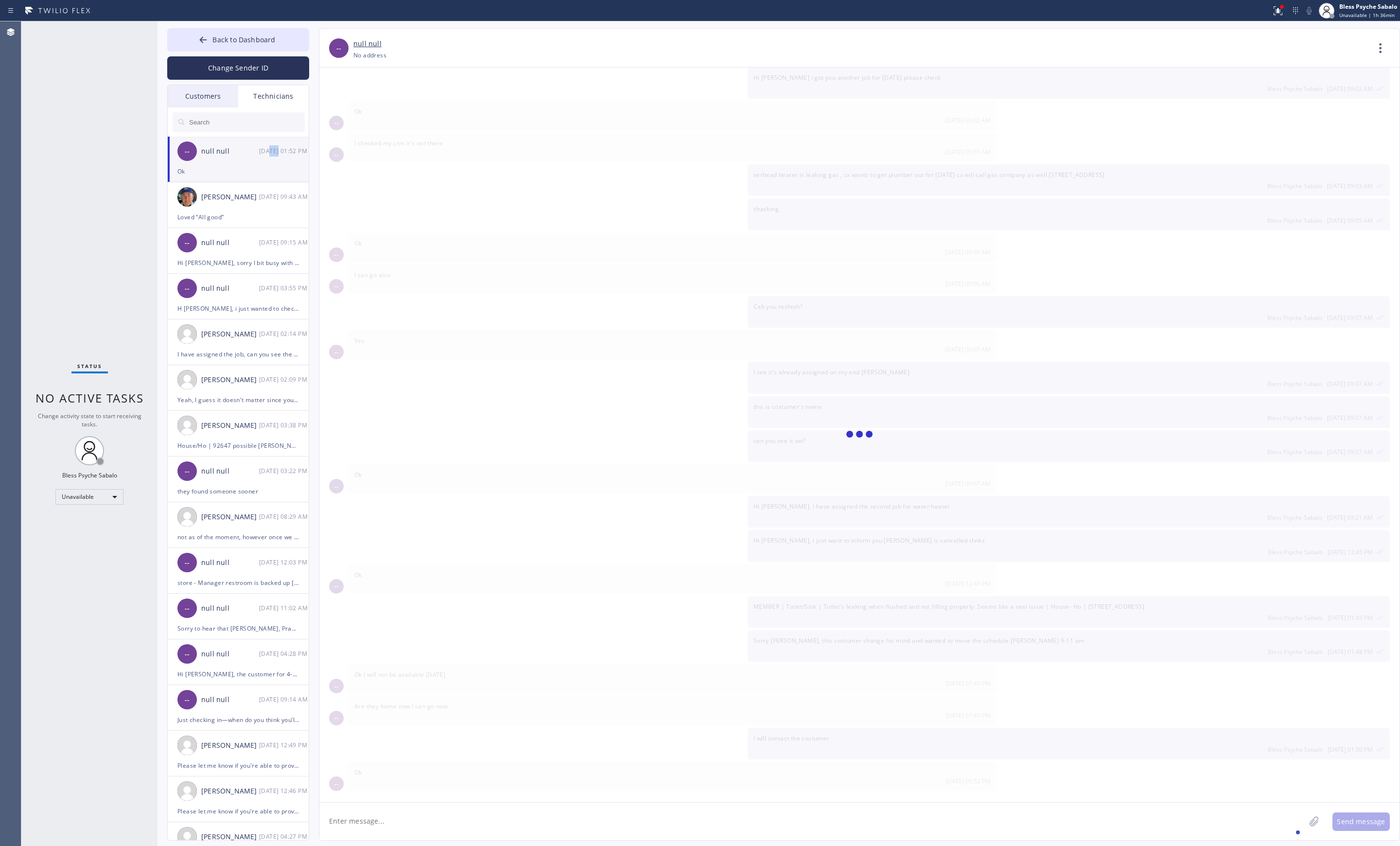
click at [270, 159] on div "-- null null [DATE] 01:52 PM" at bounding box center [239, 151] width 142 height 29
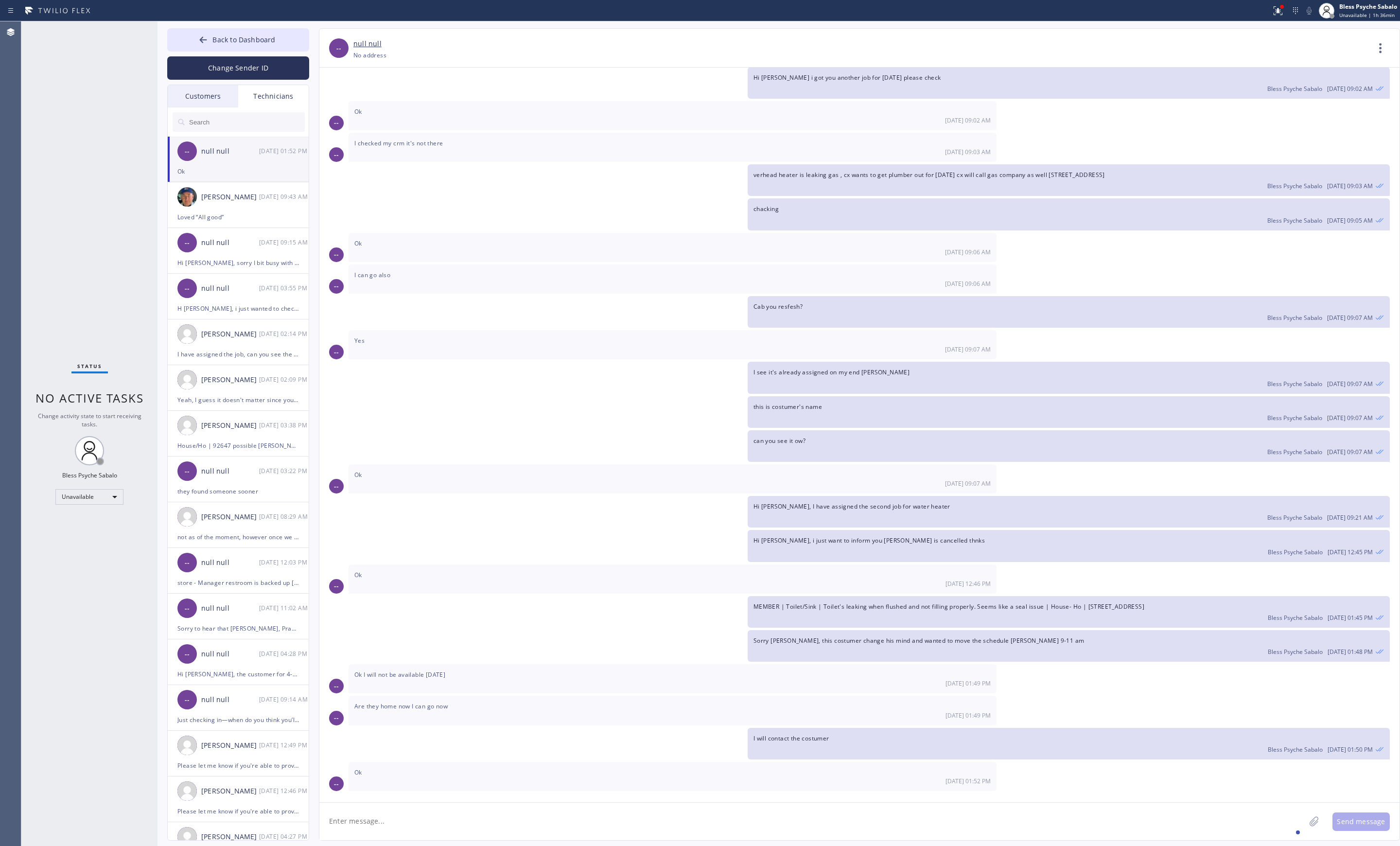
click at [197, 102] on div "Customers" at bounding box center [203, 96] width 71 height 22
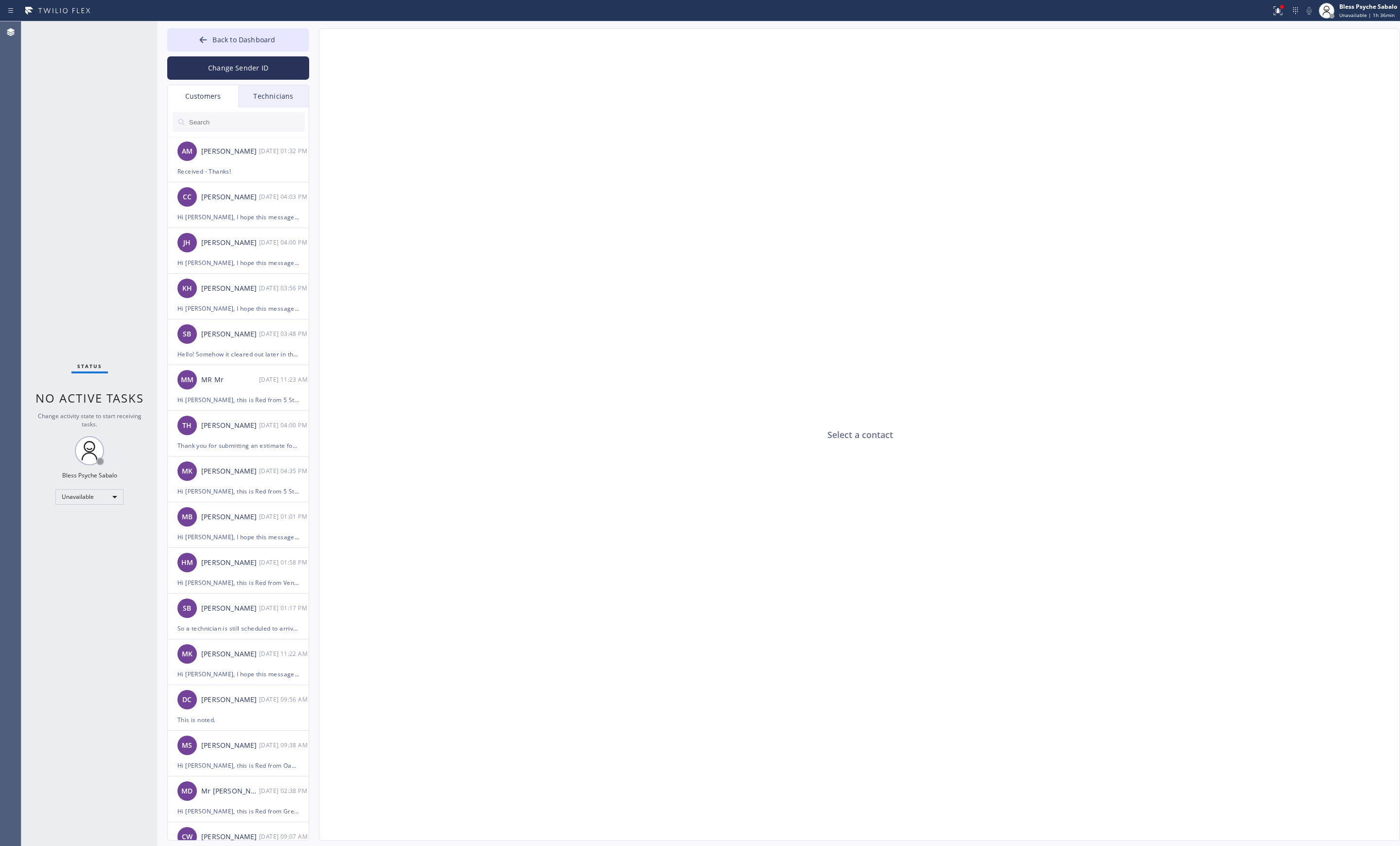
click at [253, 100] on div "Technicians" at bounding box center [273, 96] width 71 height 22
click at [286, 32] on button "Back to Dashboard" at bounding box center [238, 40] width 142 height 23
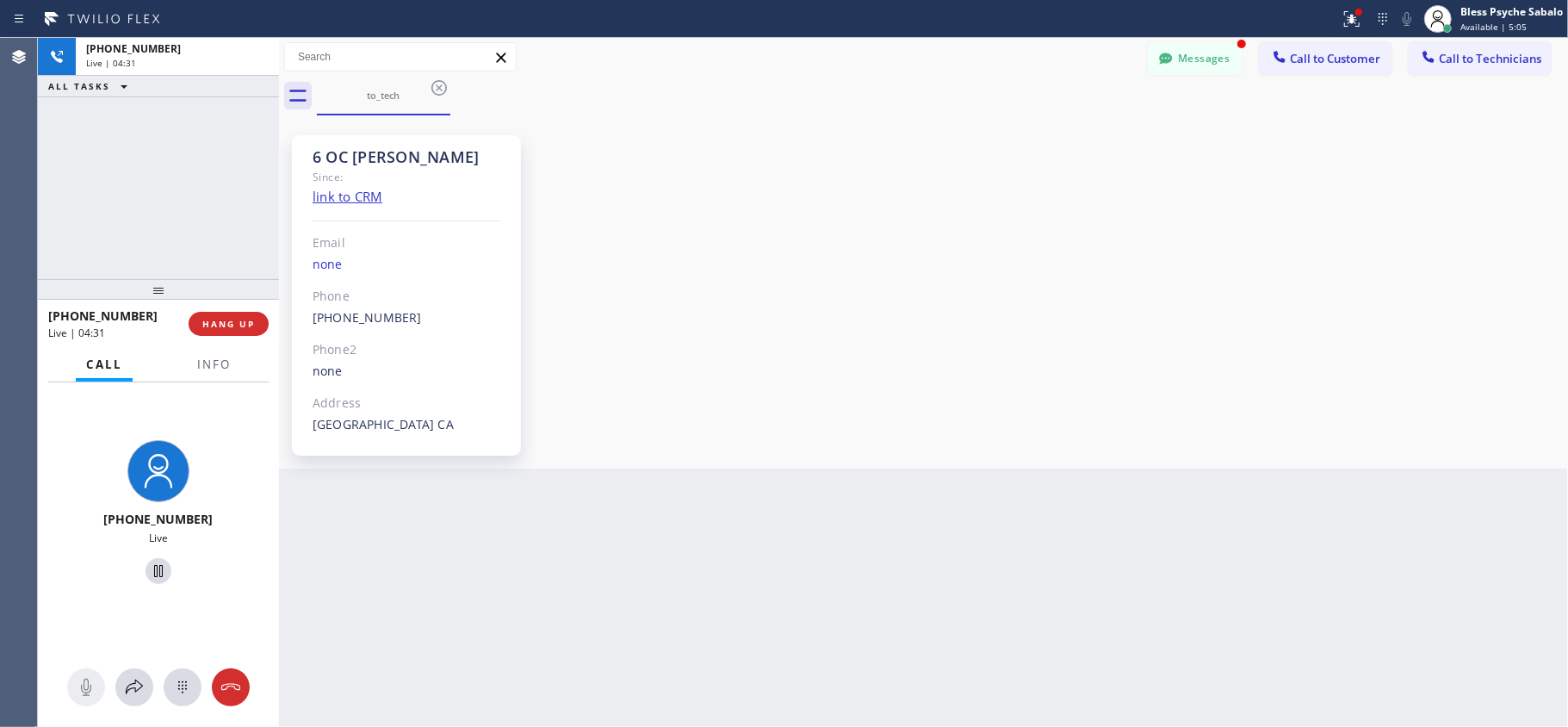
scroll to position [3338, 0]
click at [1110, 62] on button "Messages" at bounding box center [1195, 59] width 94 height 33
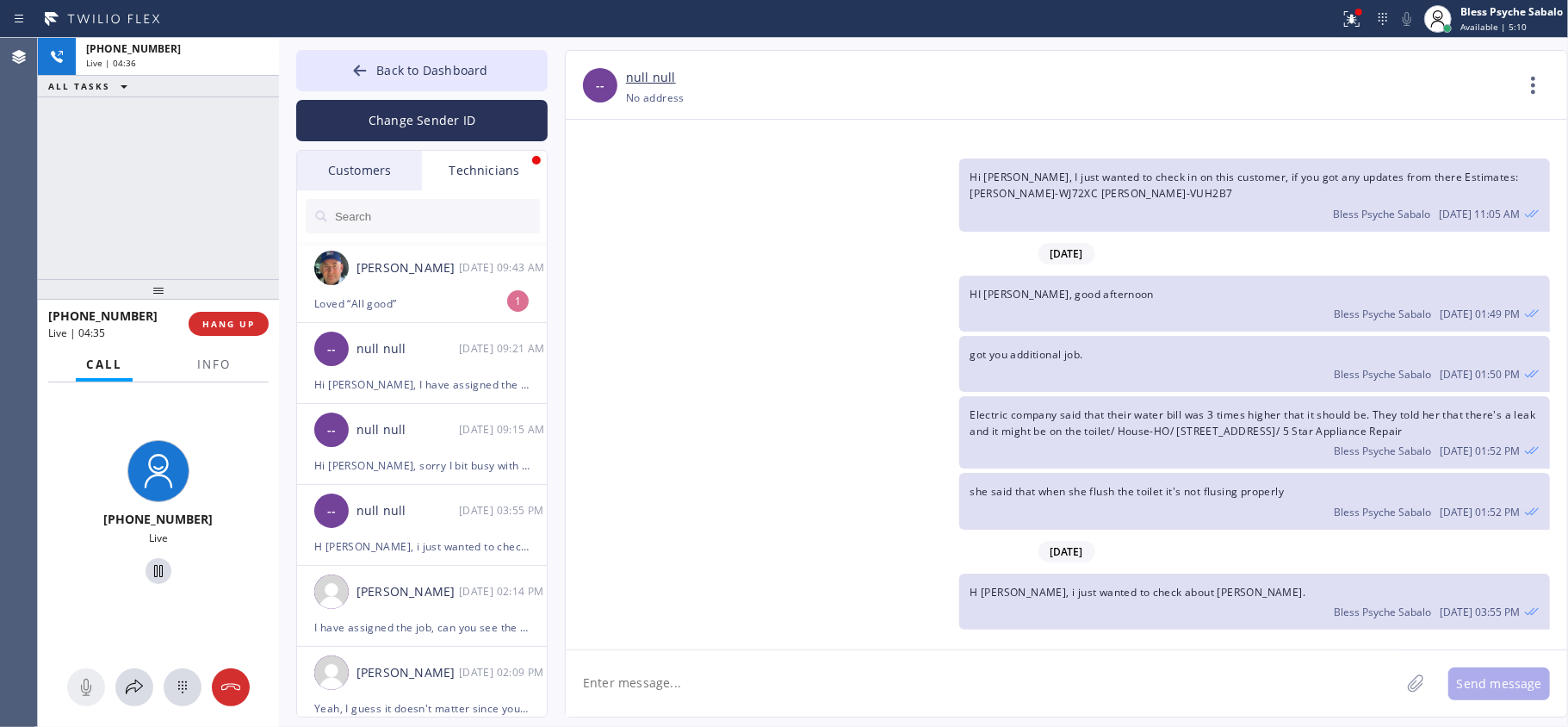
click at [267, 201] on div "+19095347004 Live | 04:36 ALL TASKS ALL TASKS ACTIVE TASKS TASKS IN WRAP UP" at bounding box center [158, 158] width 241 height 241
click at [234, 330] on button "HANG UP" at bounding box center [228, 324] width 80 height 24
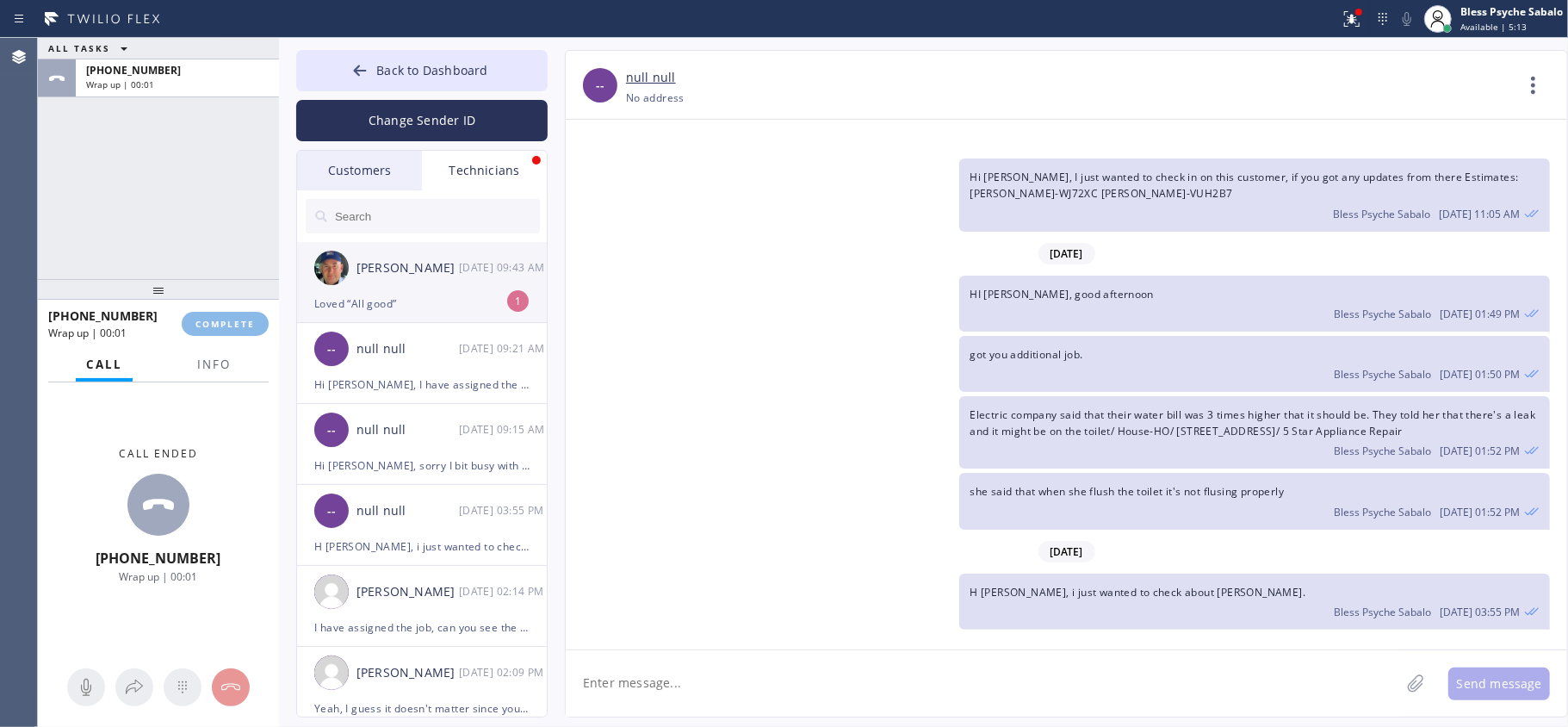
click at [458, 301] on div "Loved “All good”" at bounding box center [422, 303] width 216 height 20
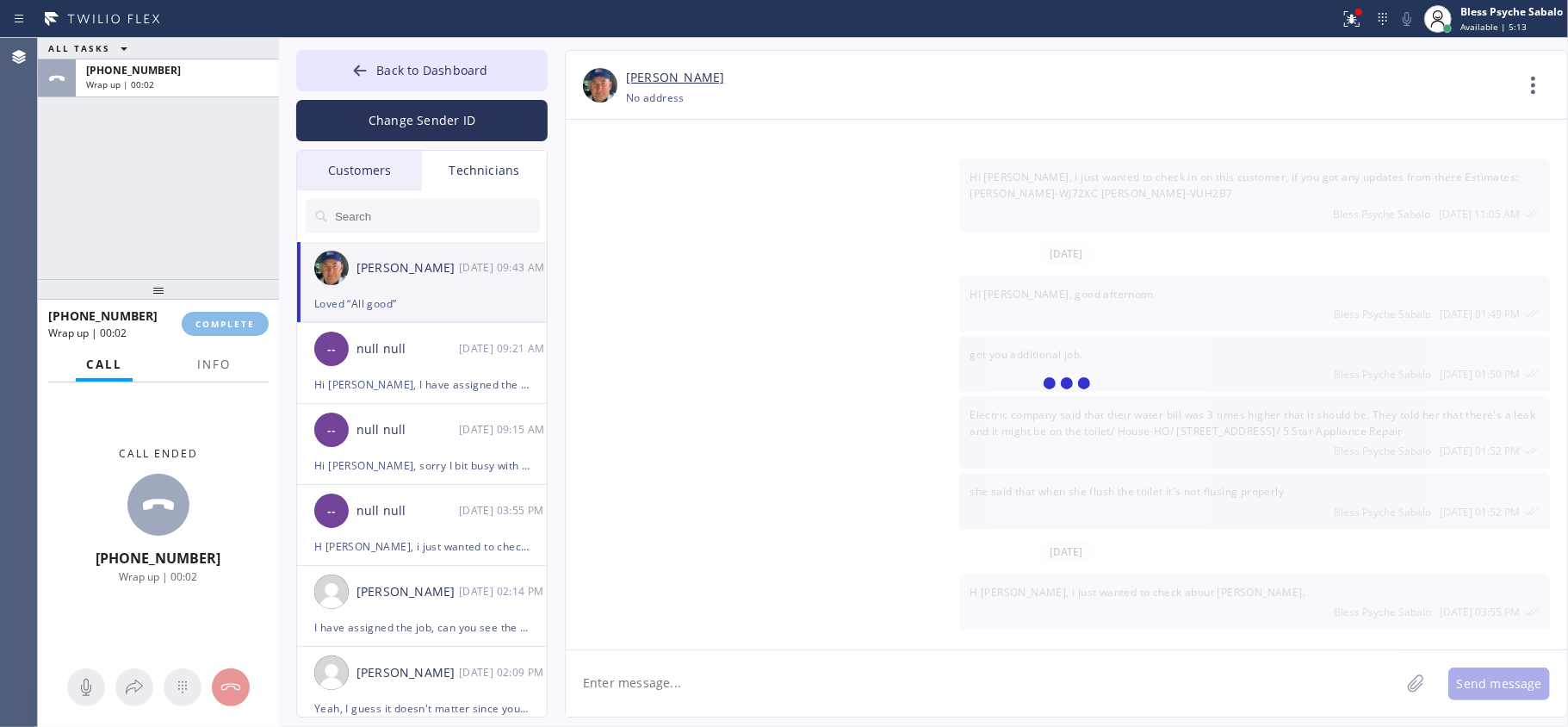
click at [458, 301] on div "Loved “All good”" at bounding box center [422, 303] width 216 height 20
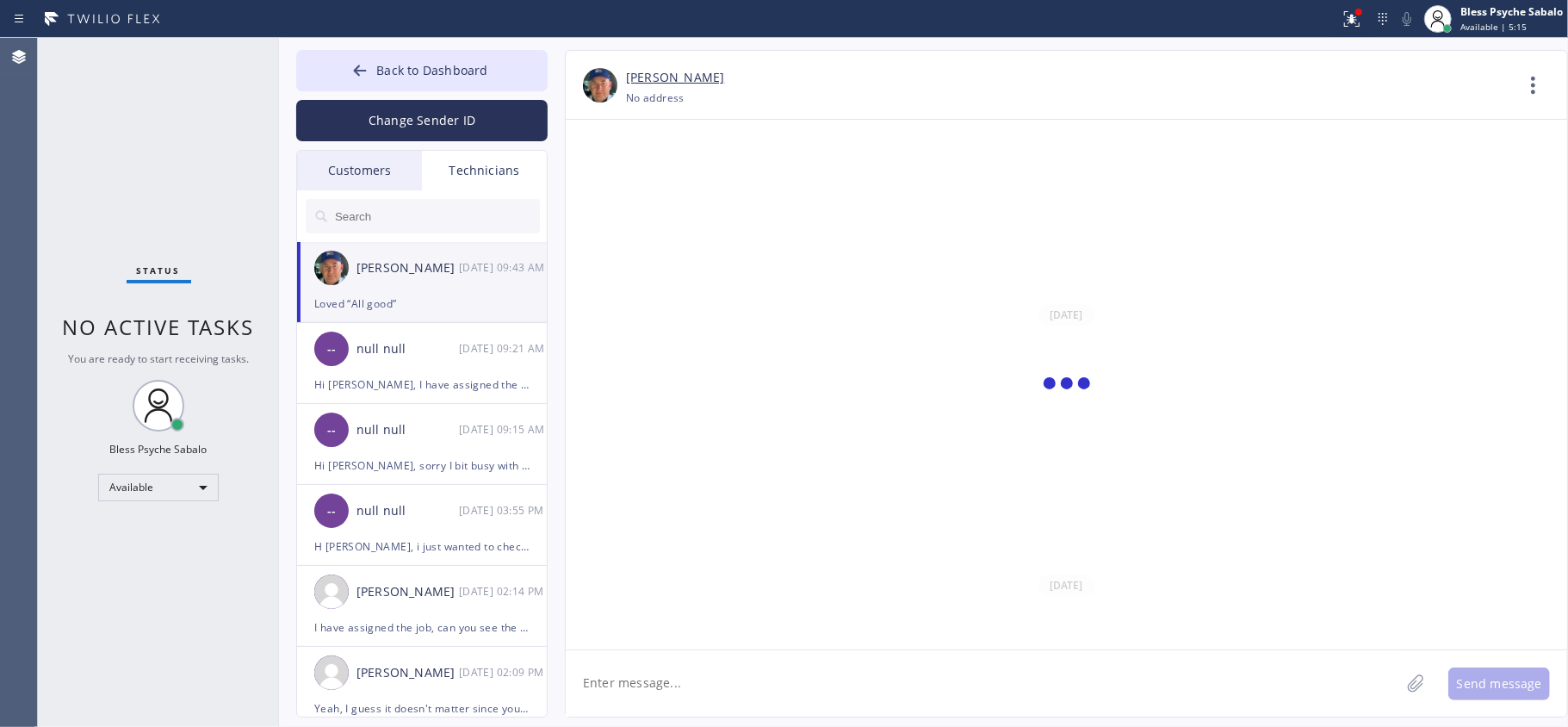
drag, startPoint x: 823, startPoint y: 557, endPoint x: 548, endPoint y: 194, distance: 455.4
click at [817, 550] on div at bounding box center [1067, 384] width 1001 height 530
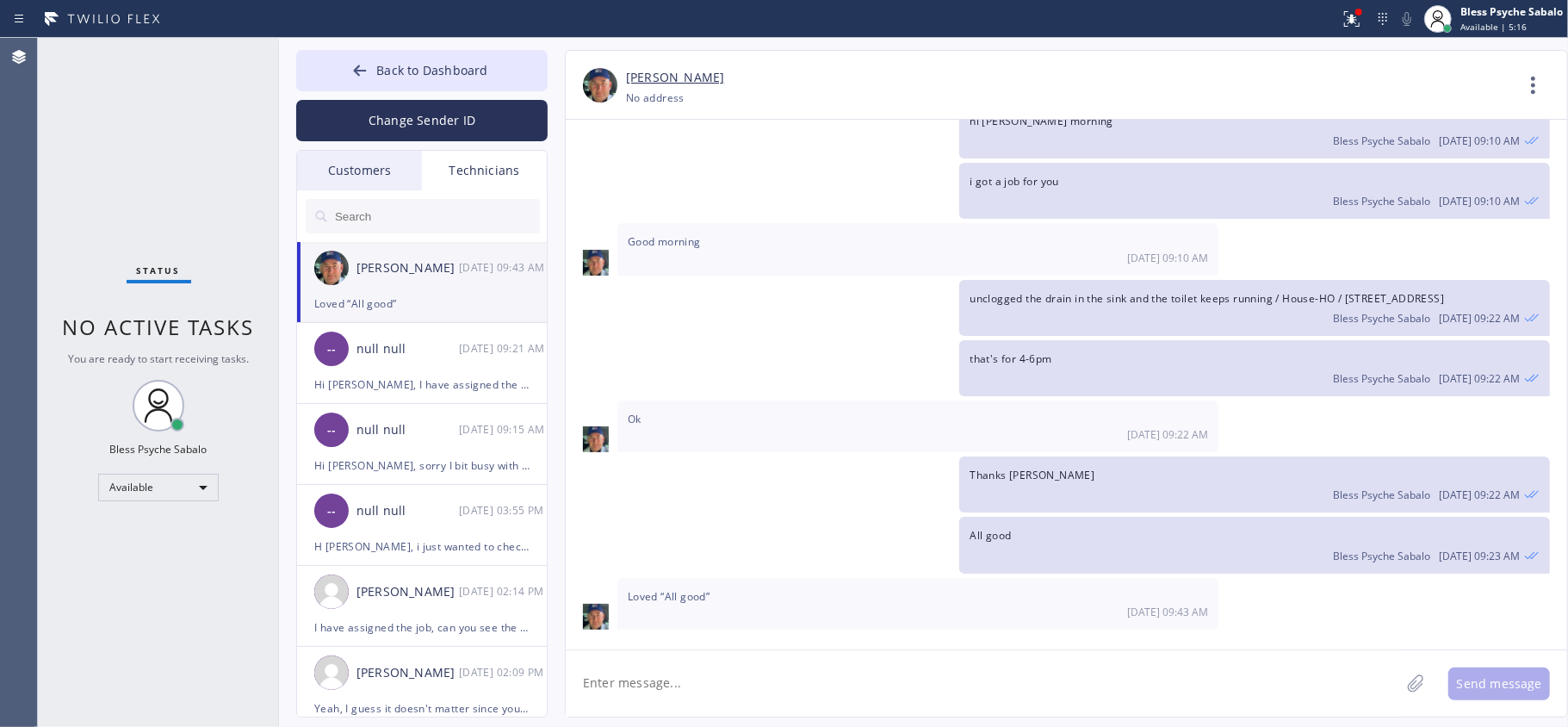
click at [422, 215] on input "text" at bounding box center [436, 217] width 207 height 35
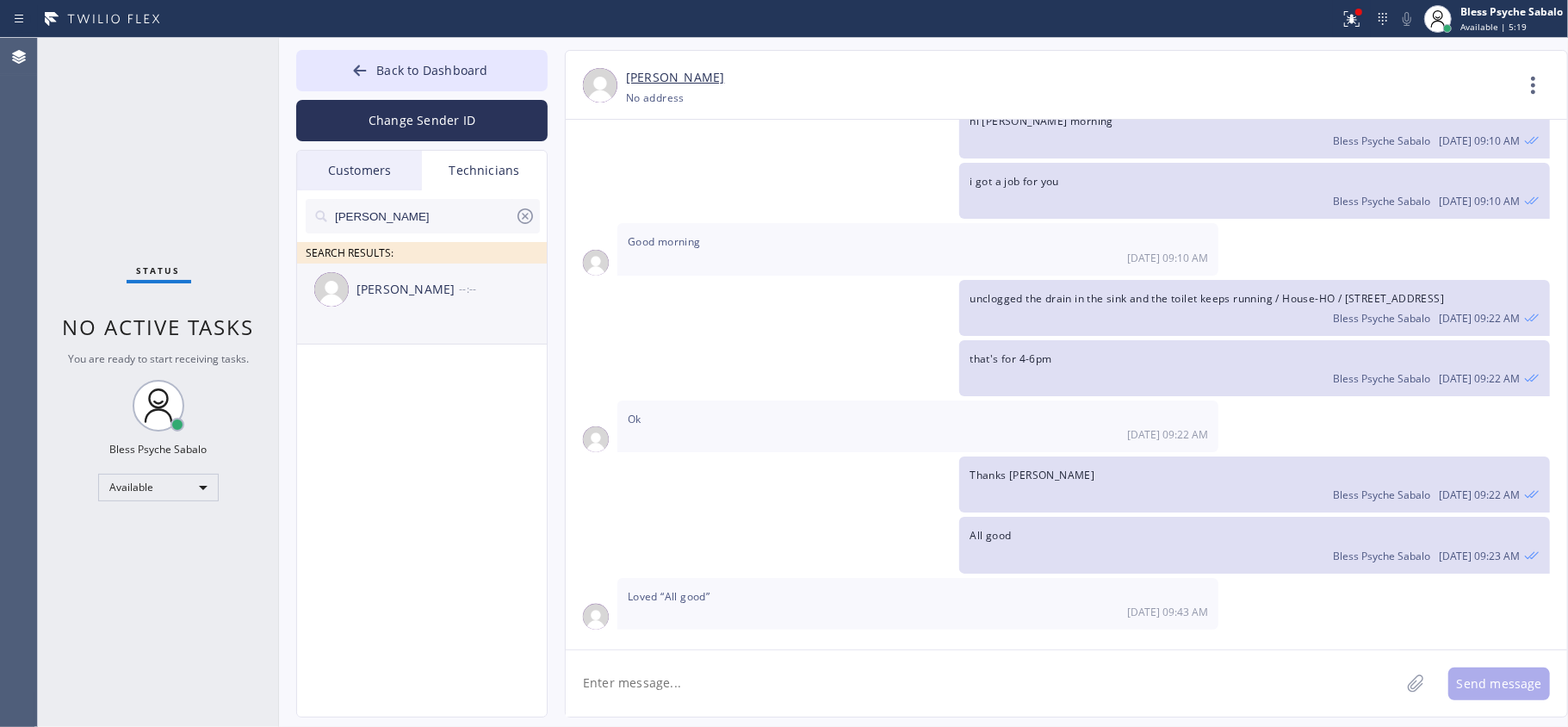
type input "[PERSON_NAME]"
click at [397, 294] on div "[PERSON_NAME]" at bounding box center [407, 290] width 102 height 20
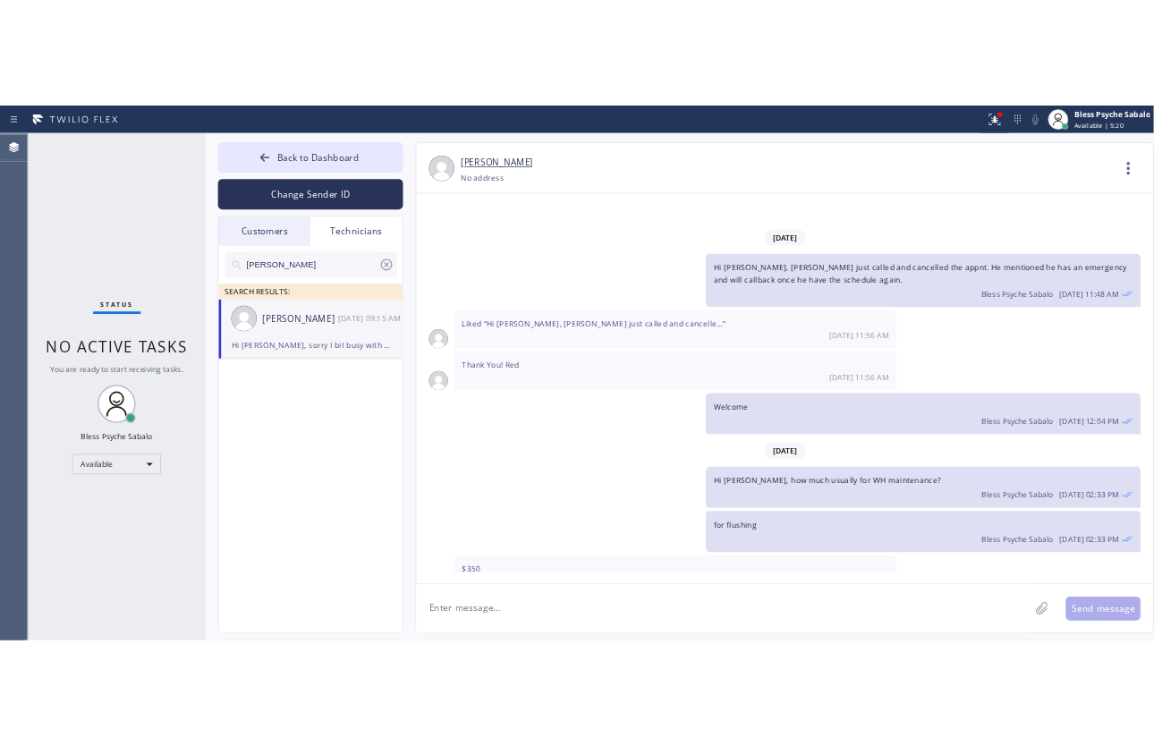
scroll to position [17383, 0]
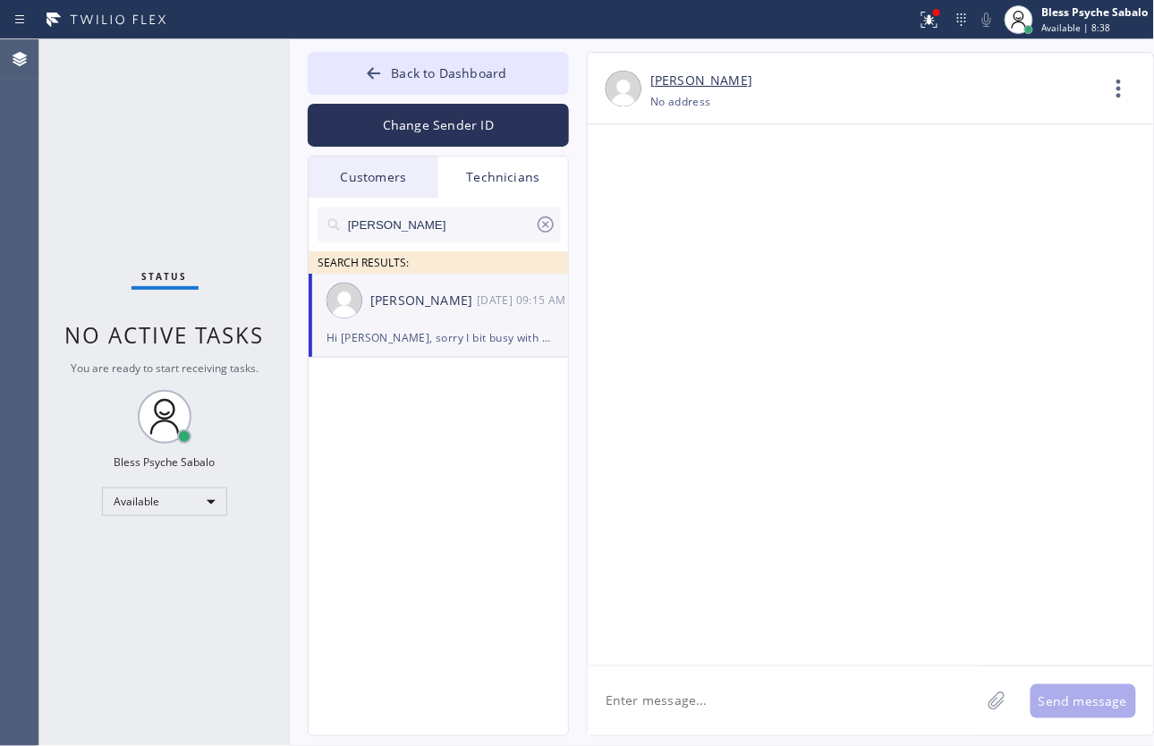
scroll to position [19531, 0]
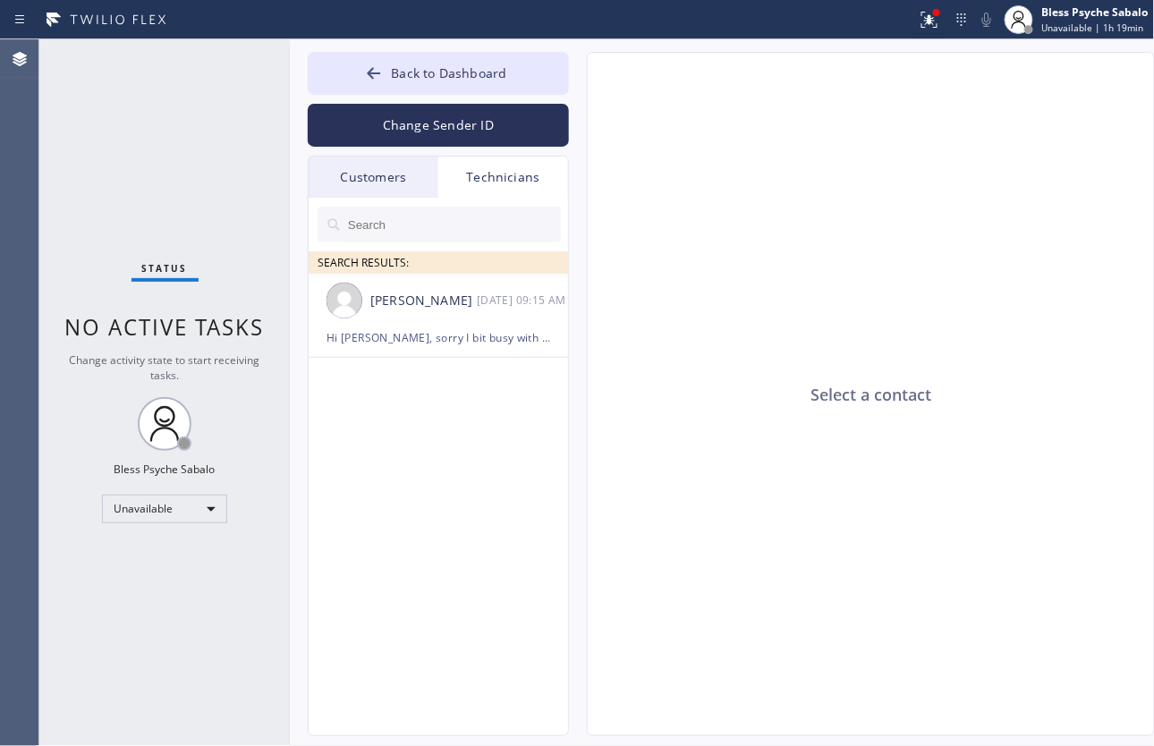
click at [367, 188] on div "Customers" at bounding box center [374, 177] width 130 height 41
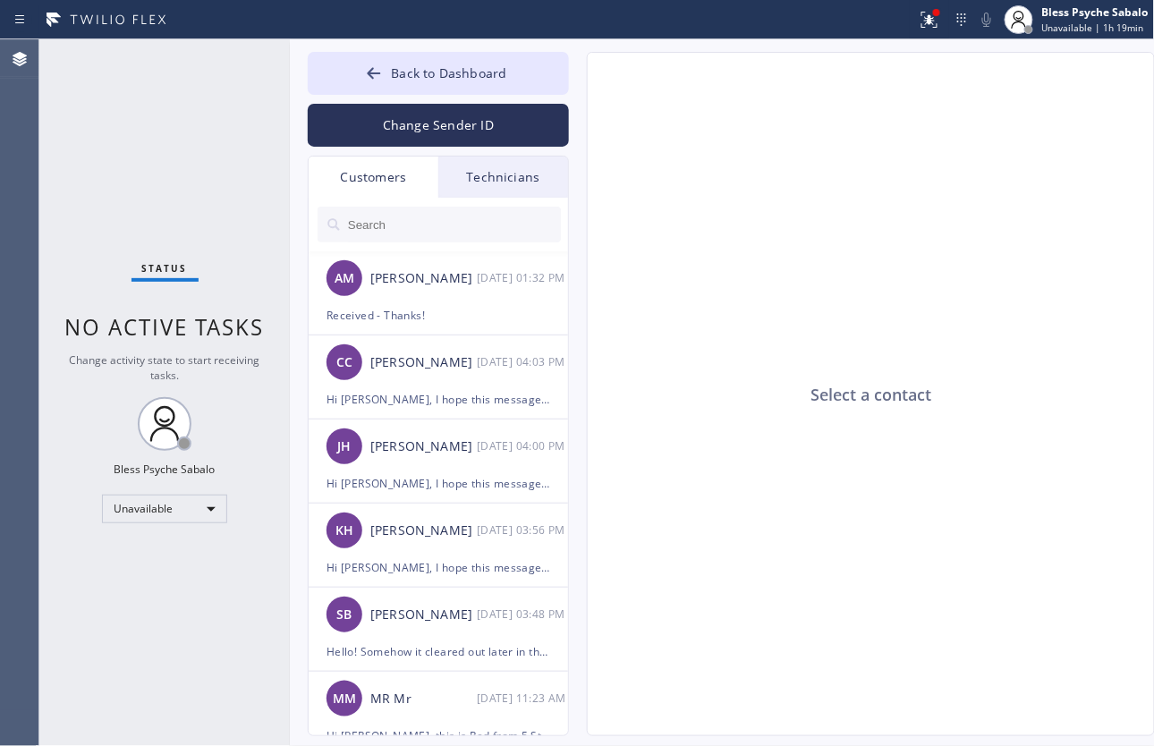
click at [395, 100] on div "Change Sender ID" at bounding box center [438, 121] width 261 height 52
click at [433, 80] on button "Back to Dashboard" at bounding box center [438, 73] width 261 height 43
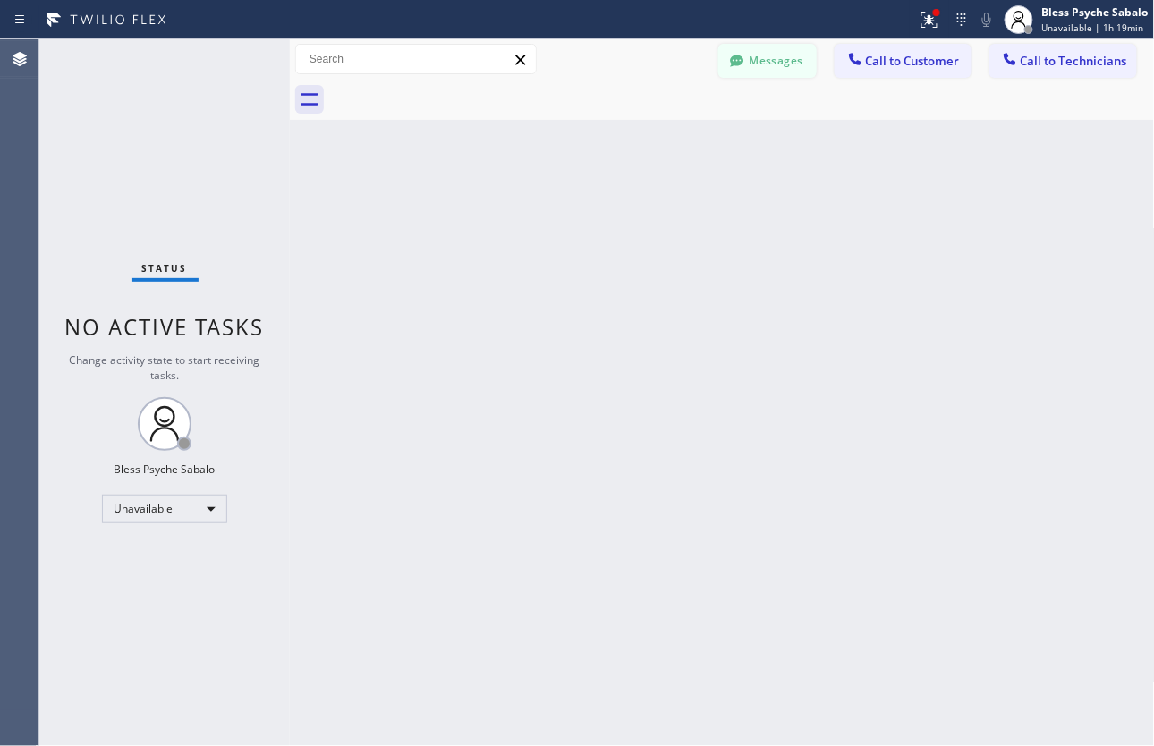
click at [792, 63] on button "Messages" at bounding box center [767, 61] width 98 height 34
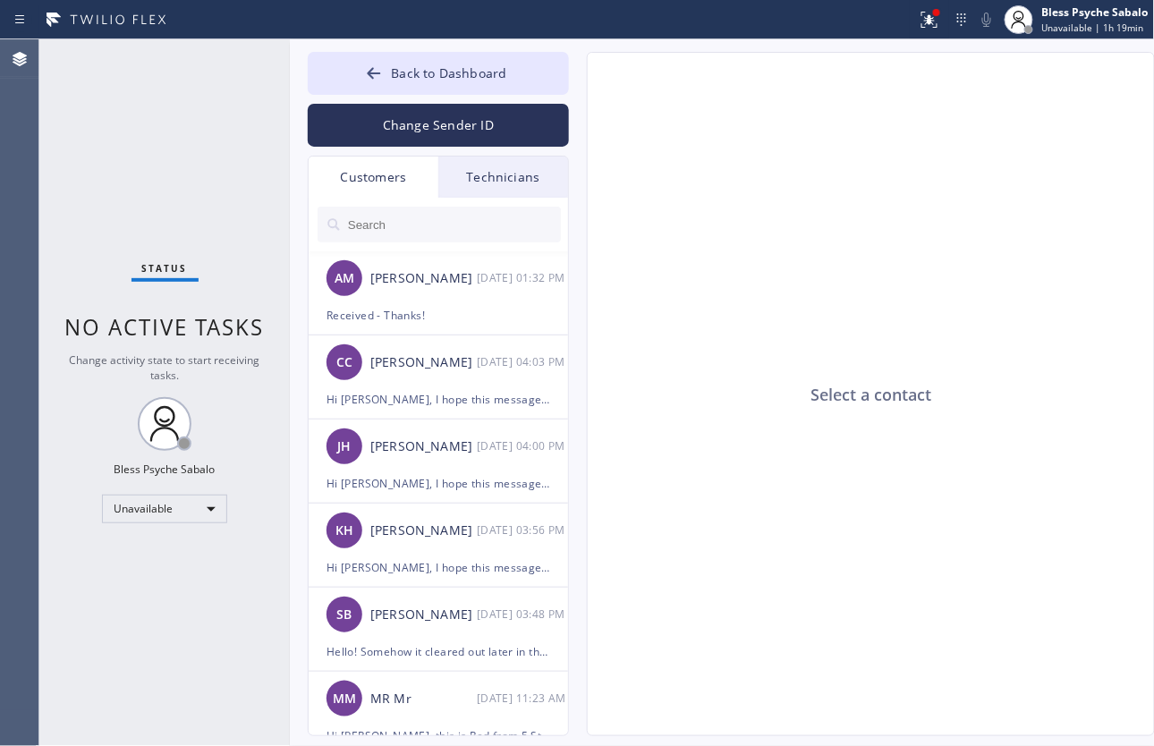
click at [487, 154] on div "Back to Dashboard Change Sender ID Customers Technicians AM [PERSON_NAME] [DATE…" at bounding box center [438, 394] width 261 height 684
click at [921, 9] on icon at bounding box center [929, 19] width 21 height 21
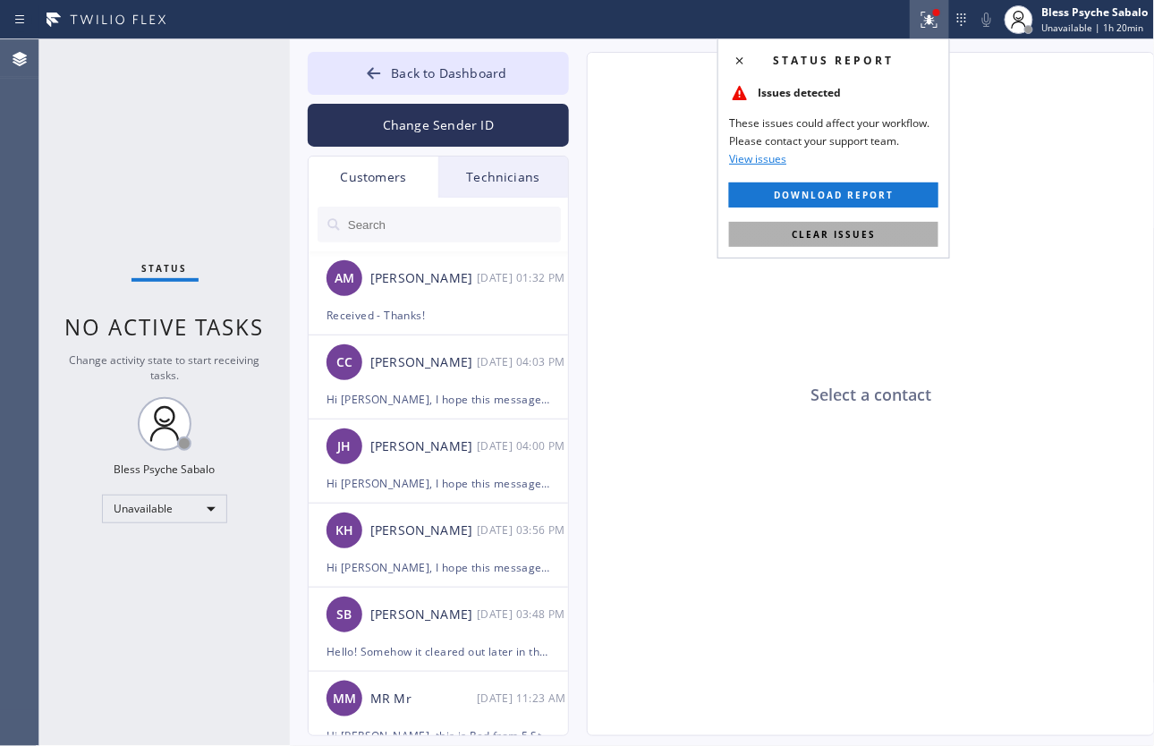
click at [857, 242] on button "Clear issues" at bounding box center [833, 234] width 209 height 25
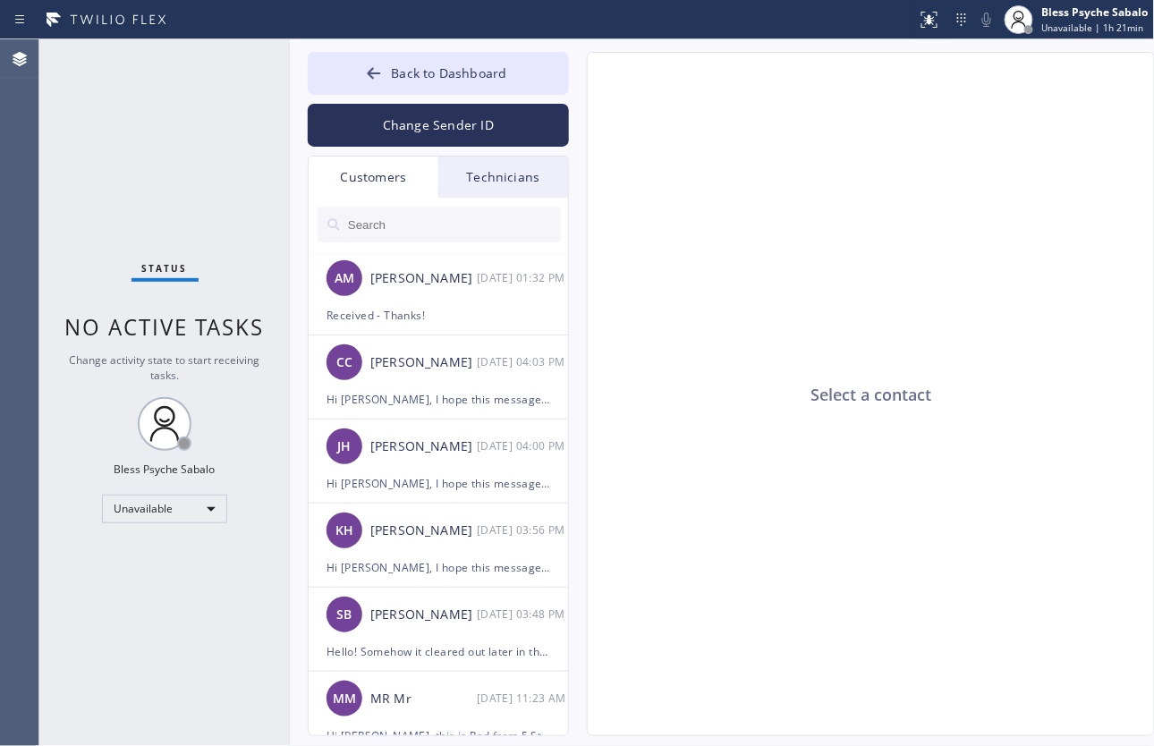
click at [960, 222] on div "Select a contact" at bounding box center [872, 395] width 568 height 684
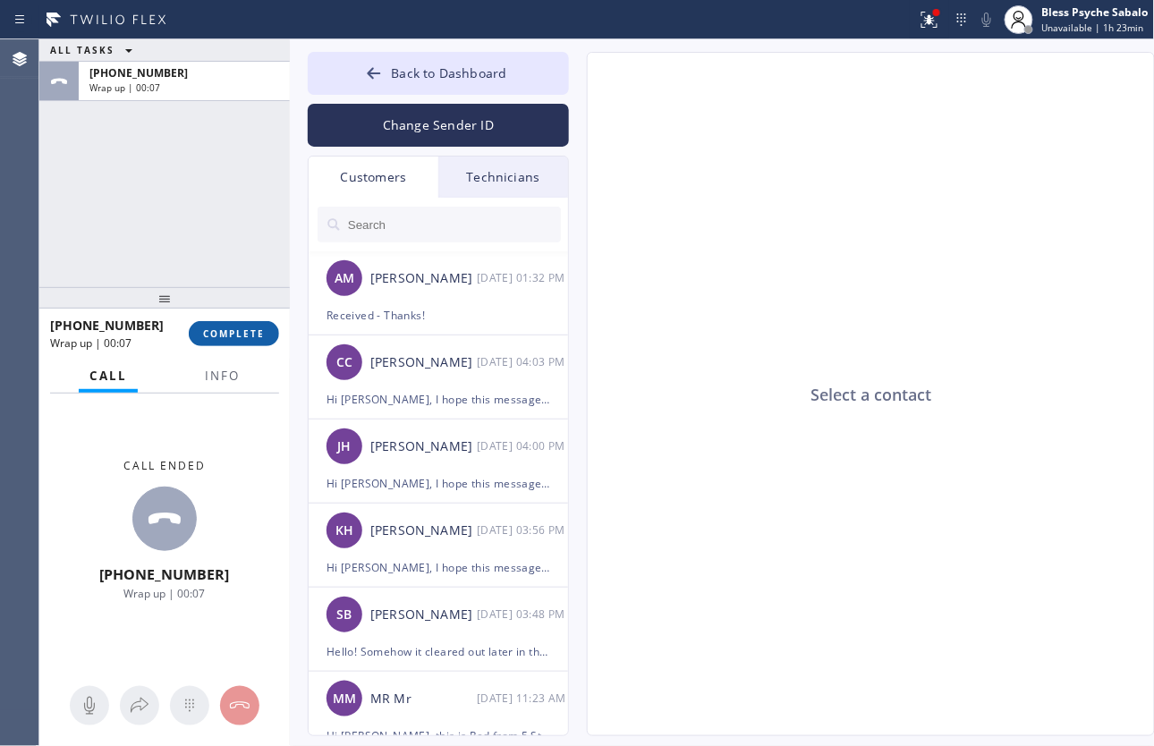
click at [237, 324] on button "COMPLETE" at bounding box center [234, 333] width 90 height 25
click at [249, 276] on div "ALL TASKS ALL TASKS ACTIVE TASKS TASKS IN WRAP UP +13103676750 Wrap up | 00:07" at bounding box center [164, 163] width 250 height 248
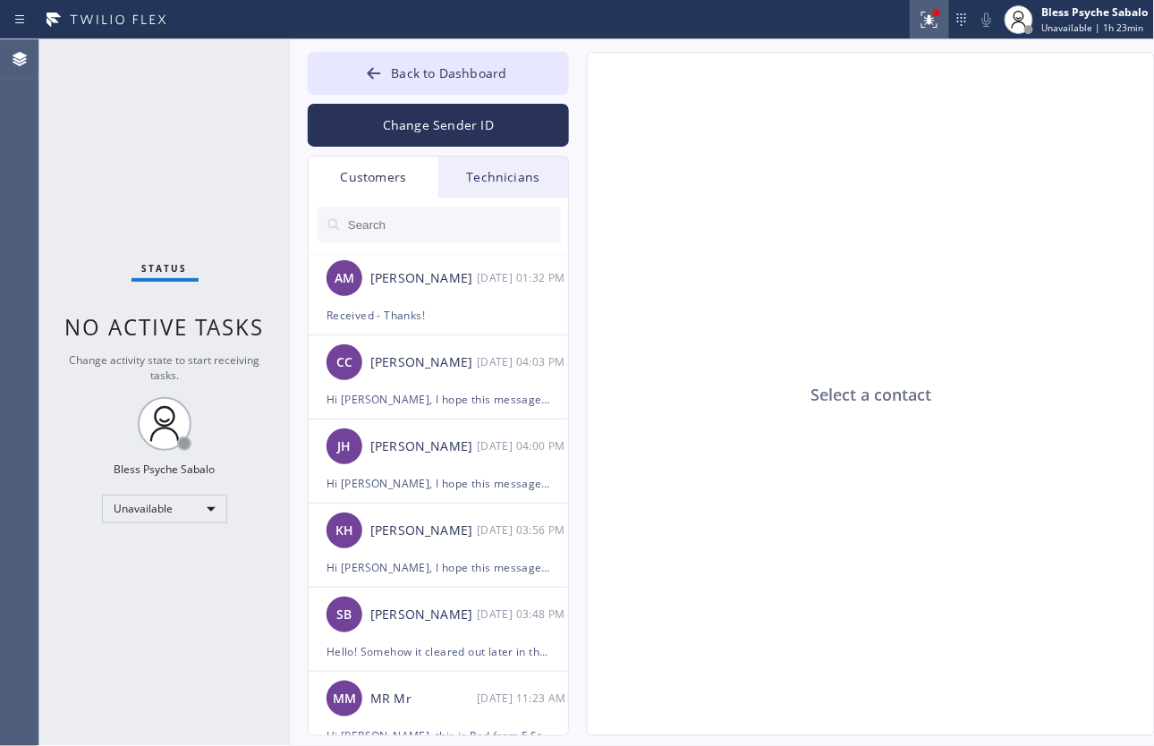
drag, startPoint x: 916, startPoint y: 11, endPoint x: 943, endPoint y: 69, distance: 64.0
click at [917, 14] on div at bounding box center [929, 19] width 39 height 21
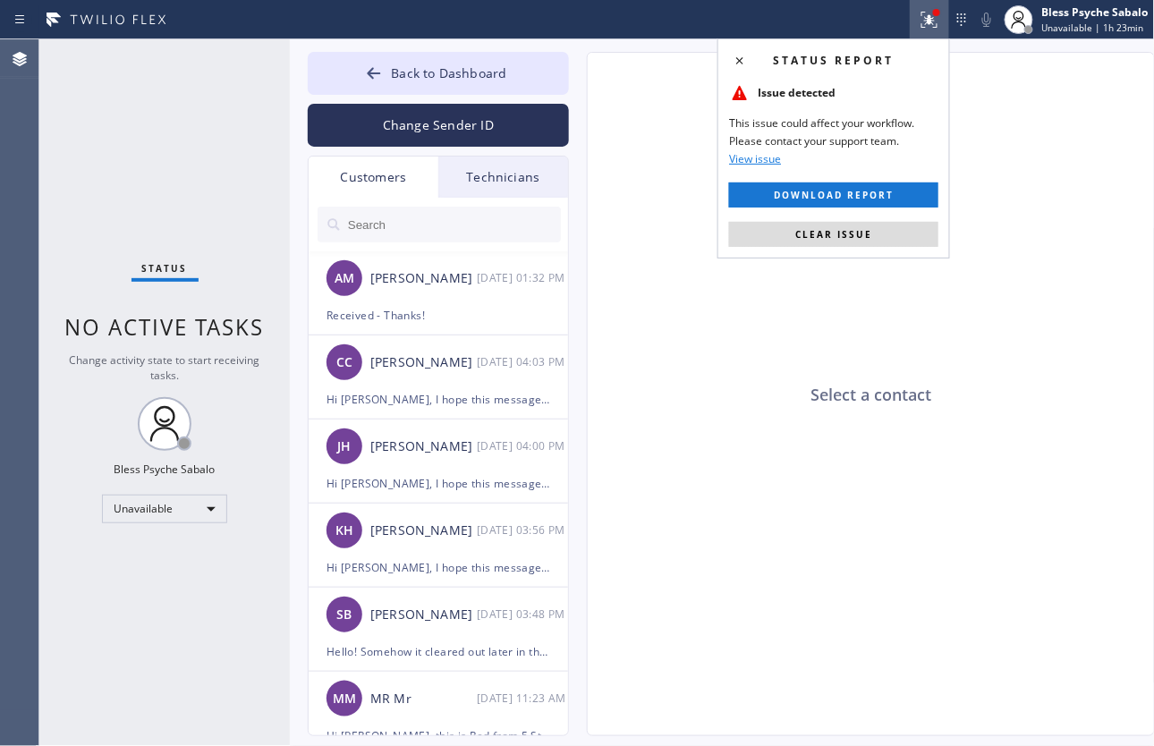
drag, startPoint x: 863, startPoint y: 242, endPoint x: 857, endPoint y: 254, distance: 14.0
click at [860, 254] on div "Status report Issue detected This issue could affect your workflow. Please cont…" at bounding box center [833, 148] width 233 height 220
click at [860, 250] on div "Status report Issue detected This issue could affect your workflow. Please cont…" at bounding box center [833, 148] width 233 height 220
click at [873, 229] on button "Clear issue" at bounding box center [833, 234] width 209 height 25
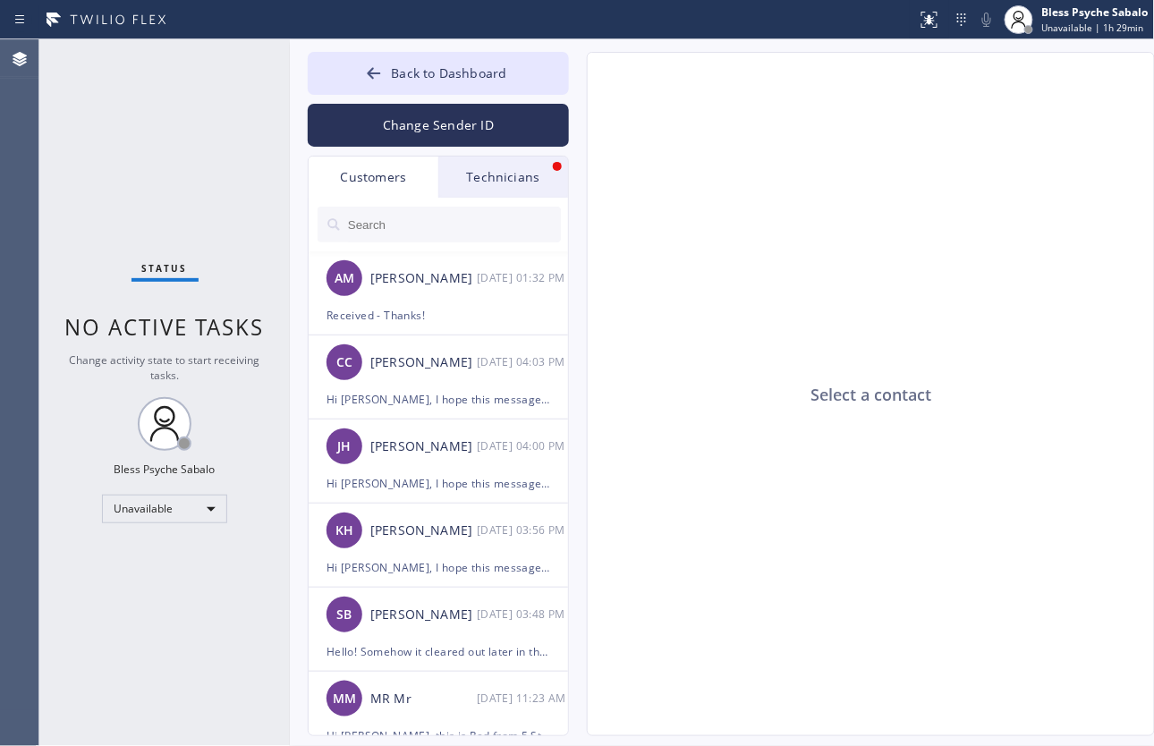
click at [495, 173] on div "Technicians" at bounding box center [503, 177] width 130 height 41
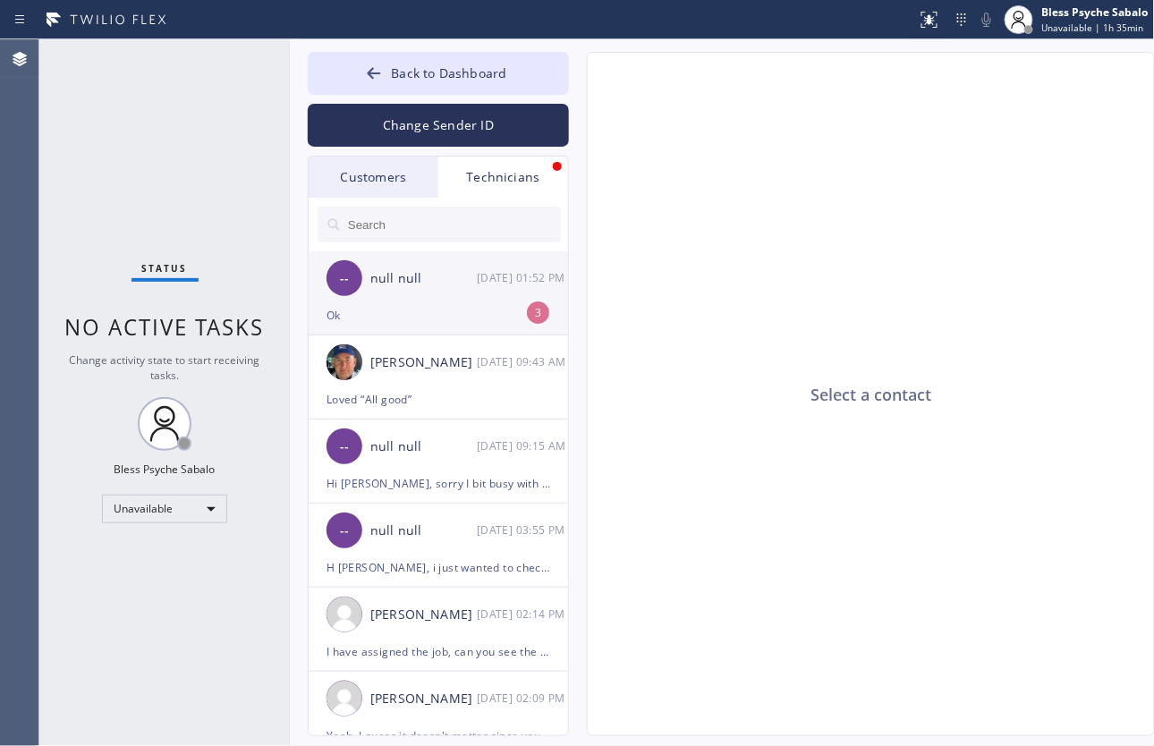
click at [380, 308] on div "Ok" at bounding box center [438, 315] width 224 height 21
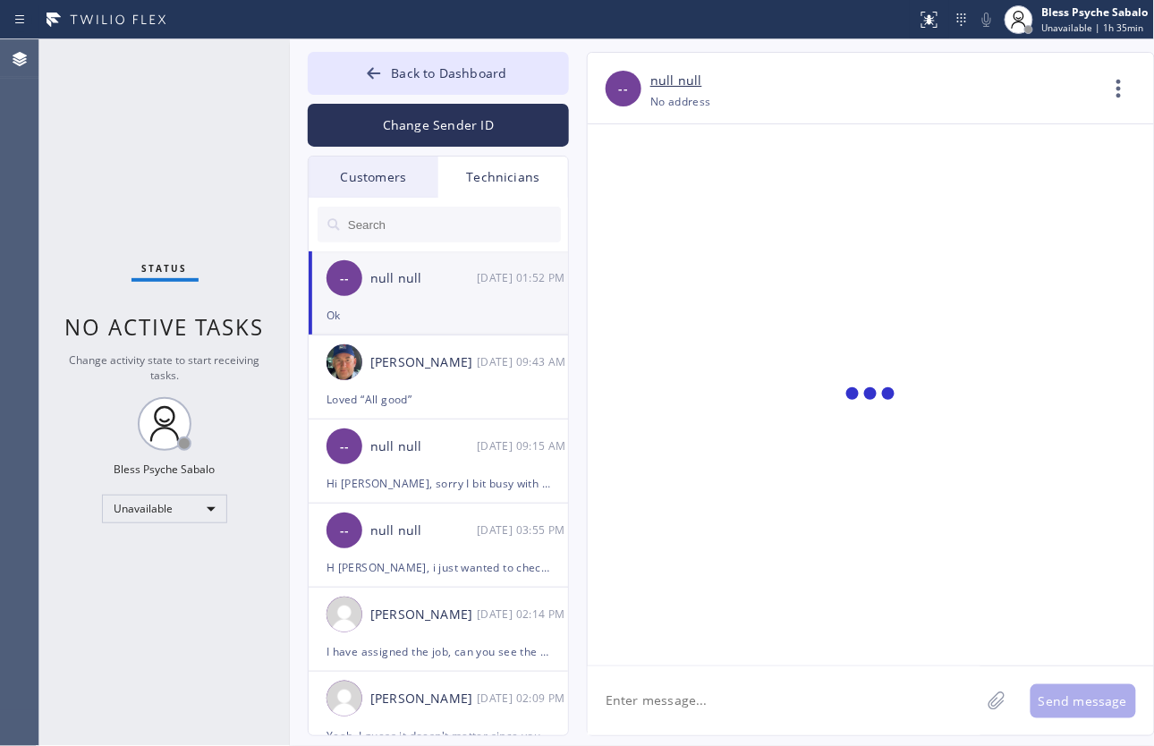
click at [497, 174] on div "Technicians" at bounding box center [503, 177] width 130 height 41
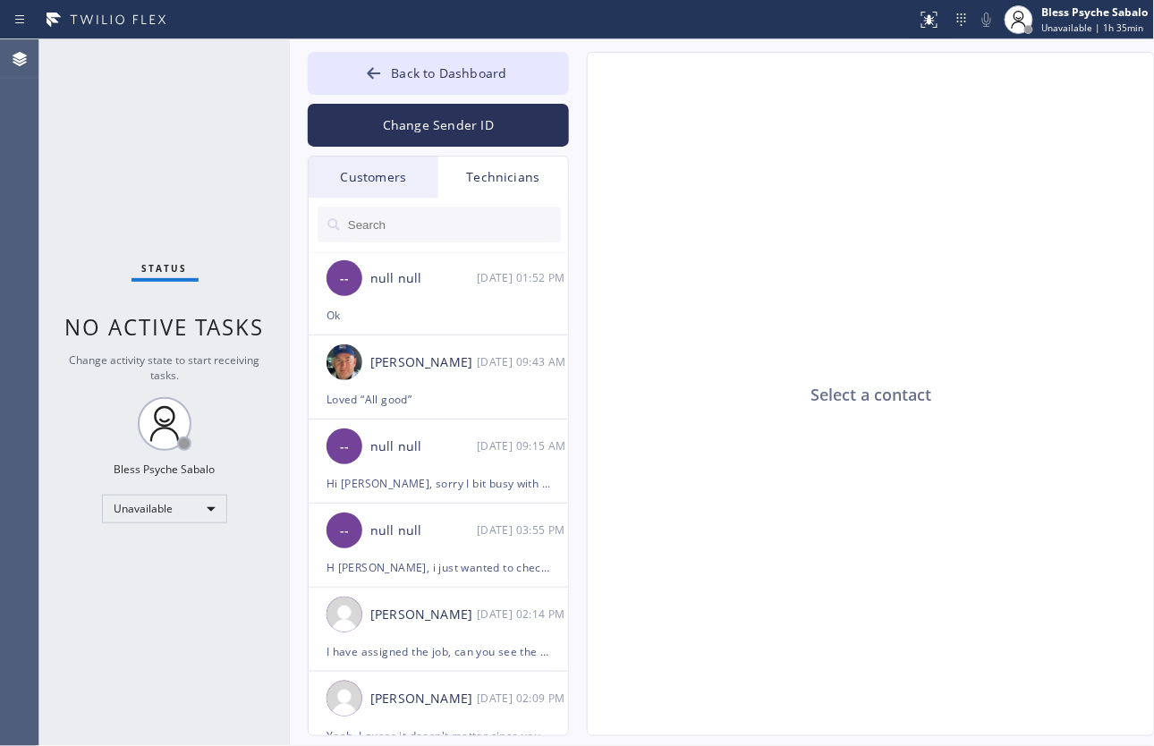
click at [370, 183] on div "Customers" at bounding box center [374, 177] width 130 height 41
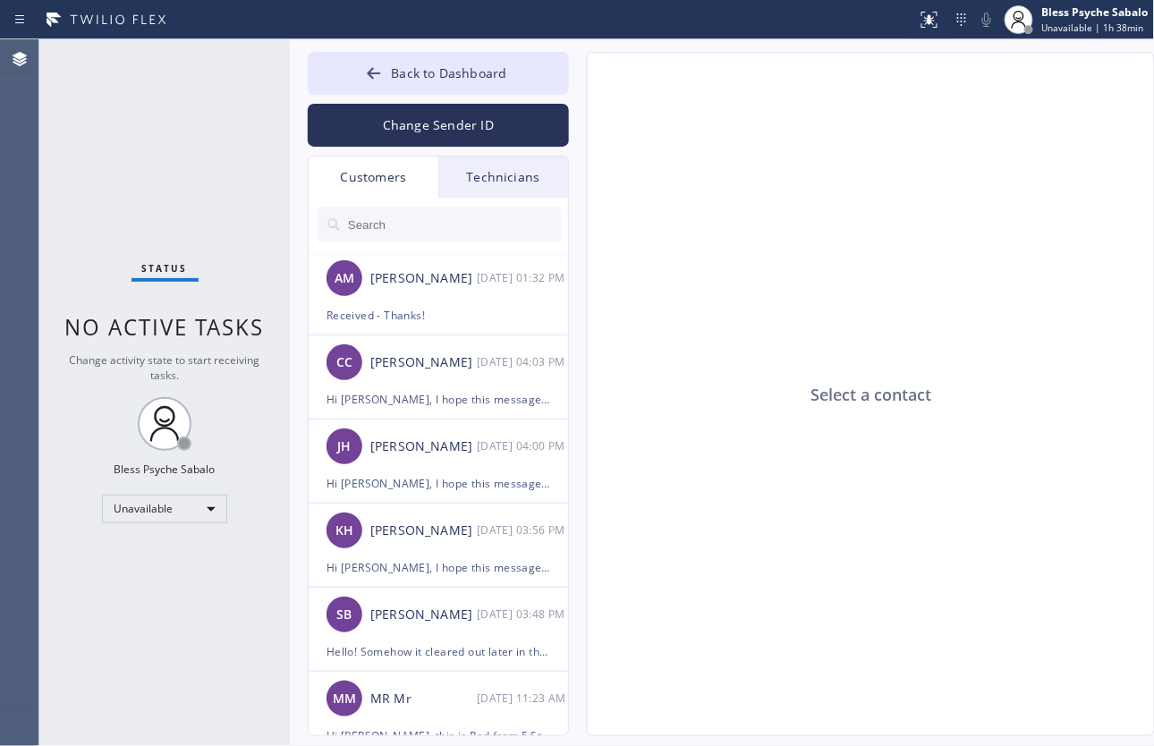
click at [123, 158] on div "Status No active tasks Change activity state to start receiving tasks. Bless Ps…" at bounding box center [164, 392] width 250 height 707
